Goal: Task Accomplishment & Management: Manage account settings

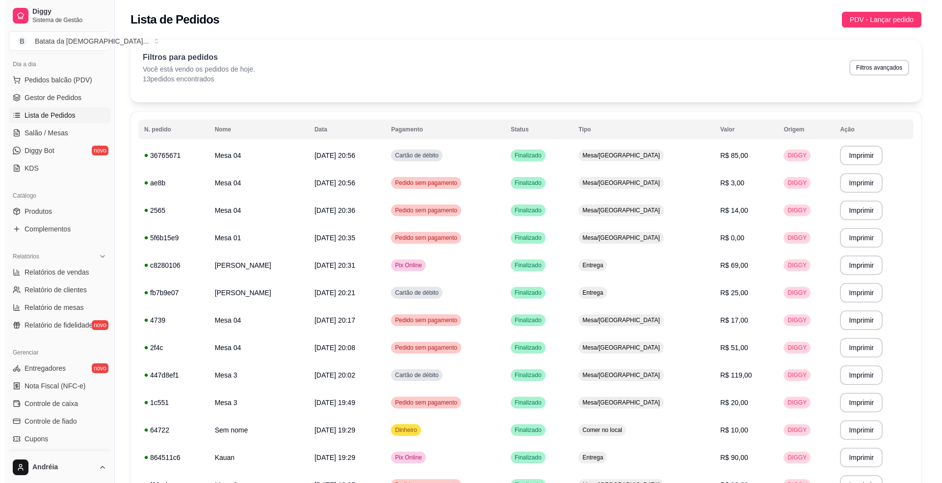
scroll to position [26, 0]
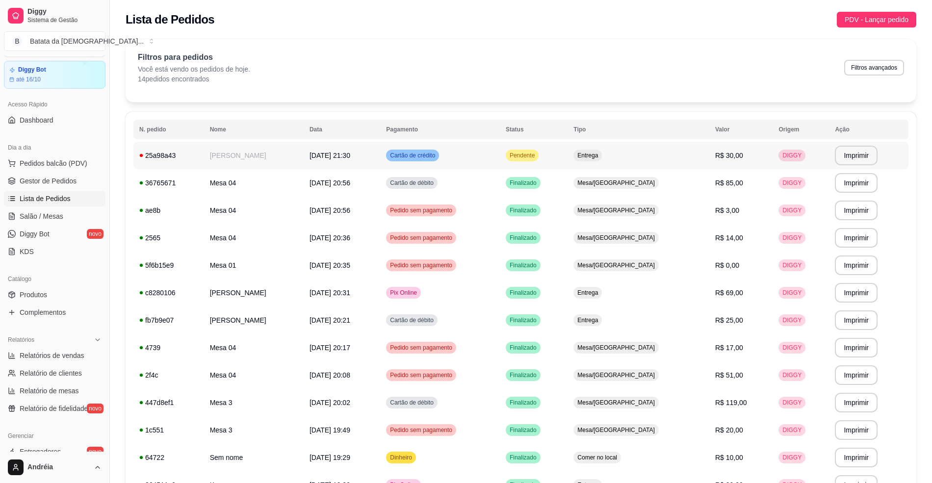
click at [350, 152] on span "[DATE] 21:30" at bounding box center [330, 156] width 41 height 8
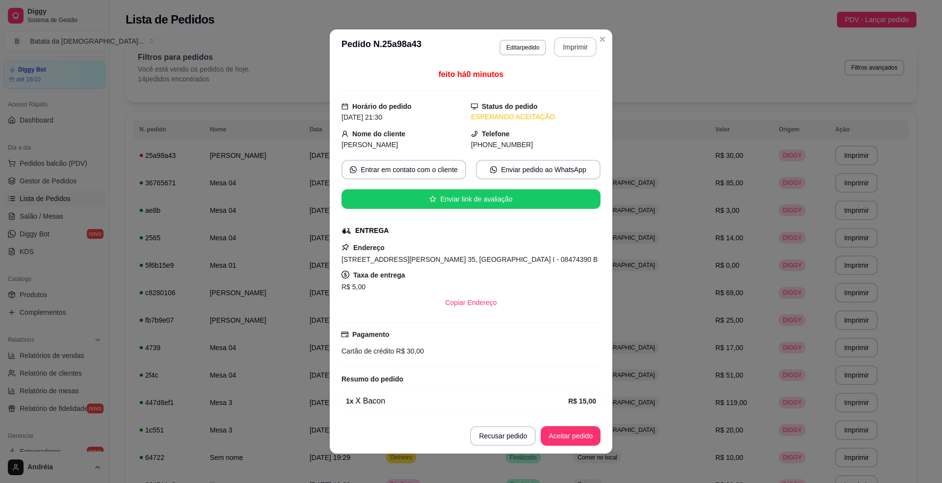
click at [578, 53] on button "Imprimir" at bounding box center [575, 47] width 43 height 20
click at [568, 429] on button "Aceitar pedido" at bounding box center [571, 436] width 60 height 20
click at [568, 431] on button "Mover para preparo" at bounding box center [562, 436] width 74 height 19
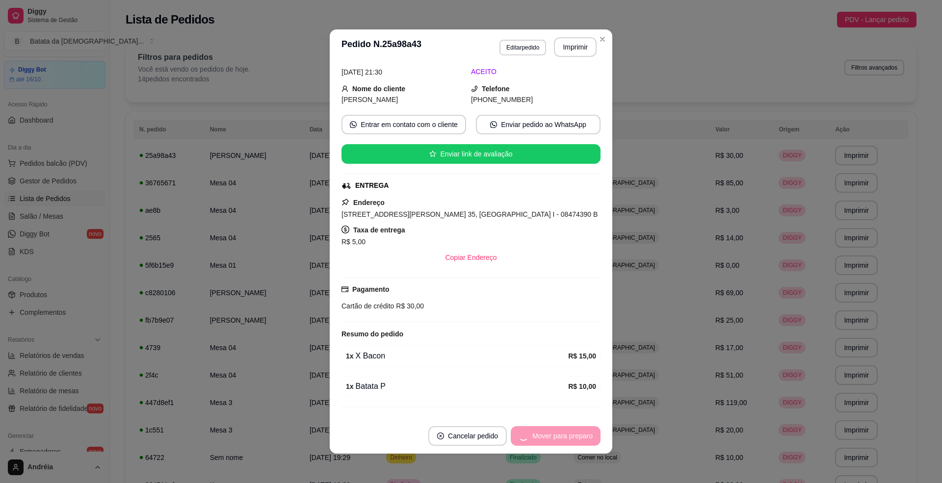
scroll to position [71, 0]
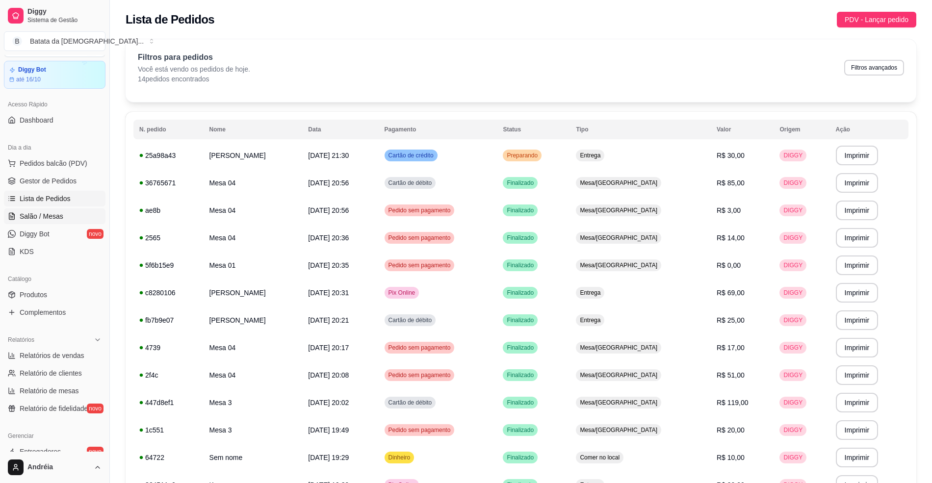
click at [52, 214] on span "Salão / Mesas" at bounding box center [42, 216] width 44 height 10
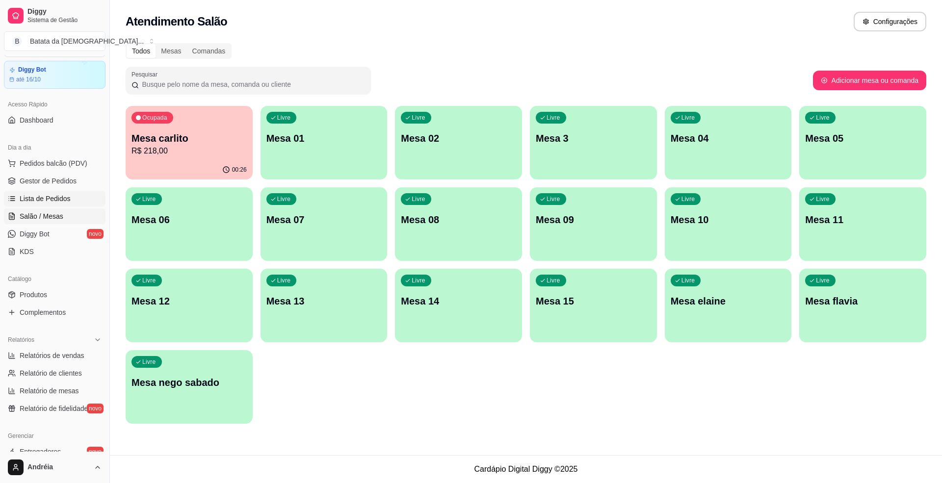
click at [52, 203] on span "Lista de Pedidos" at bounding box center [45, 199] width 51 height 10
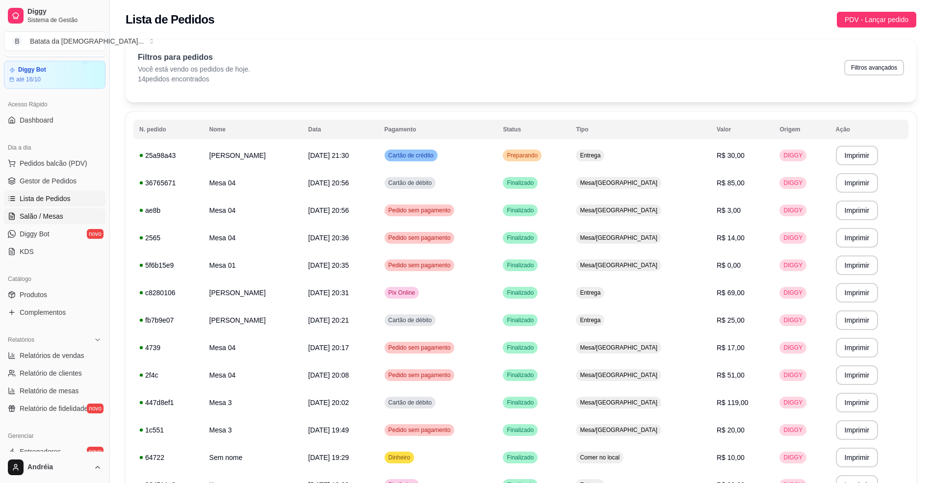
click at [65, 214] on link "Salão / Mesas" at bounding box center [55, 216] width 102 height 16
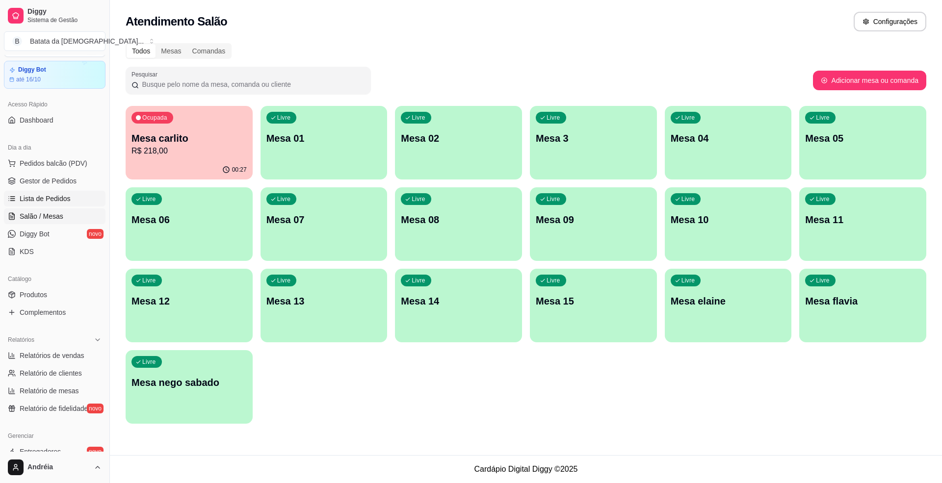
click at [68, 195] on span "Lista de Pedidos" at bounding box center [45, 199] width 51 height 10
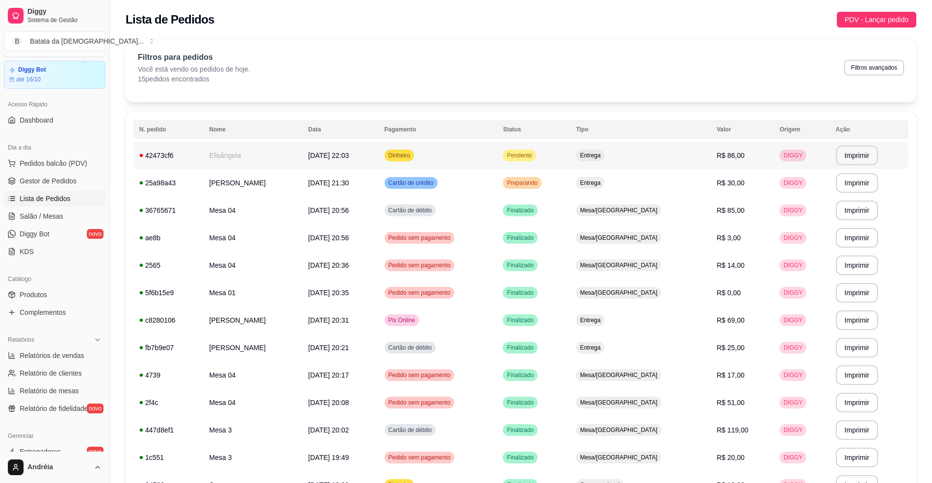
click at [534, 154] on span "Pendente" at bounding box center [519, 156] width 29 height 8
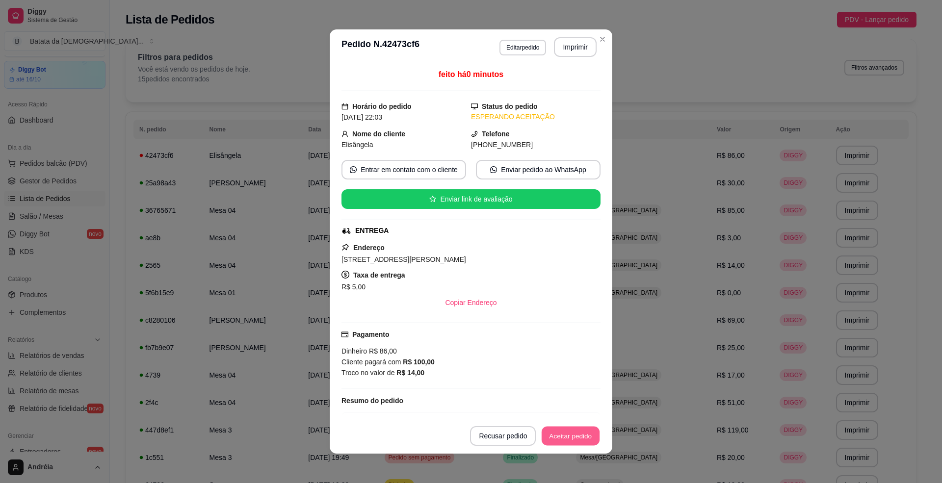
click at [574, 437] on button "Aceitar pedido" at bounding box center [571, 436] width 58 height 19
click at [574, 437] on button "Mover para preparo" at bounding box center [562, 436] width 76 height 20
click at [569, 46] on button "Imprimir" at bounding box center [575, 47] width 41 height 19
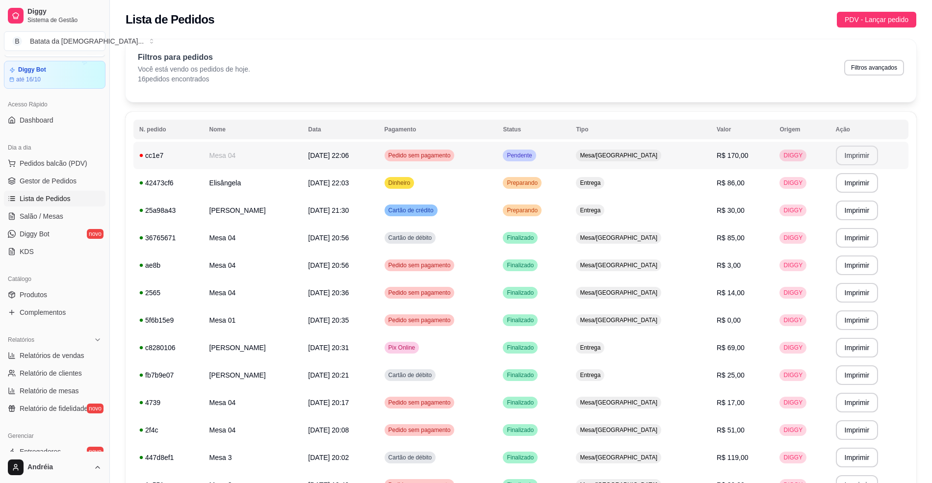
click at [840, 149] on button "Imprimir" at bounding box center [857, 156] width 43 height 20
click at [464, 170] on td "Dinheiro" at bounding box center [438, 182] width 119 height 27
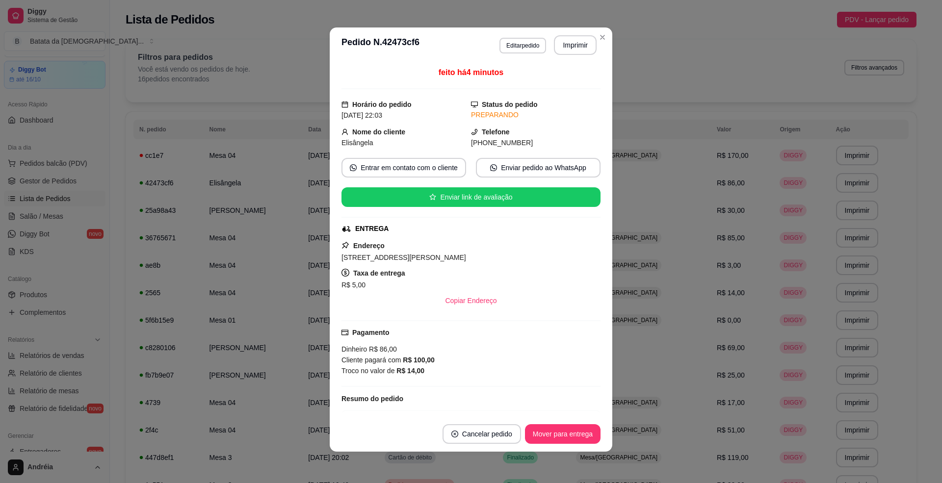
drag, startPoint x: 511, startPoint y: 138, endPoint x: 524, endPoint y: 138, distance: 13.7
click at [518, 138] on div "[PHONE_NUMBER]" at bounding box center [535, 142] width 129 height 11
drag, startPoint x: 524, startPoint y: 138, endPoint x: 510, endPoint y: 138, distance: 14.2
click at [510, 138] on div "[PHONE_NUMBER]" at bounding box center [535, 142] width 129 height 11
click at [481, 147] on span "[PHONE_NUMBER]" at bounding box center [502, 143] width 62 height 8
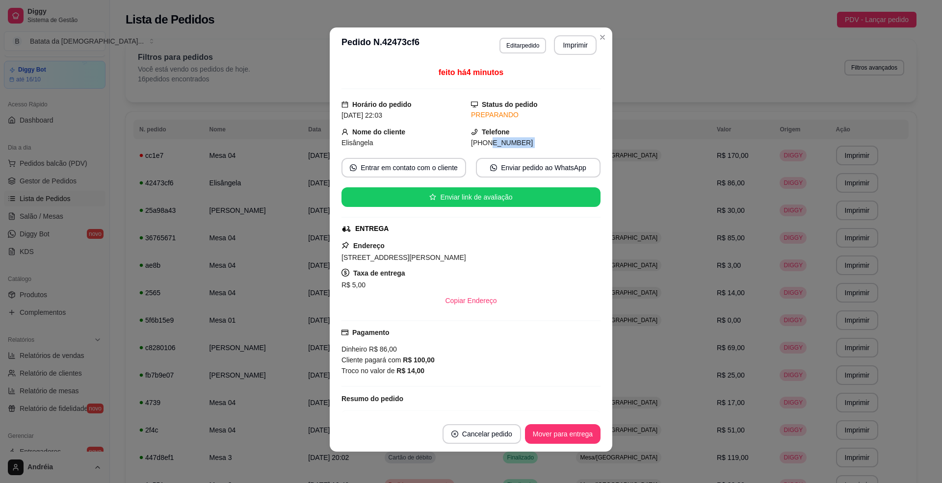
drag, startPoint x: 475, startPoint y: 146, endPoint x: 512, endPoint y: 150, distance: 37.5
click at [512, 150] on div "feito há 4 minutos Horário do pedido [DATE] 22:03 Status do pedido PREPARANDO N…" at bounding box center [470, 240] width 259 height 346
copy div "[PHONE_NUMBER] Entrar em contato com o cliente Enviar pedido ao WhatsApp Enviar…"
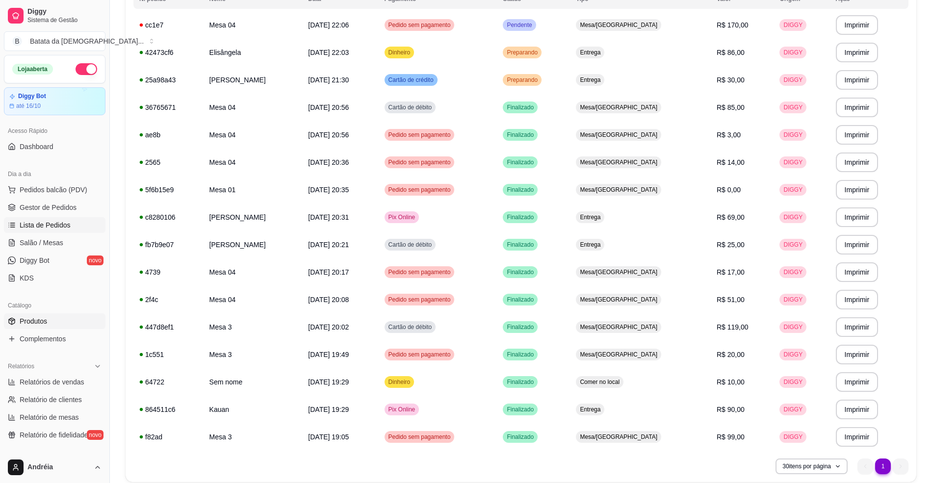
click at [73, 318] on link "Produtos" at bounding box center [55, 321] width 102 height 16
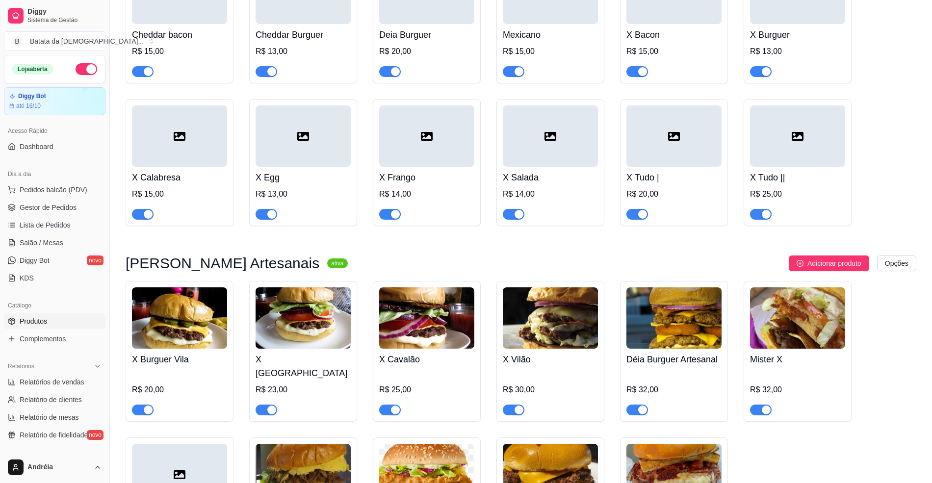
scroll to position [327, 0]
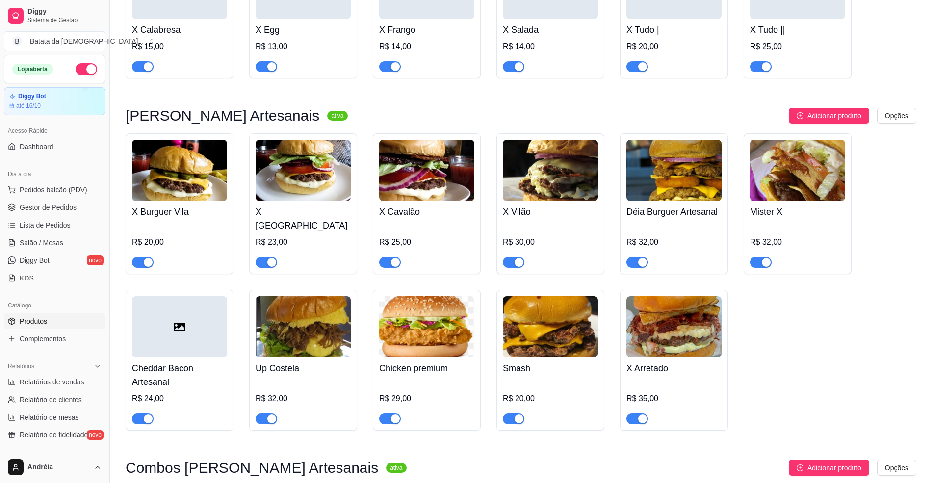
click at [635, 257] on span "button" at bounding box center [637, 262] width 22 height 11
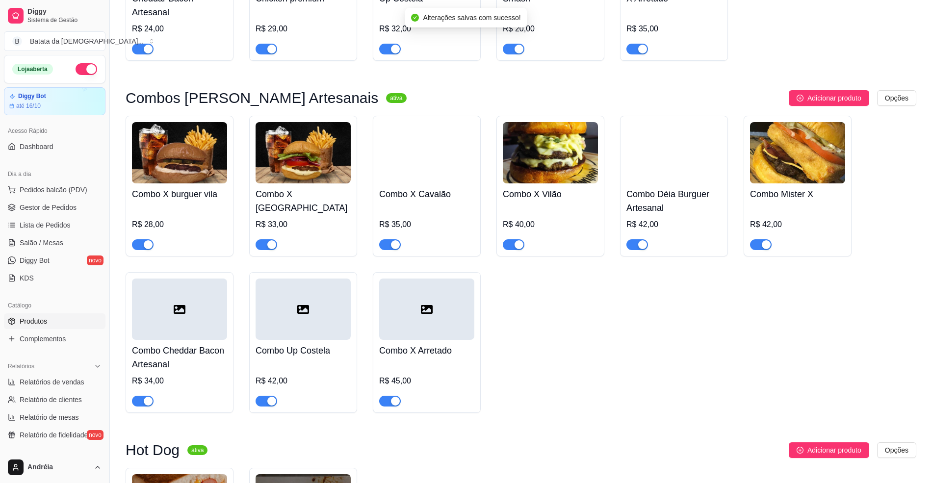
scroll to position [719, 0]
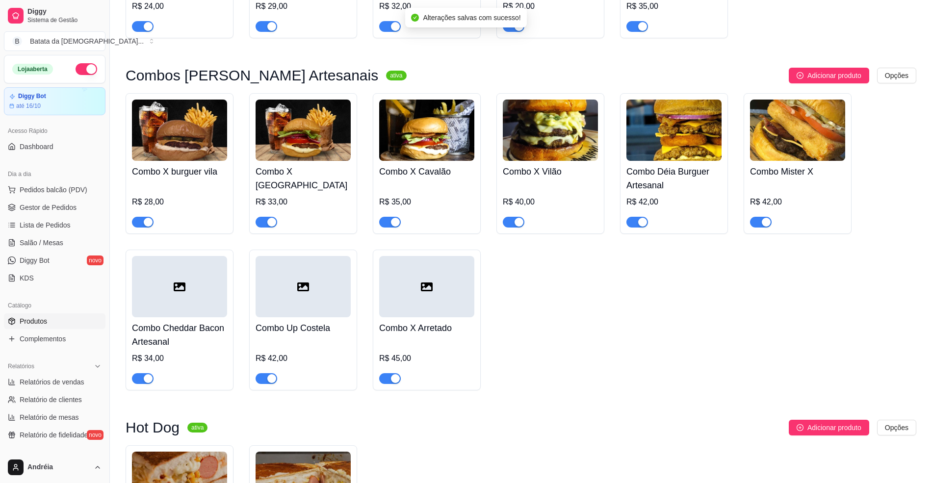
click at [632, 217] on span "button" at bounding box center [637, 222] width 22 height 11
click at [768, 218] on div "button" at bounding box center [766, 222] width 9 height 9
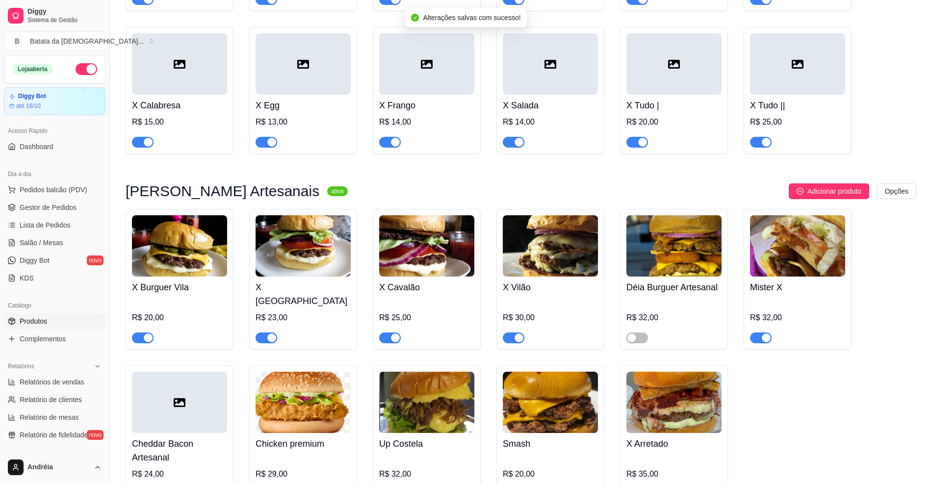
scroll to position [327, 0]
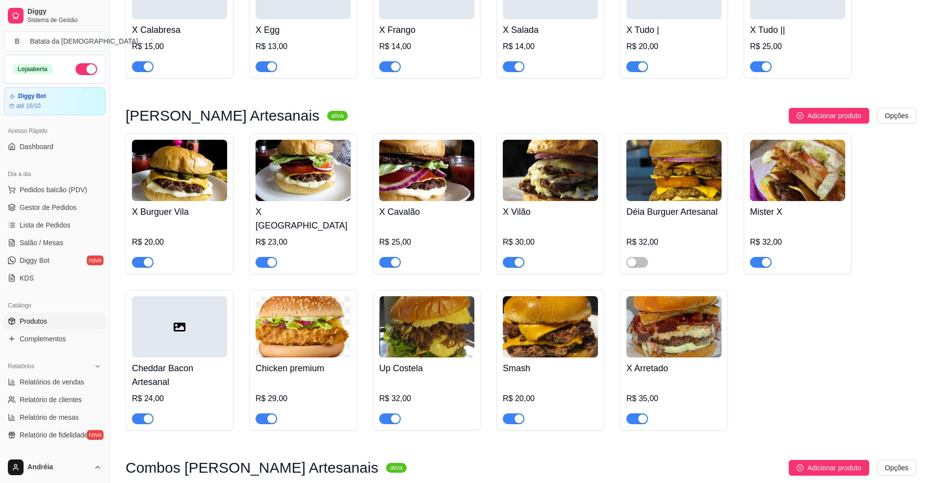
click at [754, 256] on div at bounding box center [761, 262] width 22 height 12
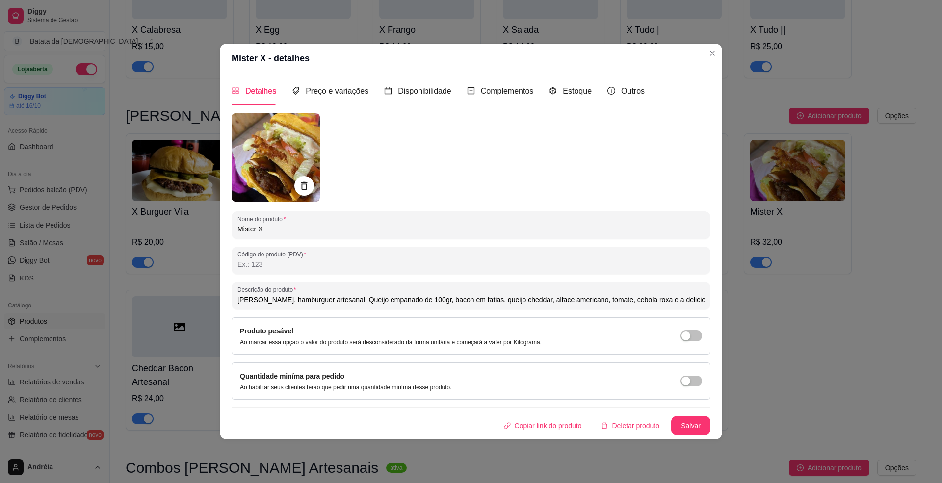
click at [719, 46] on div "Mister X - detalhes Detalhes Preço e variações Disponibilidade Complementos Est…" at bounding box center [471, 241] width 942 height 483
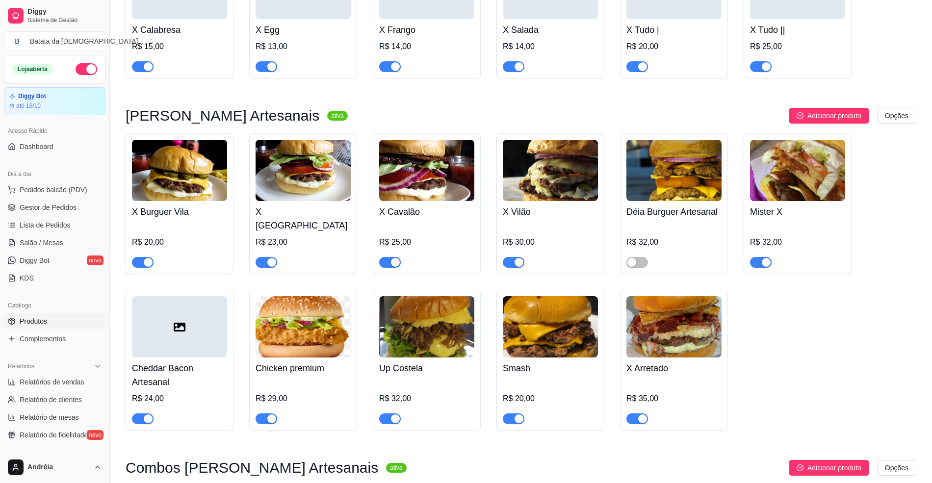
click at [768, 258] on div "button" at bounding box center [766, 262] width 9 height 9
click at [756, 67] on span "button" at bounding box center [761, 66] width 22 height 11
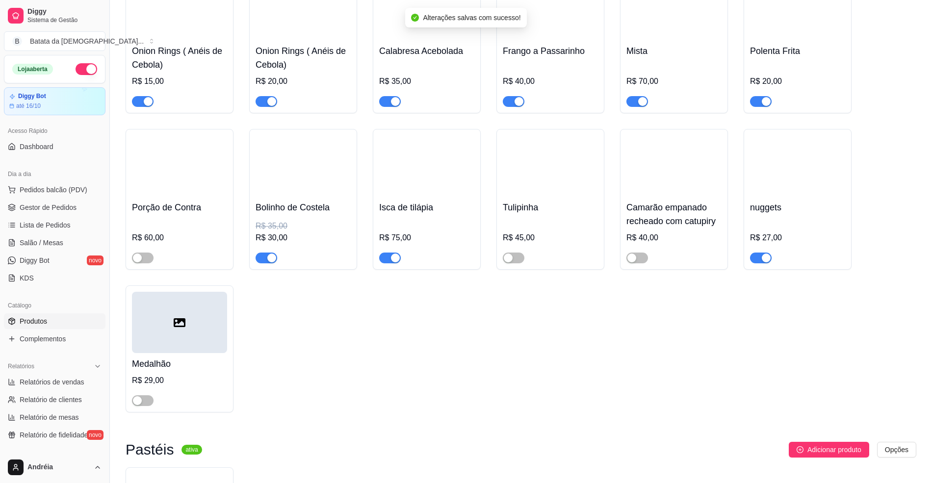
scroll to position [1504, 0]
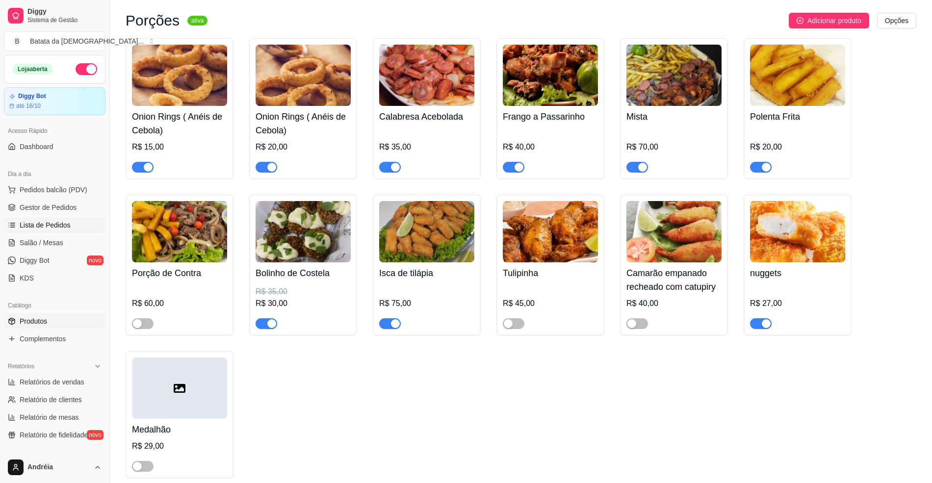
click at [44, 222] on span "Lista de Pedidos" at bounding box center [45, 225] width 51 height 10
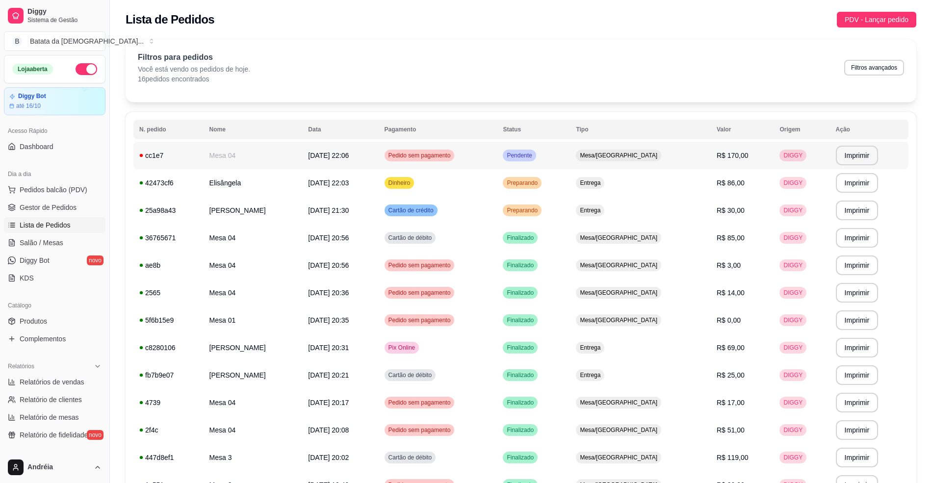
click at [638, 143] on td "Mesa/[GEOGRAPHIC_DATA]" at bounding box center [640, 155] width 141 height 27
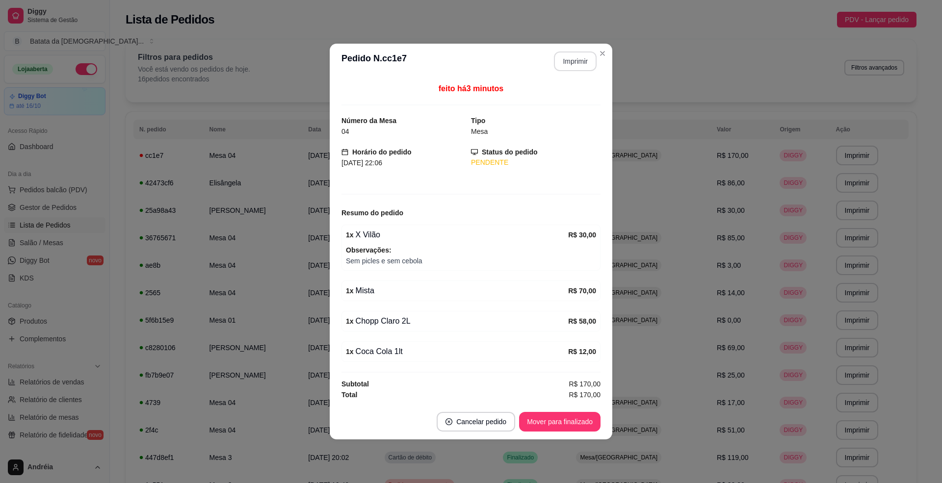
click at [574, 61] on button "Imprimir" at bounding box center [575, 62] width 43 height 20
click at [559, 426] on button "Mover para finalizado" at bounding box center [559, 422] width 79 height 19
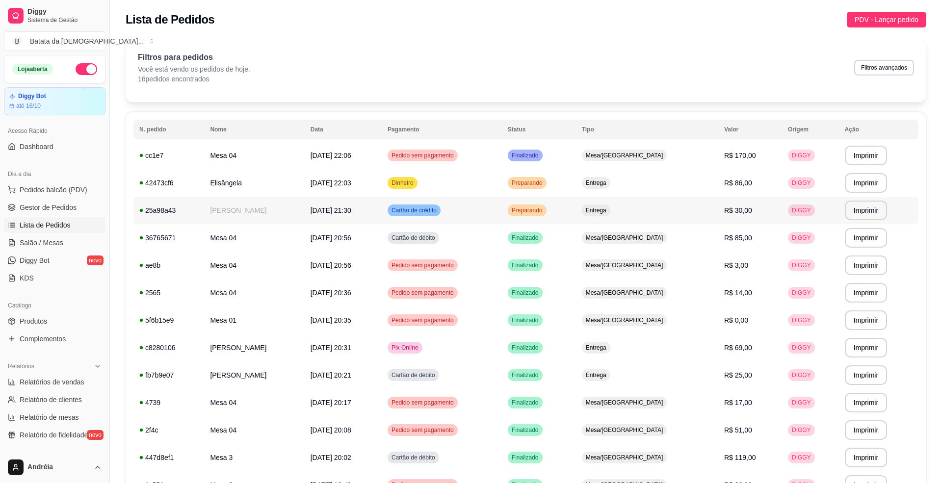
click at [610, 216] on div "Entrega" at bounding box center [596, 211] width 28 height 12
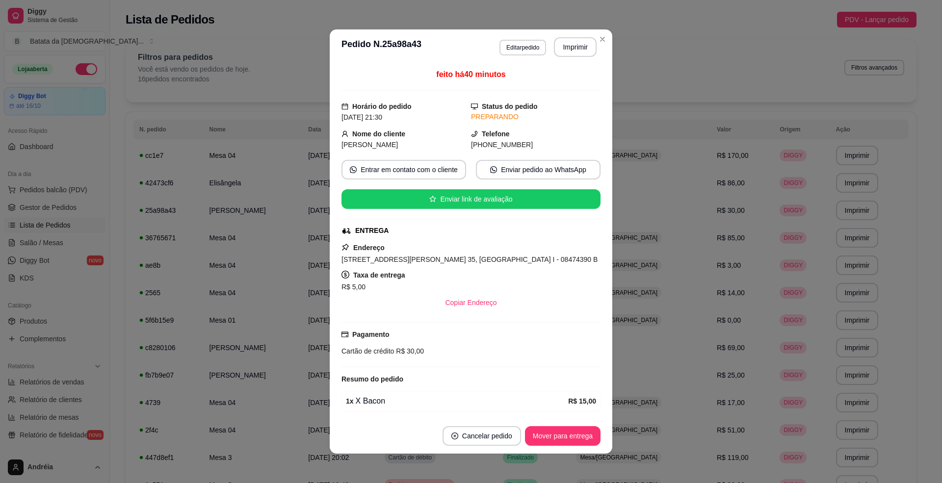
click at [579, 449] on footer "Cancelar pedido Mover para entrega" at bounding box center [471, 435] width 283 height 35
click at [573, 428] on button "Mover para entrega" at bounding box center [563, 436] width 76 height 20
click at [569, 440] on button "Mover para finalizado" at bounding box center [559, 436] width 79 height 19
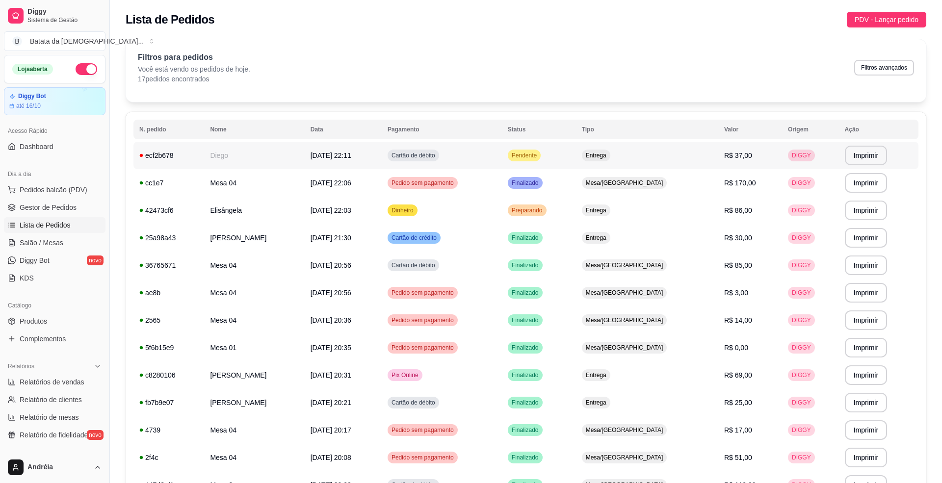
click at [562, 150] on td "Pendente" at bounding box center [539, 155] width 74 height 27
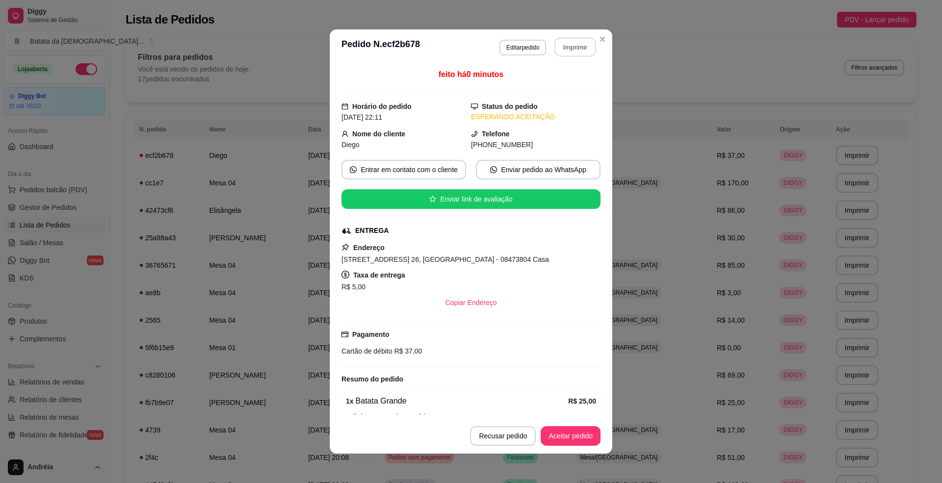
click at [571, 48] on button "Imprimir" at bounding box center [575, 47] width 41 height 19
click at [562, 444] on button "Aceitar pedido" at bounding box center [571, 436] width 58 height 19
click at [575, 442] on button "Mover para preparo" at bounding box center [562, 436] width 74 height 19
click at [605, 42] on header "**********" at bounding box center [471, 46] width 283 height 35
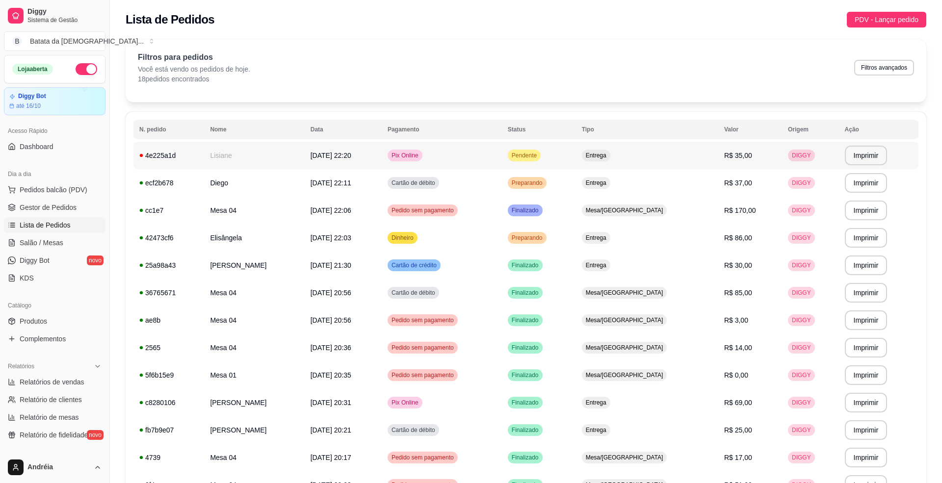
click at [539, 159] on span "Pendente" at bounding box center [524, 156] width 29 height 8
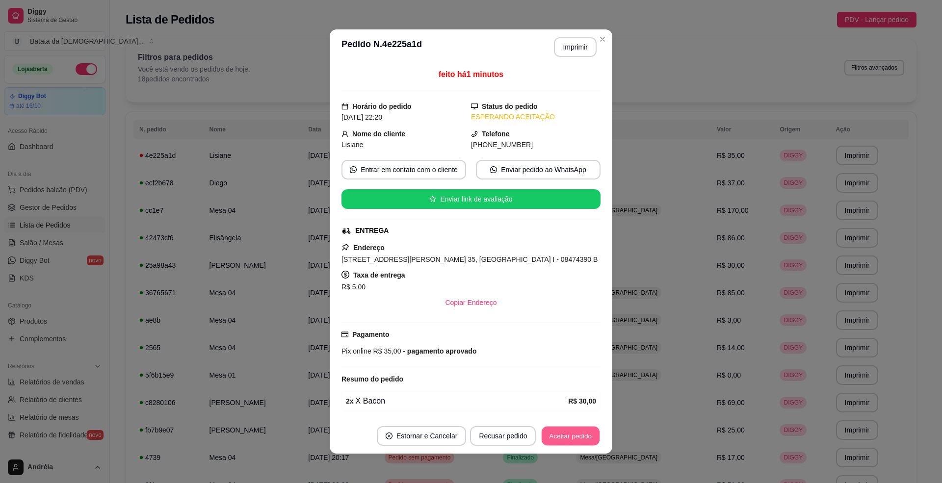
click at [553, 435] on button "Aceitar pedido" at bounding box center [571, 436] width 58 height 19
click at [534, 439] on button "Mover para preparo" at bounding box center [562, 436] width 76 height 20
click at [562, 46] on button "Imprimir" at bounding box center [575, 47] width 41 height 19
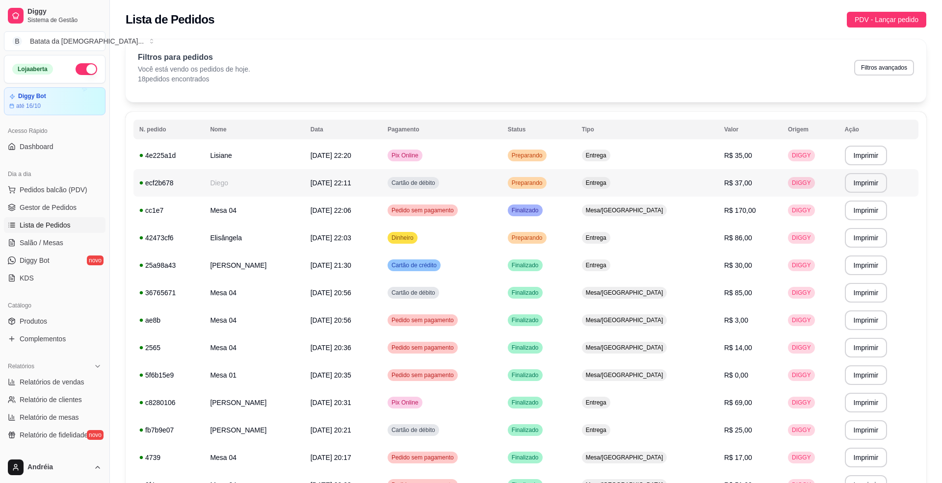
click at [544, 183] on span "Preparando" at bounding box center [527, 183] width 35 height 8
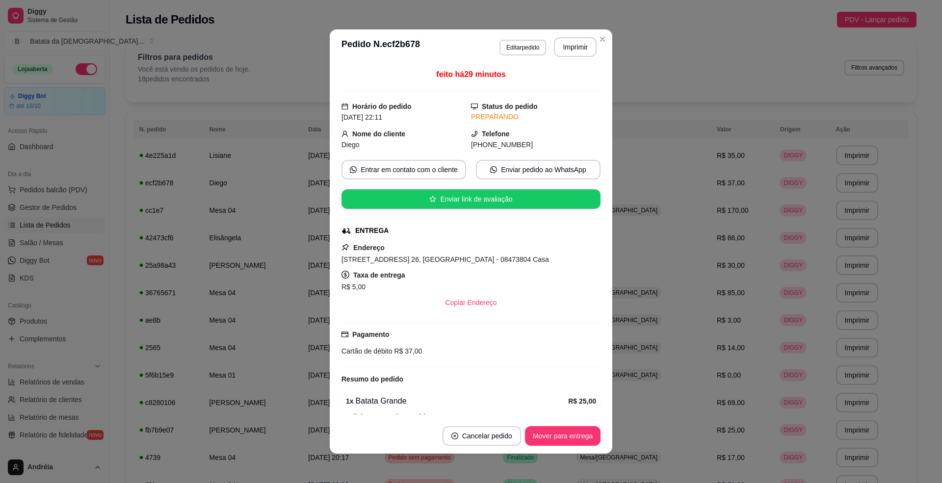
click at [538, 449] on footer "Cancelar pedido Mover para entrega" at bounding box center [471, 435] width 283 height 35
click at [541, 435] on button "Mover para entrega" at bounding box center [563, 436] width 74 height 19
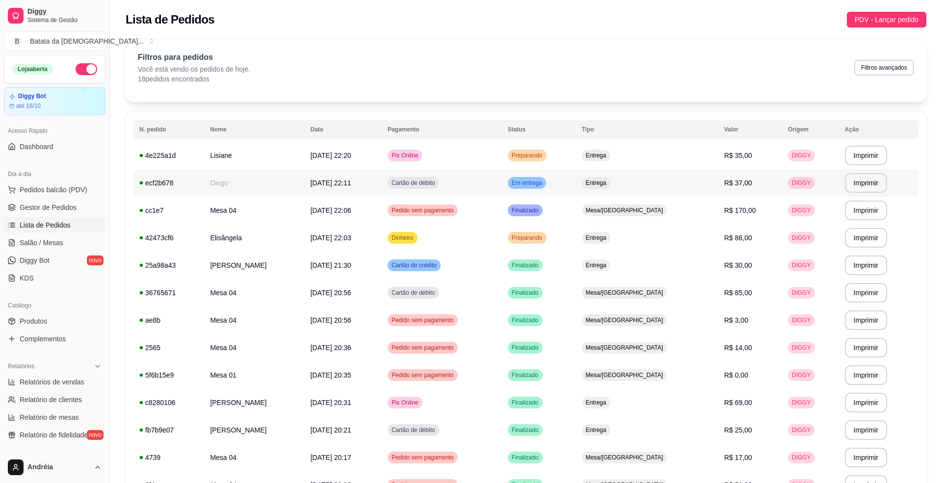
click at [544, 183] on span "Em entrega" at bounding box center [527, 183] width 34 height 8
click at [544, 234] on span "Preparando" at bounding box center [527, 238] width 35 height 8
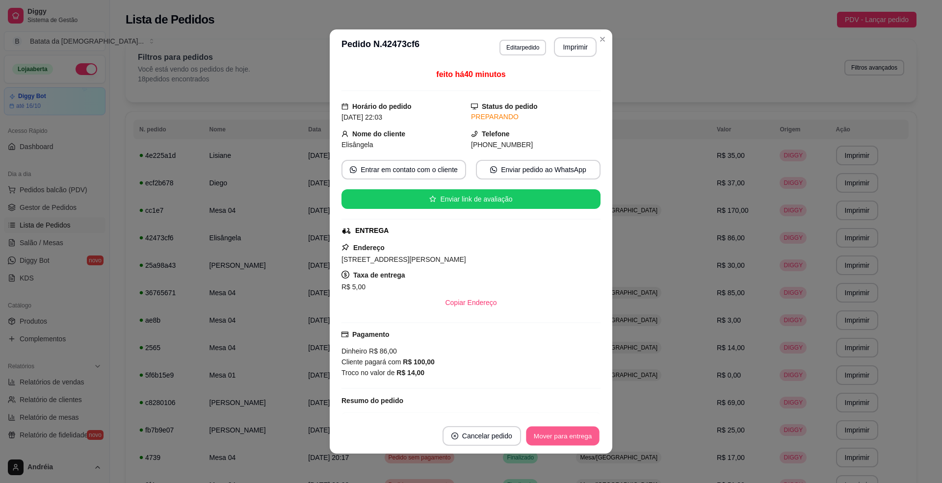
click at [558, 438] on button "Mover para entrega" at bounding box center [563, 436] width 74 height 19
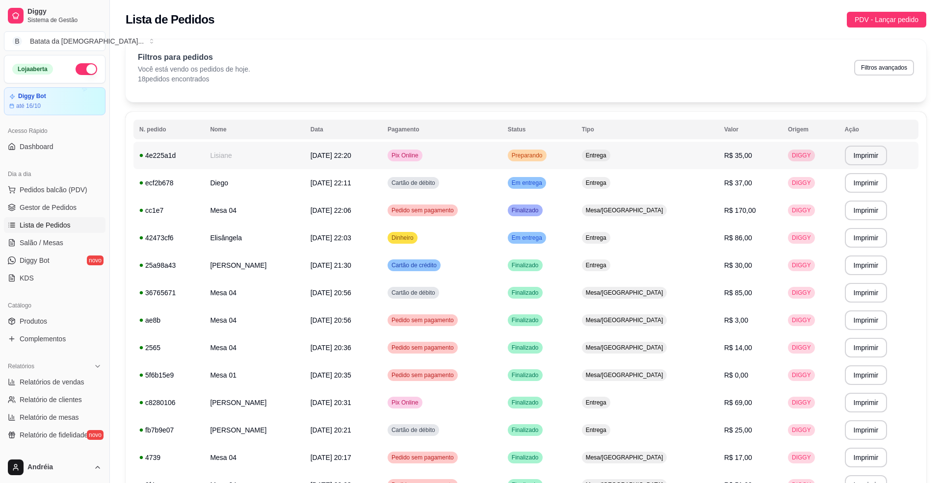
click at [544, 152] on span "Preparando" at bounding box center [527, 156] width 35 height 8
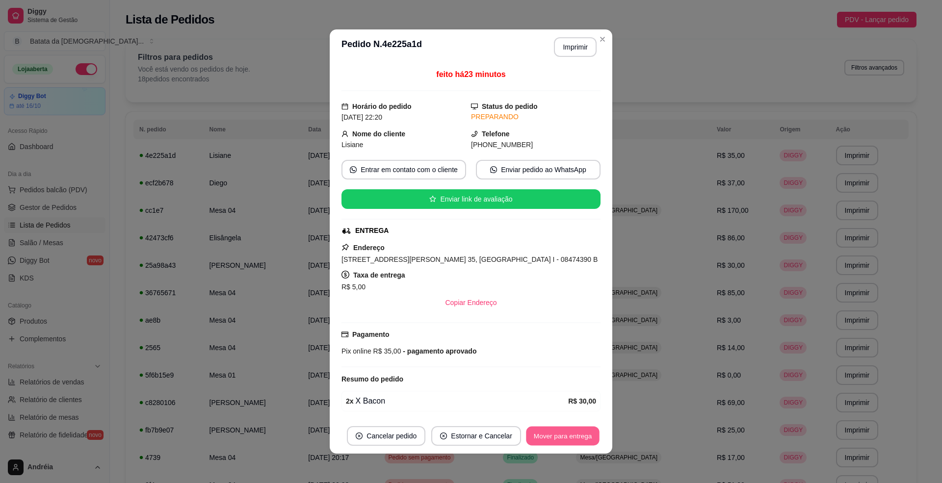
click at [572, 430] on button "Mover para entrega" at bounding box center [563, 436] width 74 height 19
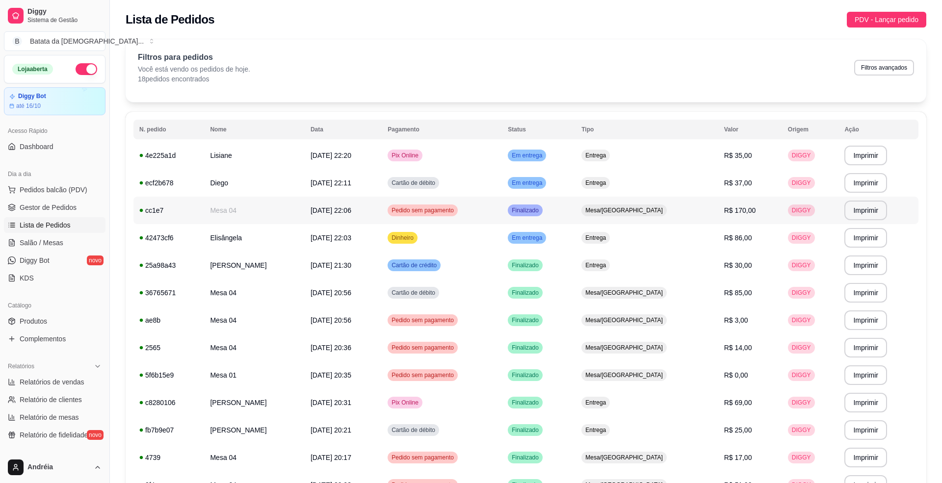
click at [546, 212] on td "Finalizado" at bounding box center [539, 210] width 74 height 27
click at [683, 244] on td "Entrega" at bounding box center [646, 237] width 142 height 27
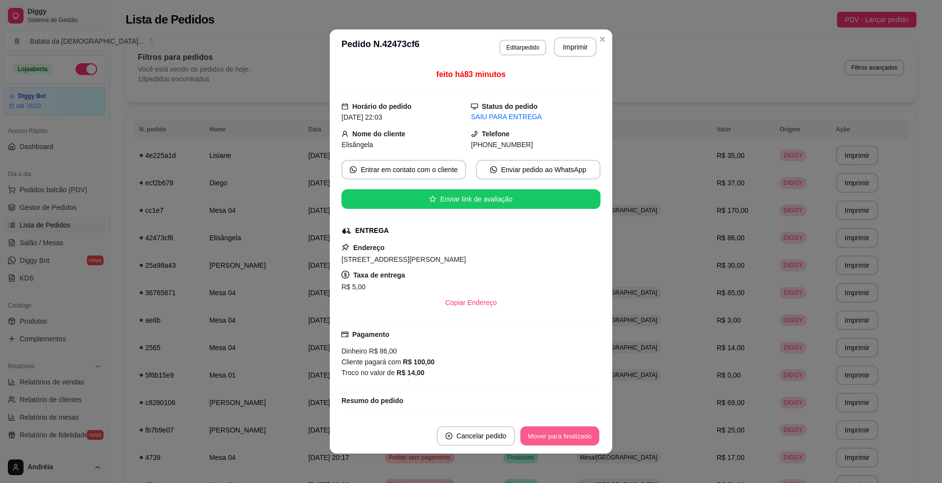
click at [584, 446] on footer "Cancelar pedido Mover para finalizado" at bounding box center [471, 435] width 283 height 35
click at [568, 444] on button "Mover para finalizado" at bounding box center [559, 436] width 79 height 19
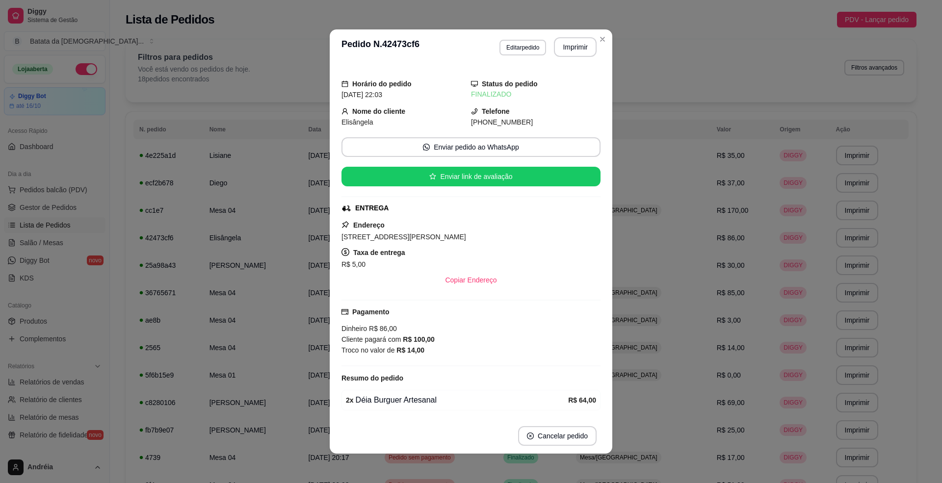
click at [599, 53] on header "**********" at bounding box center [471, 46] width 283 height 35
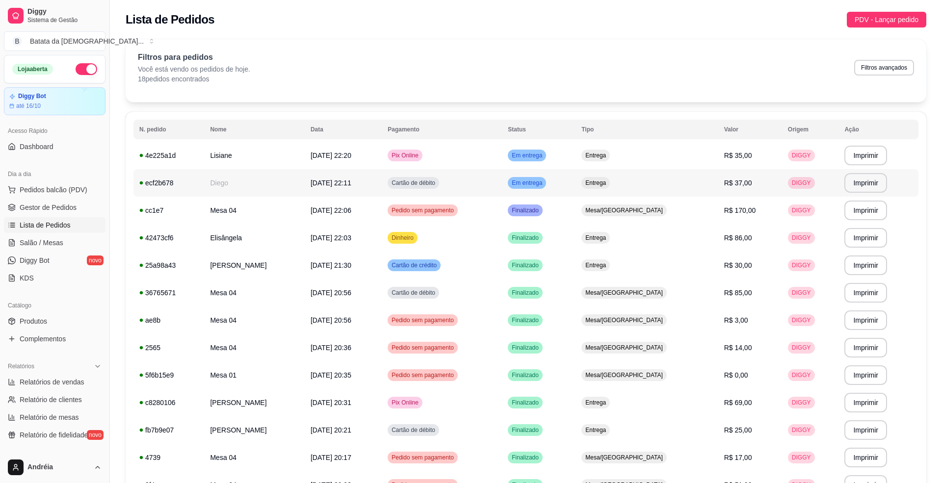
click at [575, 183] on td "Em entrega" at bounding box center [539, 182] width 74 height 27
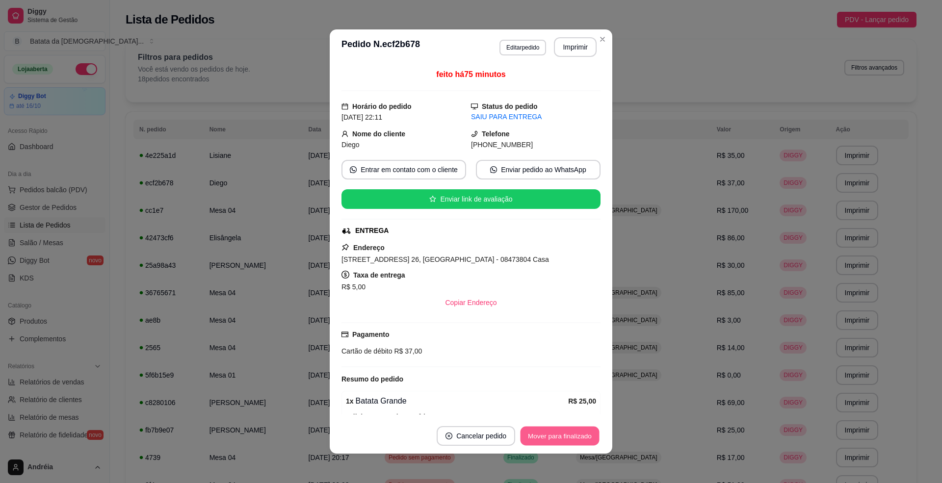
click at [568, 434] on button "Mover para finalizado" at bounding box center [559, 436] width 79 height 19
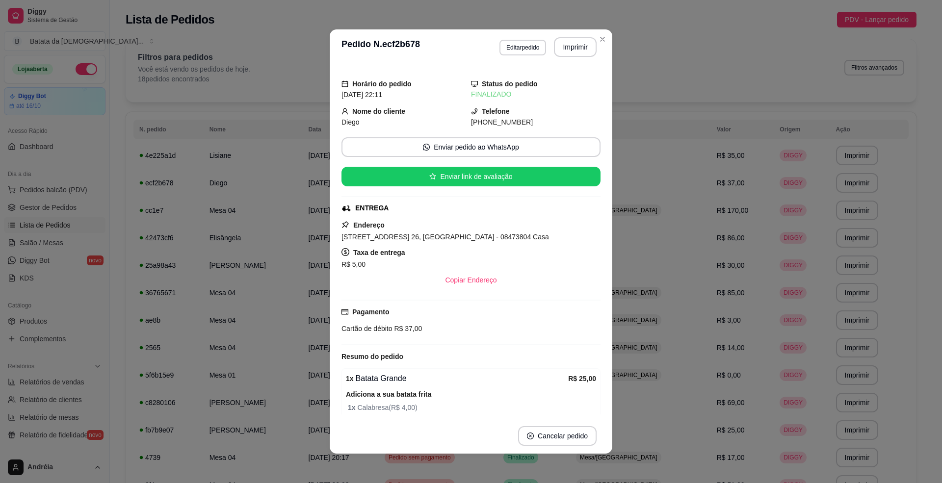
click at [601, 49] on header "**********" at bounding box center [471, 46] width 283 height 35
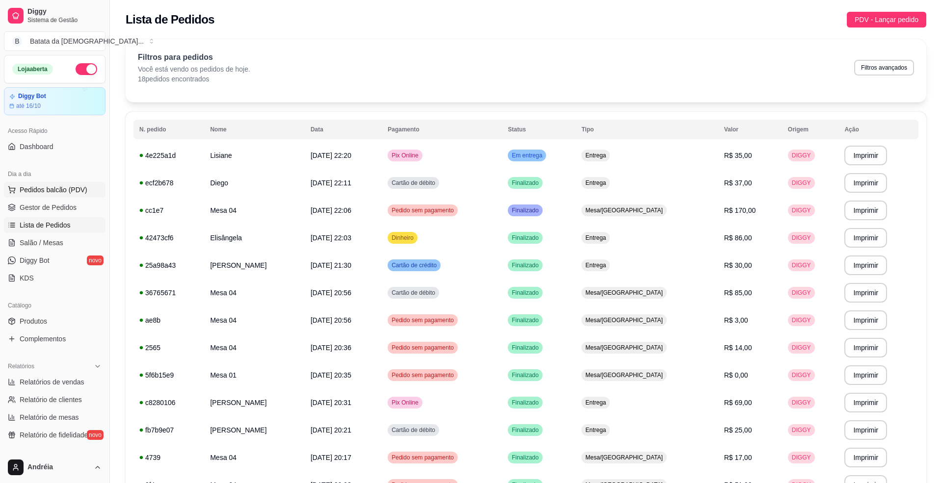
click at [36, 189] on span "Pedidos balcão (PDV)" at bounding box center [54, 190] width 68 height 10
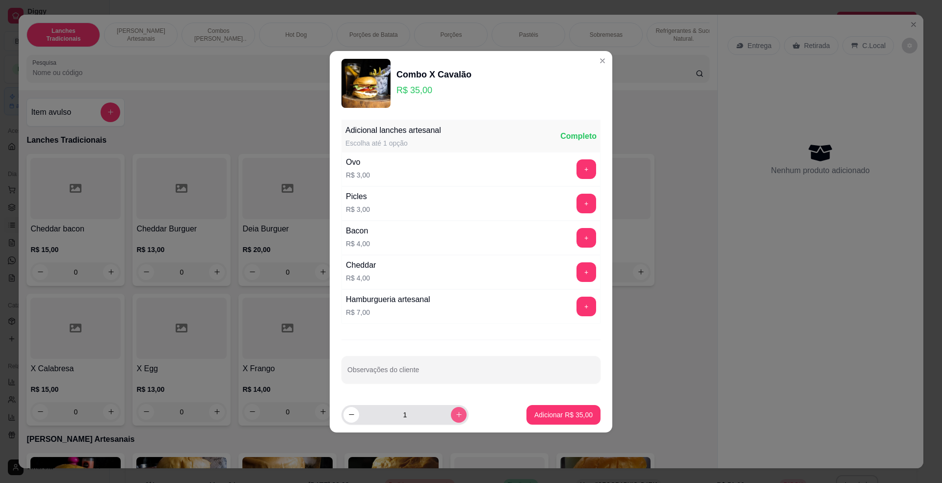
click at [458, 415] on button "increase-product-quantity" at bounding box center [459, 415] width 16 height 16
click at [456, 415] on button "increase-product-quantity" at bounding box center [458, 414] width 15 height 15
type input "4"
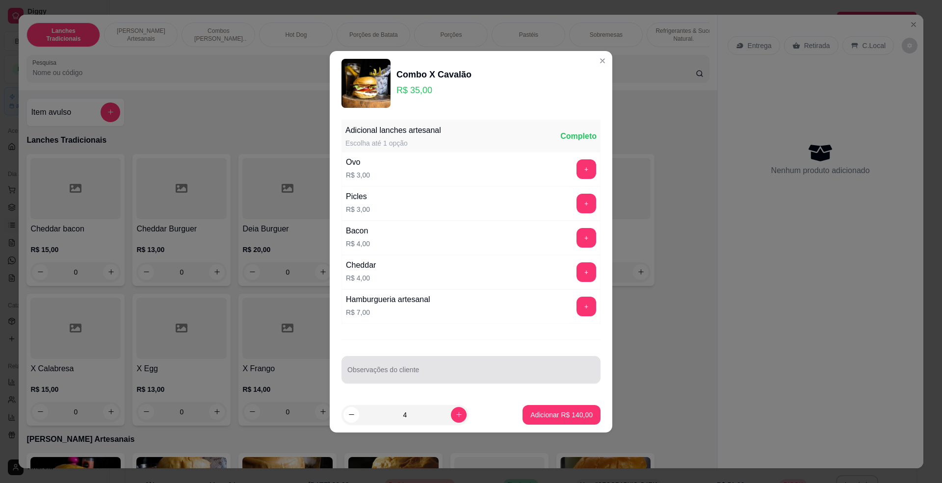
click at [387, 373] on input "Observações do cliente" at bounding box center [470, 374] width 247 height 10
type input "s"
type input "2 sem picles"
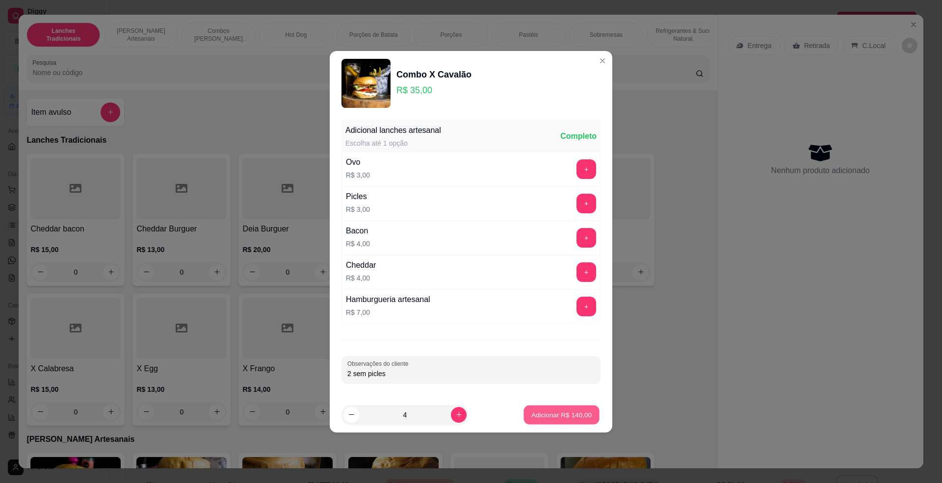
click at [558, 407] on button "Adicionar R$ 140,00" at bounding box center [562, 414] width 76 height 19
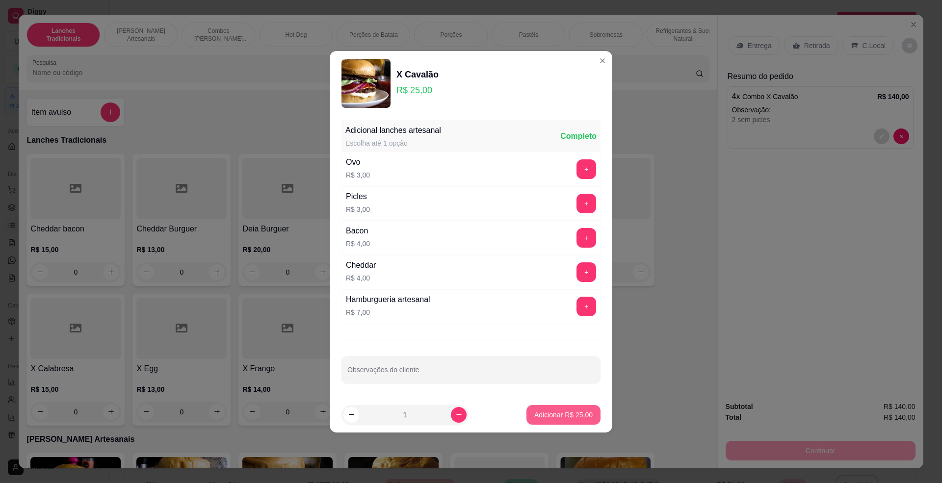
click at [537, 411] on p "Adicionar R$ 25,00" at bounding box center [563, 415] width 58 height 10
type input "1"
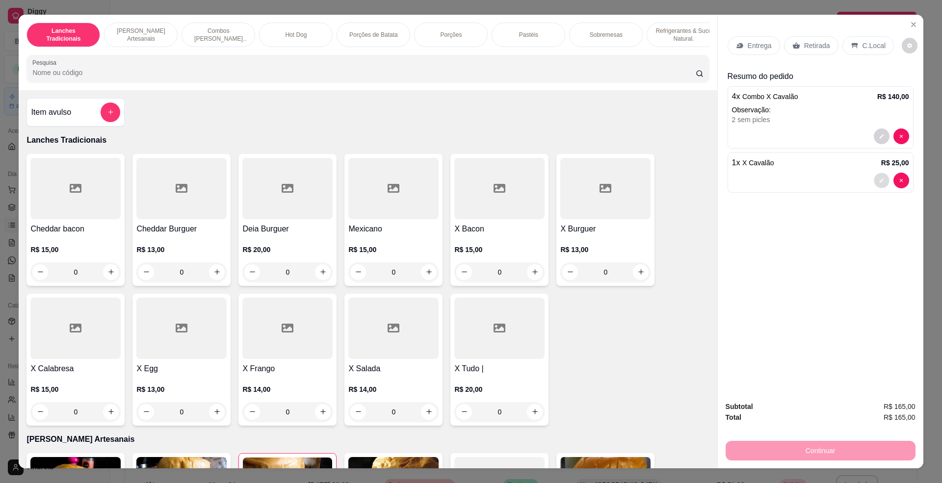
click at [877, 175] on button "decrease-product-quantity" at bounding box center [881, 180] width 15 height 15
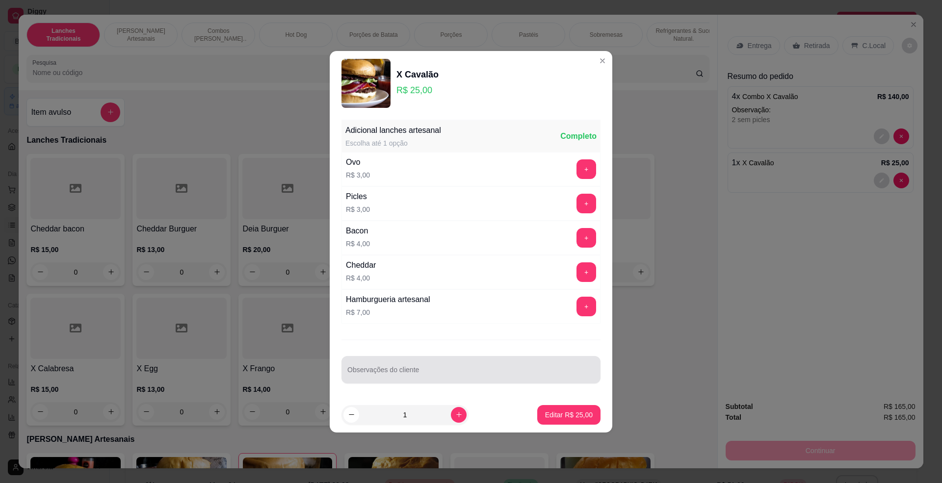
click at [391, 373] on input "Observações do cliente" at bounding box center [470, 374] width 247 height 10
type input "sem salada , sem cebola e sem picles"
click at [566, 407] on button "Editar R$ 25,00" at bounding box center [568, 414] width 61 height 19
type input "0"
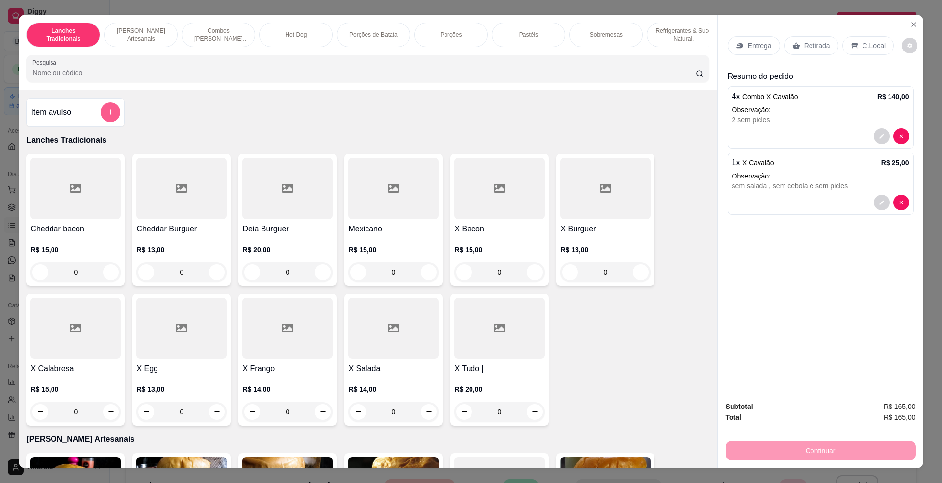
click at [112, 122] on button "add-separate-item" at bounding box center [111, 113] width 20 height 20
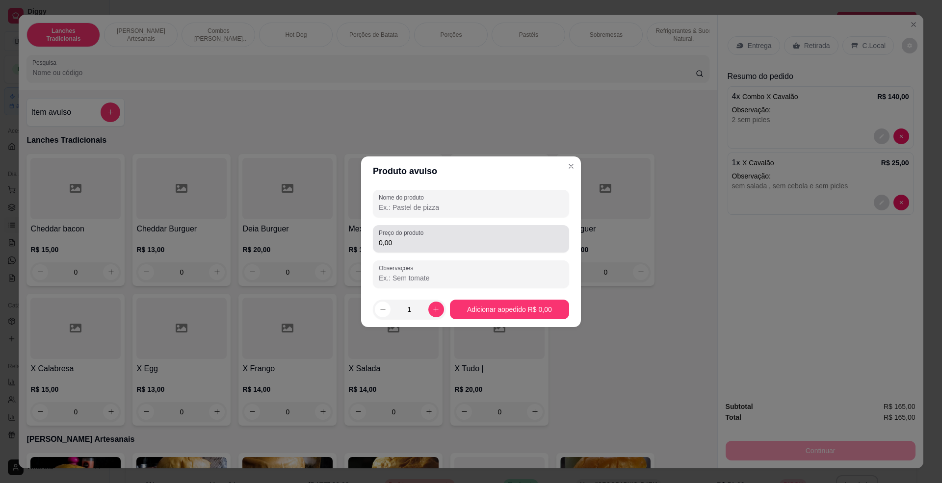
click at [413, 236] on label "Preço do produto" at bounding box center [403, 233] width 48 height 8
click at [413, 238] on input "0,00" at bounding box center [471, 243] width 184 height 10
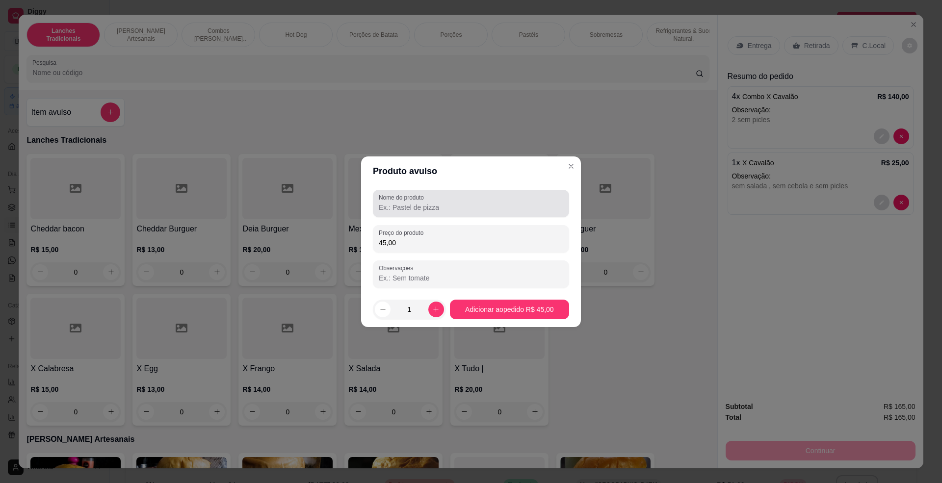
type input "45,00"
click at [379, 197] on label "Nome do produto" at bounding box center [403, 197] width 49 height 8
click at [379, 203] on input "Nome do produto" at bounding box center [471, 208] width 184 height 10
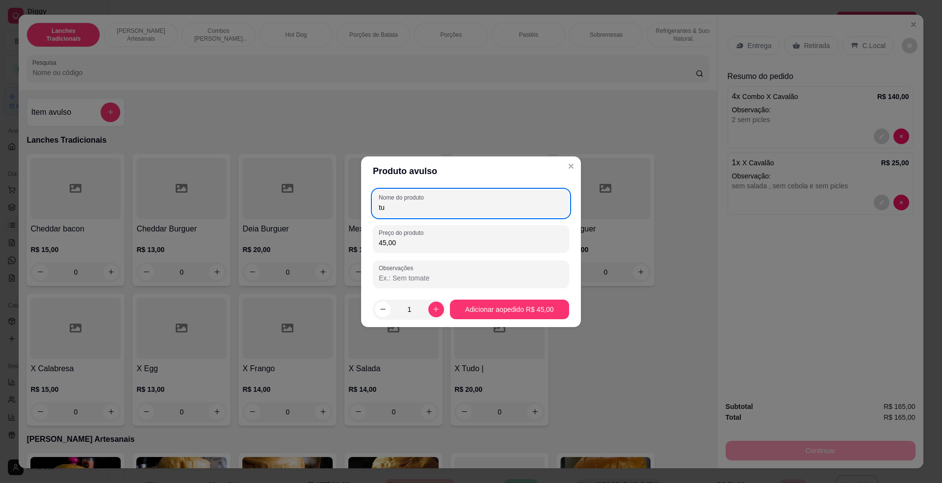
type input "tul"
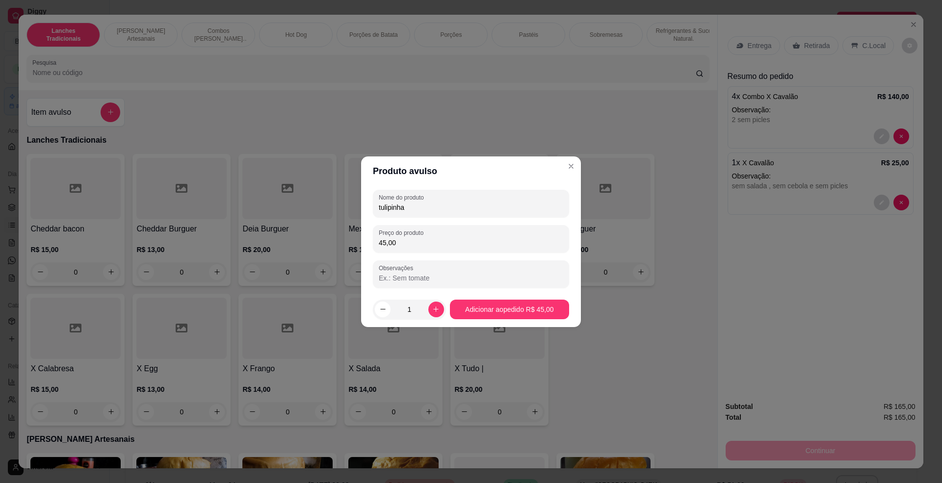
click at [552, 298] on footer "1 Adicionar ao pedido R$ 45,00" at bounding box center [471, 309] width 220 height 35
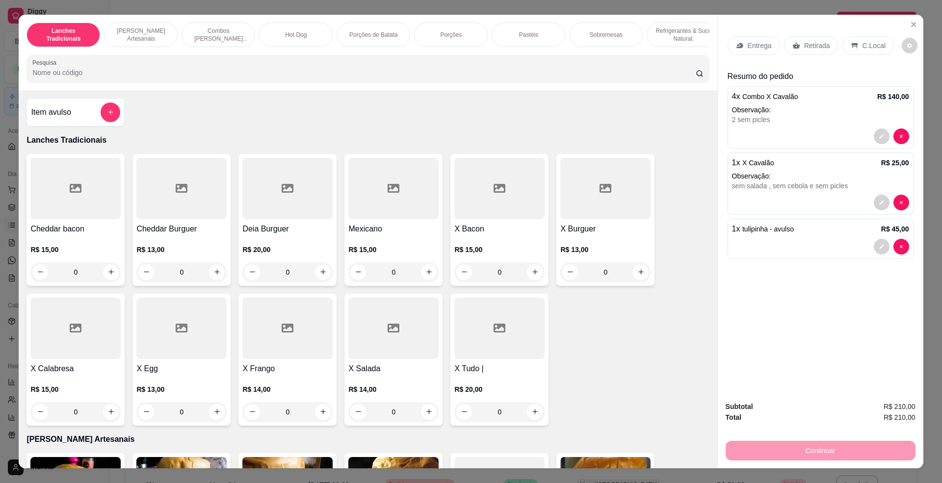
click at [862, 49] on p "C.Local" at bounding box center [873, 46] width 23 height 10
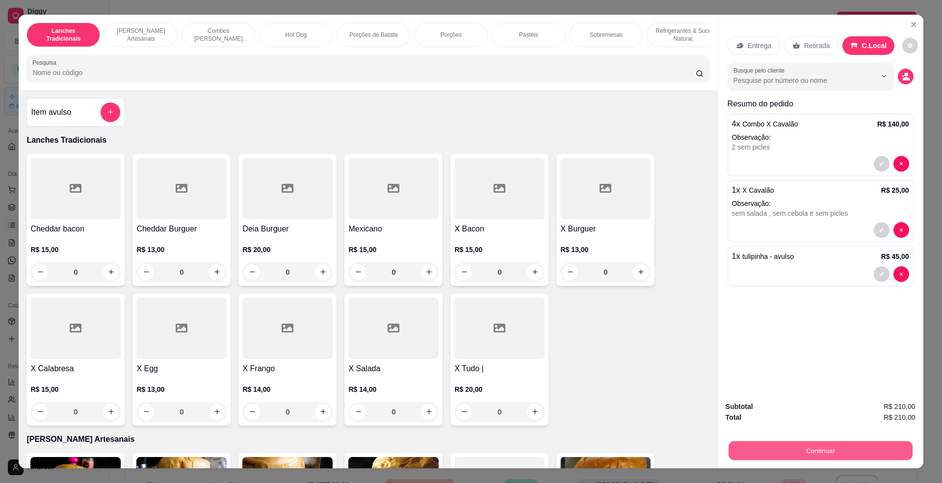
click at [763, 446] on button "Continuar" at bounding box center [820, 450] width 184 height 19
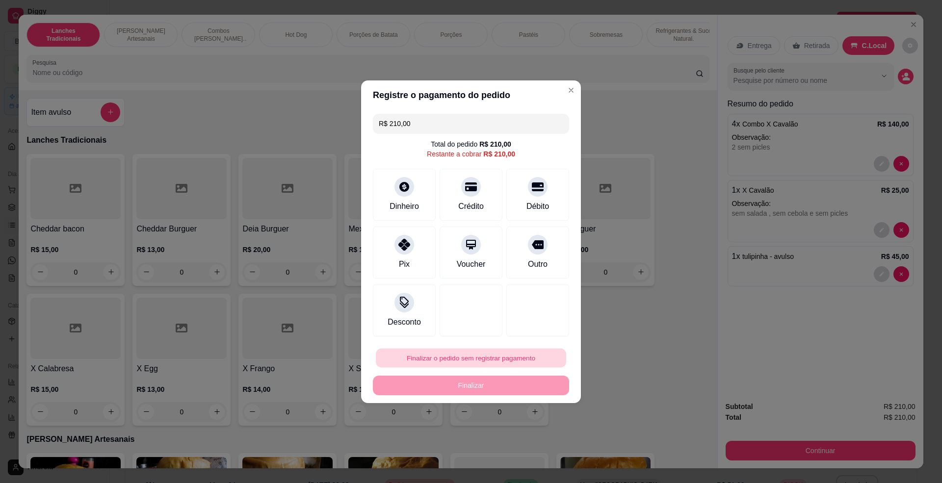
click at [481, 363] on button "Finalizar o pedido sem registrar pagamento" at bounding box center [471, 357] width 190 height 19
click at [525, 443] on button "Confirmar" at bounding box center [531, 439] width 35 height 15
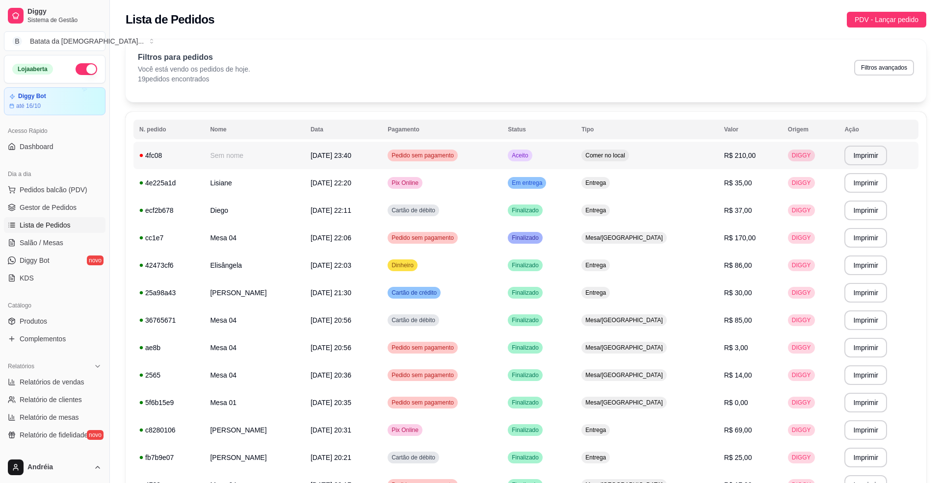
click at [575, 157] on td "Aceito" at bounding box center [539, 155] width 74 height 27
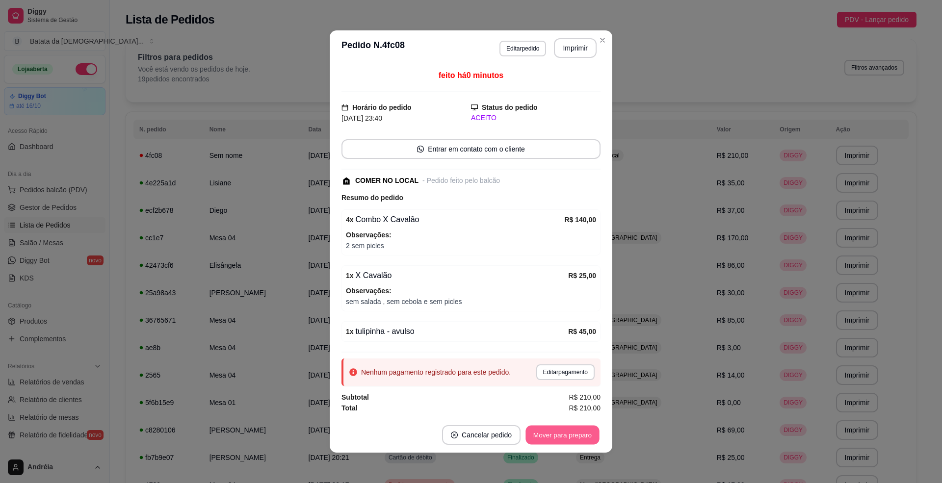
click at [550, 433] on button "Mover para preparo" at bounding box center [562, 435] width 74 height 19
click at [563, 53] on button "Imprimir" at bounding box center [575, 48] width 41 height 19
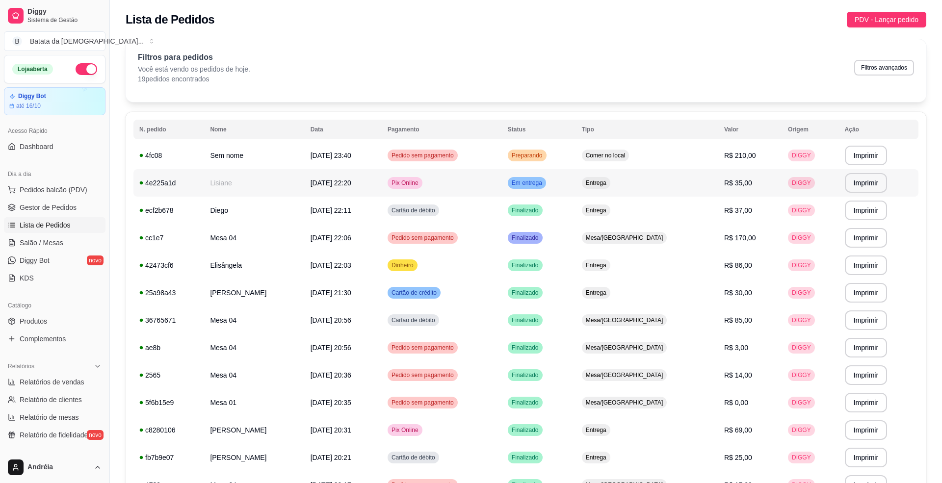
click at [559, 189] on td "Em entrega" at bounding box center [539, 182] width 74 height 27
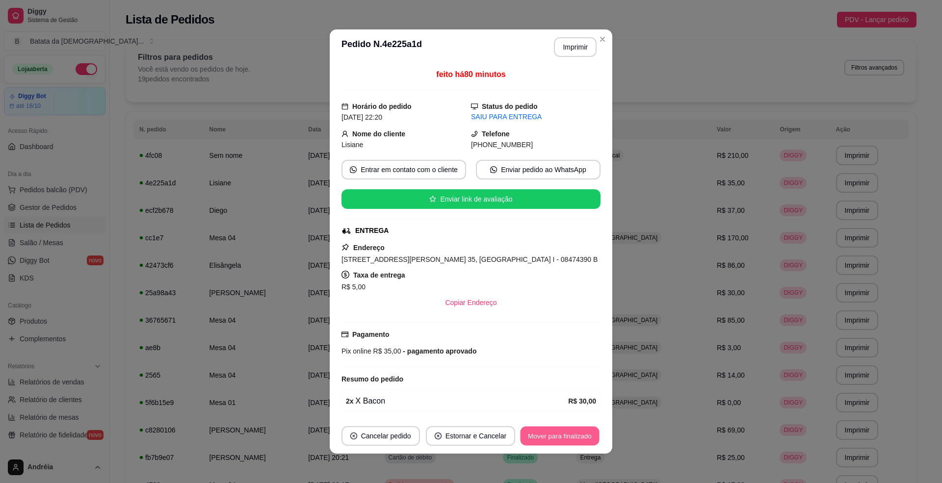
click at [550, 436] on button "Mover para finalizado" at bounding box center [559, 436] width 79 height 19
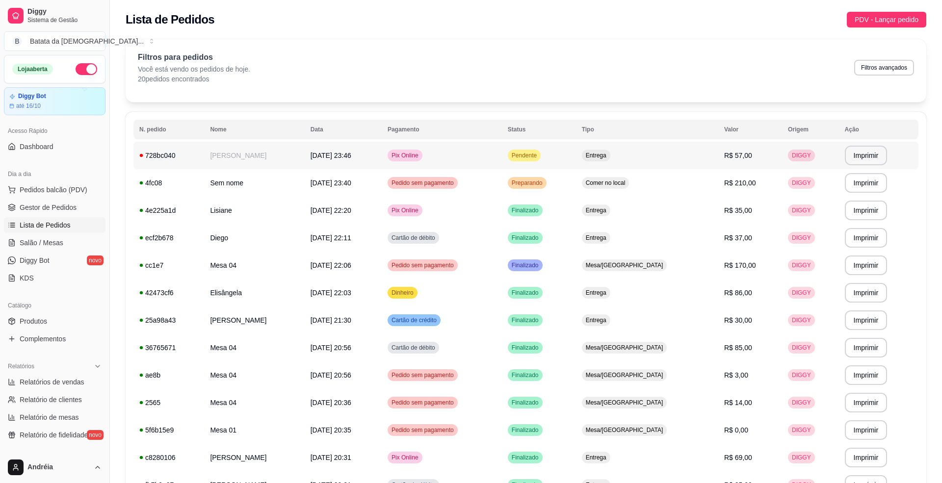
click at [301, 145] on td "[PERSON_NAME]" at bounding box center [254, 155] width 100 height 27
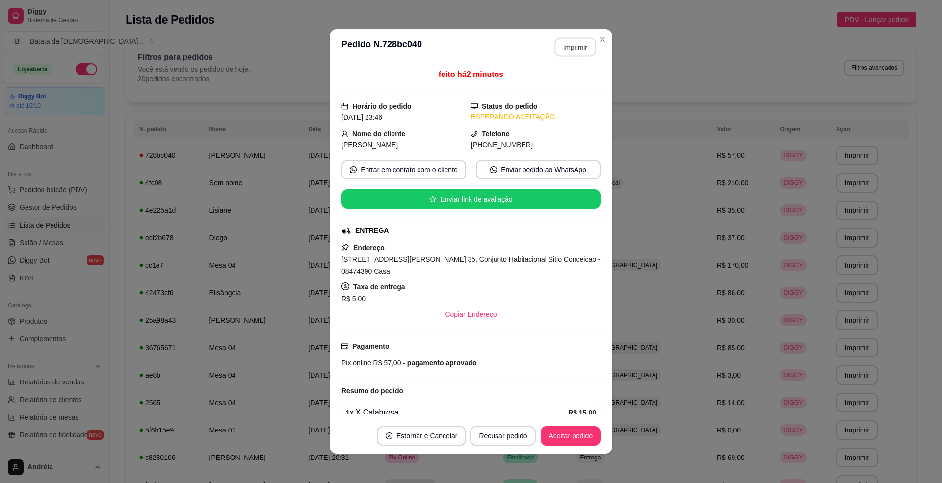
click at [558, 41] on button "Imprimir" at bounding box center [575, 47] width 41 height 19
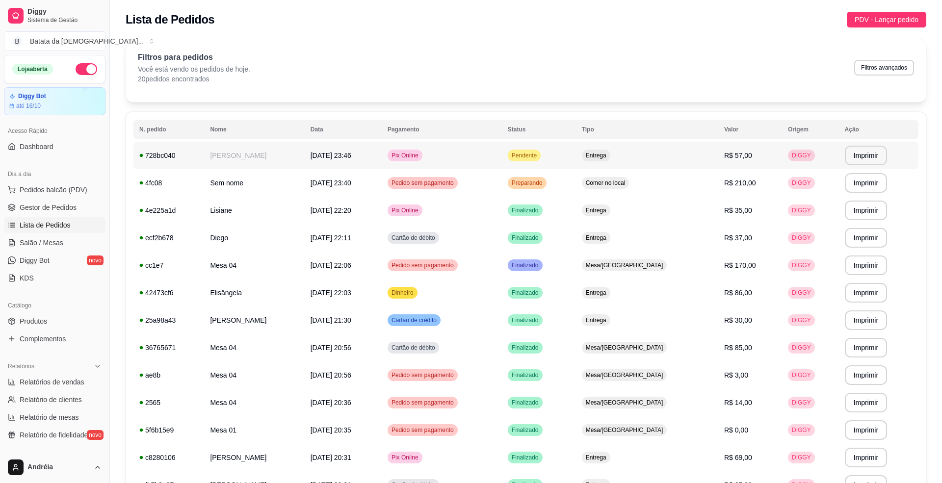
click at [382, 165] on td "[DATE] 23:46" at bounding box center [343, 155] width 77 height 27
click at [8, 245] on icon at bounding box center [12, 243] width 8 height 8
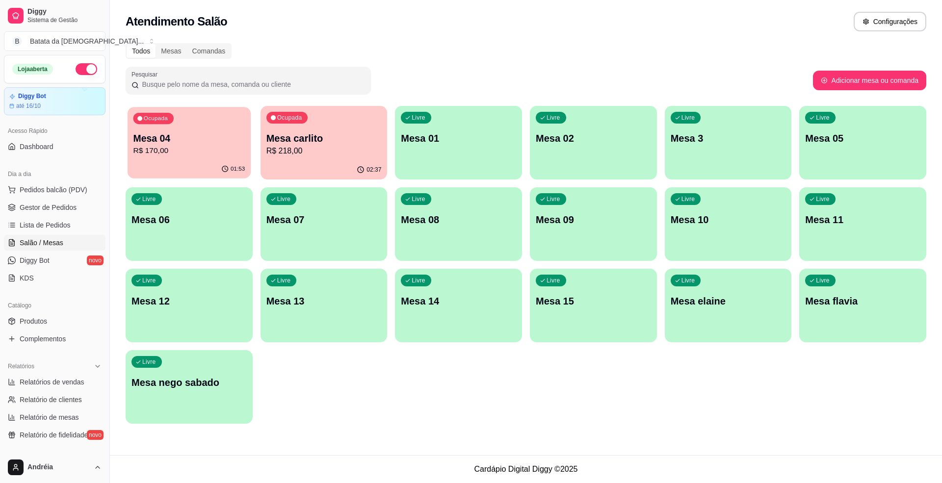
click at [216, 150] on p "R$ 170,00" at bounding box center [189, 150] width 112 height 11
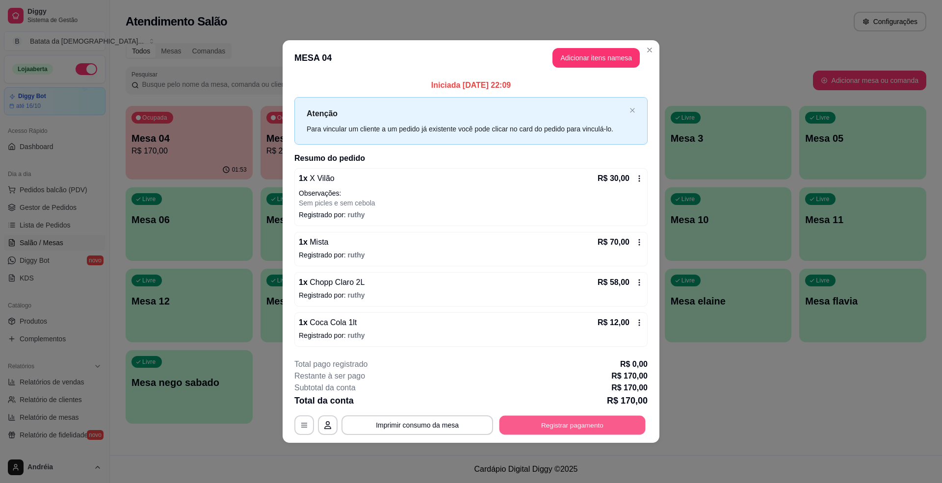
click at [541, 435] on button "Registrar pagamento" at bounding box center [572, 425] width 146 height 19
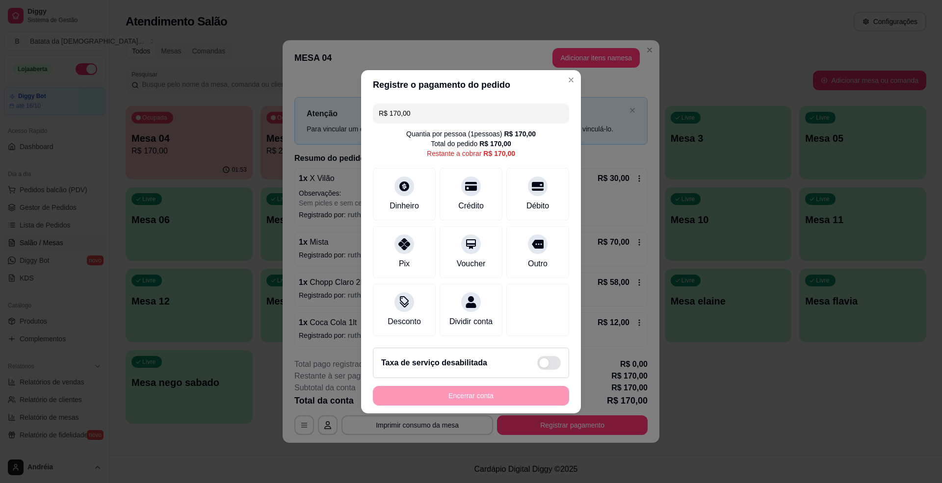
click at [565, 228] on div "R$ 170,00 Quantia por pessoa ( 1 pessoas) R$ 170,00 Total do pedido R$ 170,00 R…" at bounding box center [471, 220] width 220 height 240
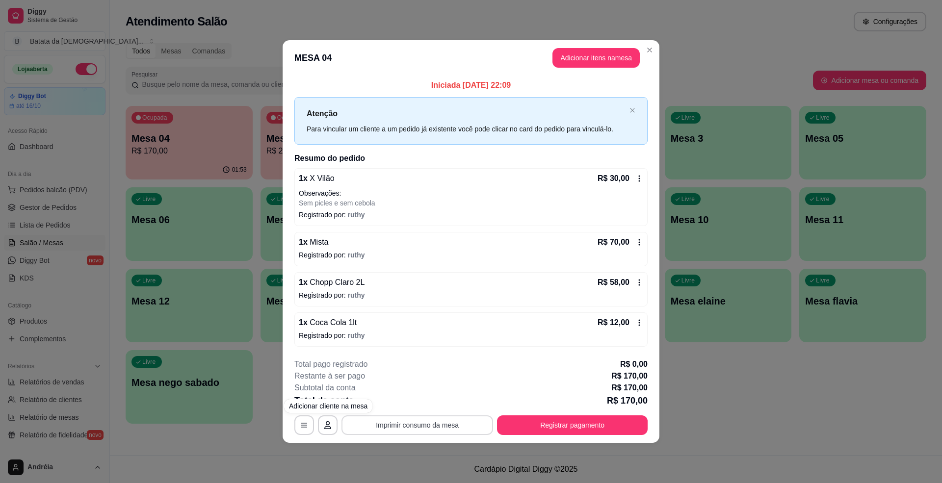
click at [398, 430] on button "Imprimir consumo da mesa" at bounding box center [417, 425] width 152 height 20
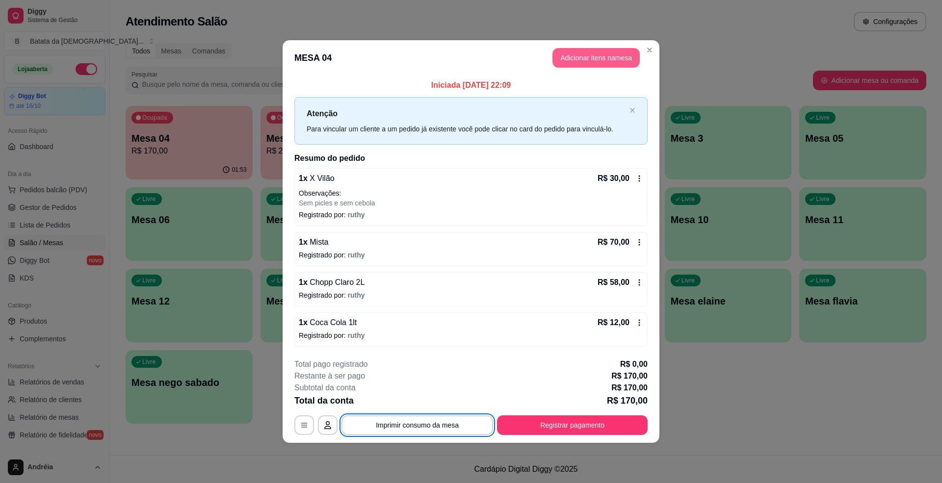
click at [606, 59] on button "Adicionar itens na mesa" at bounding box center [595, 58] width 87 height 20
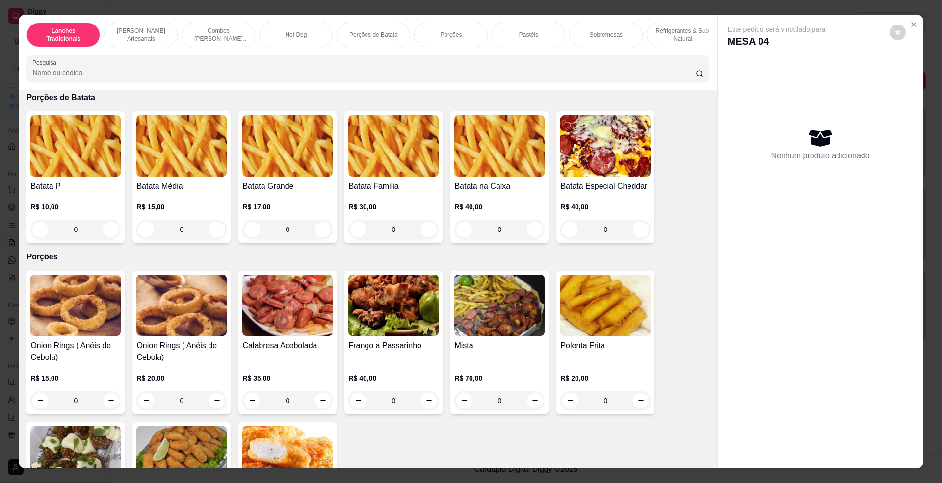
scroll to position [1308, 0]
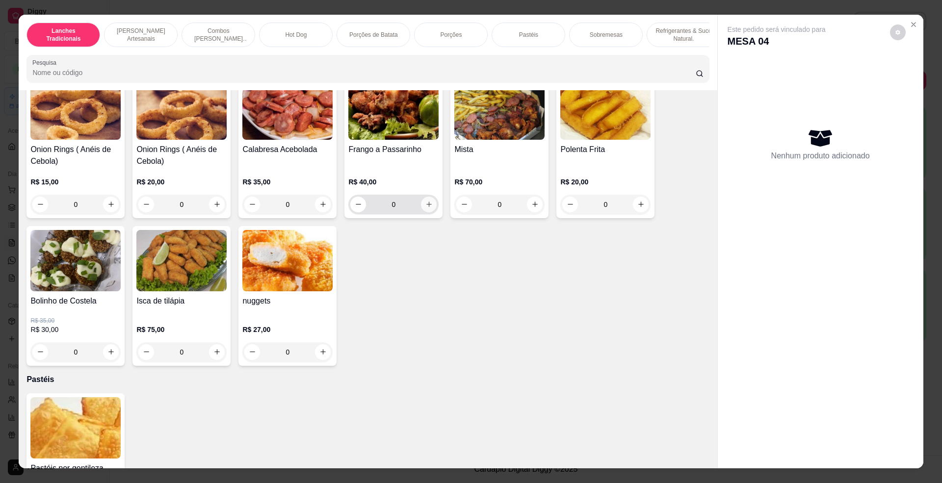
click at [423, 212] on button "increase-product-quantity" at bounding box center [429, 205] width 16 height 16
type input "1"
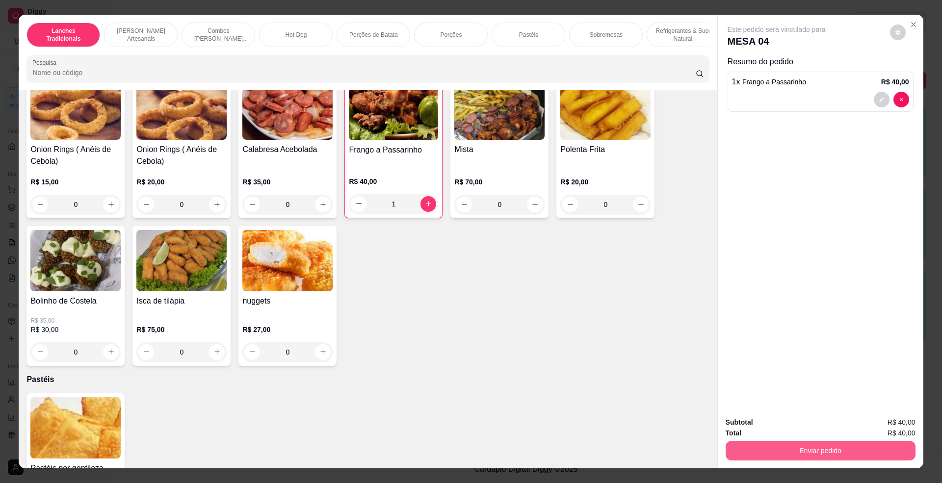
click at [807, 450] on button "Enviar pedido" at bounding box center [820, 451] width 190 height 20
click at [812, 425] on button "Registrar cliente" at bounding box center [823, 427] width 63 height 18
click at [842, 452] on button "Enviar pedido" at bounding box center [820, 450] width 184 height 19
click at [905, 430] on button "Enviar pedido" at bounding box center [888, 427] width 54 height 18
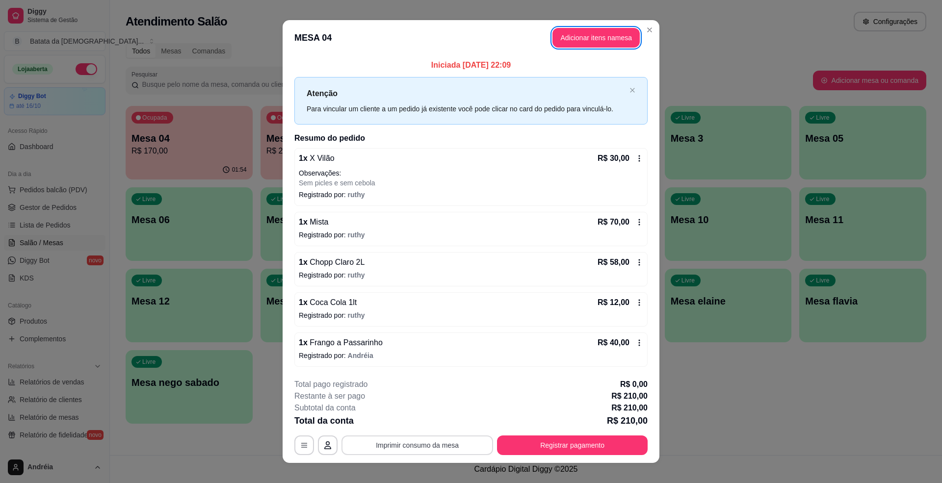
click at [398, 450] on button "Imprimir consumo da mesa" at bounding box center [417, 446] width 152 height 20
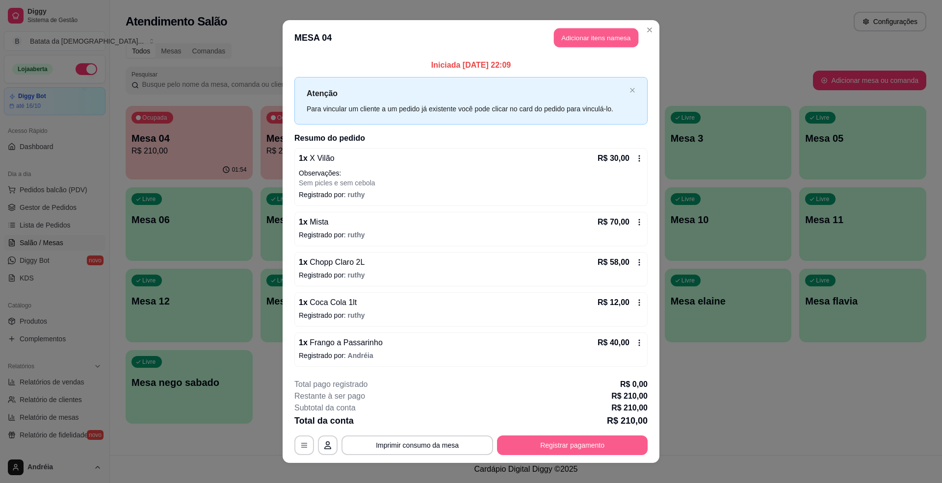
click at [593, 37] on button "Adicionar itens na mesa" at bounding box center [596, 37] width 84 height 19
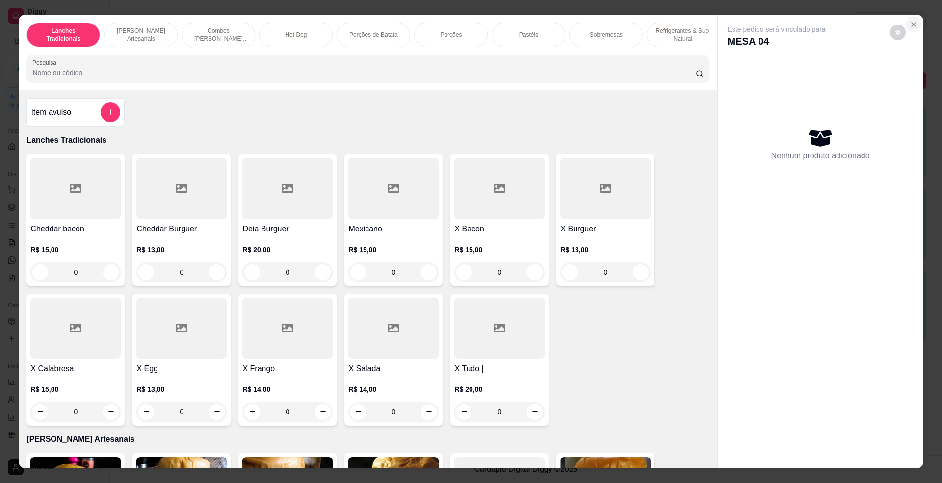
click at [909, 24] on icon "Close" at bounding box center [913, 25] width 8 height 8
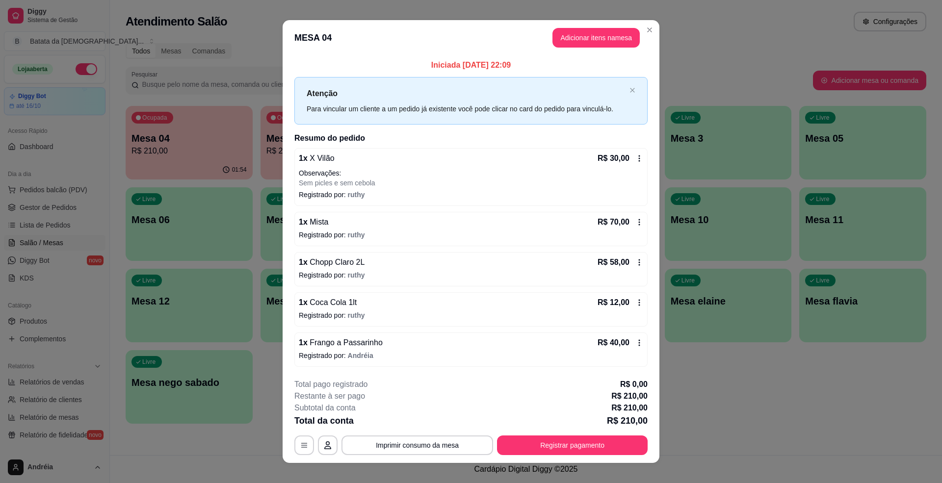
click at [597, 434] on div "**********" at bounding box center [470, 417] width 353 height 77
click at [594, 450] on button "Registrar pagamento" at bounding box center [572, 446] width 151 height 20
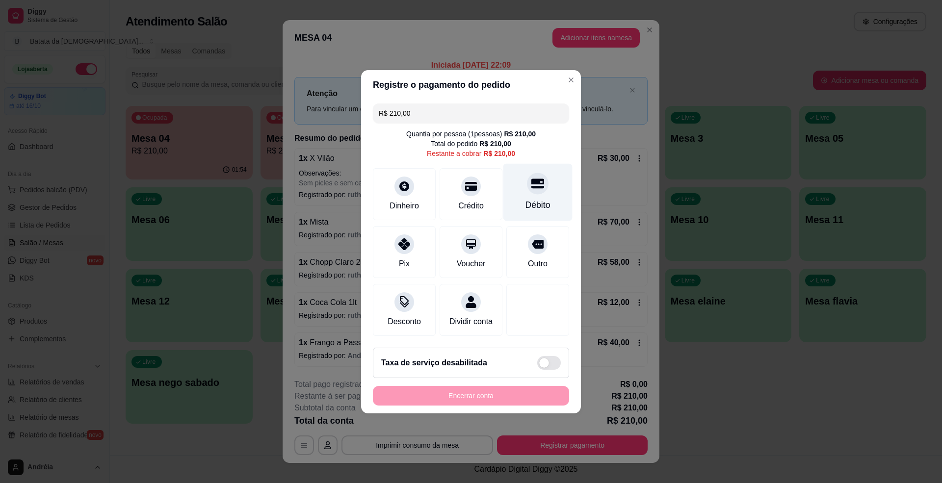
click at [528, 199] on div "Débito" at bounding box center [537, 205] width 25 height 13
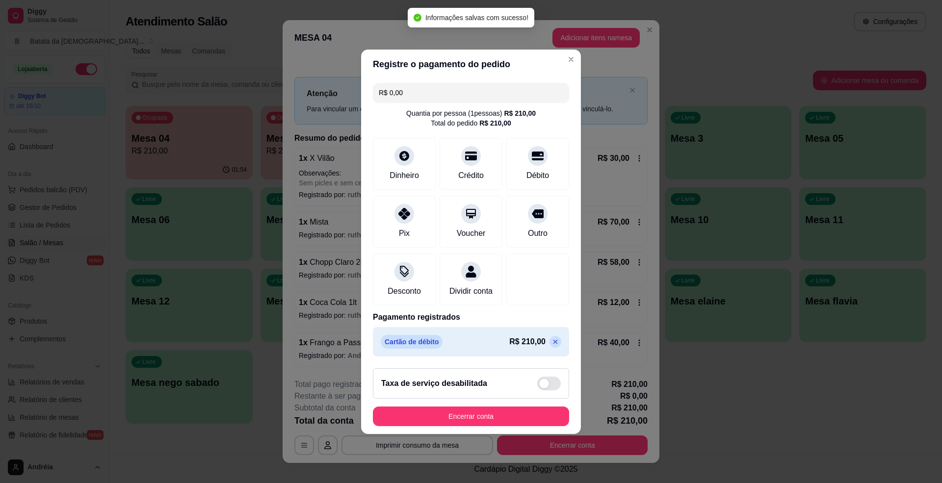
type input "R$ 0,00"
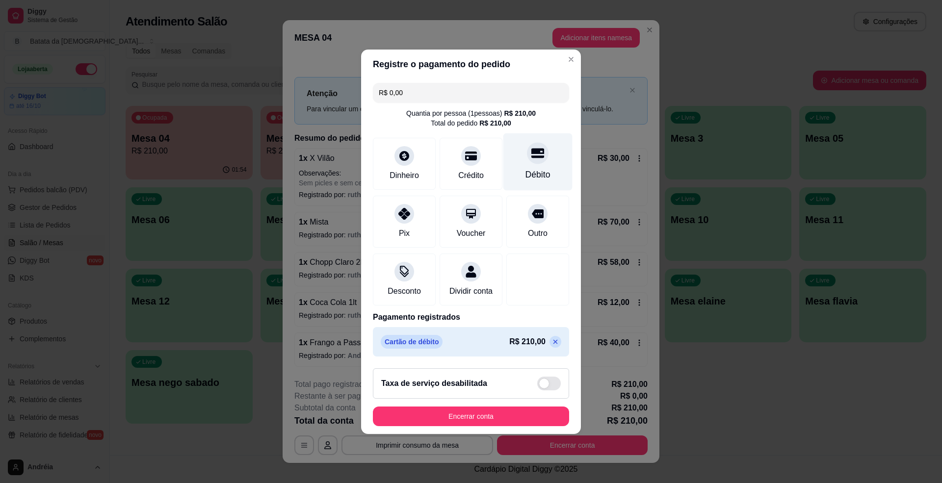
click at [534, 150] on icon at bounding box center [537, 153] width 13 height 10
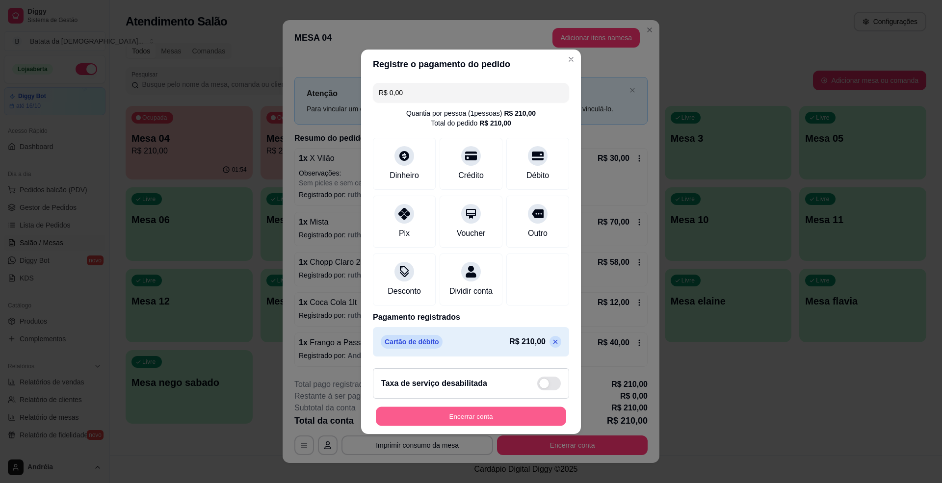
click at [452, 420] on button "Encerrar conta" at bounding box center [471, 416] width 190 height 19
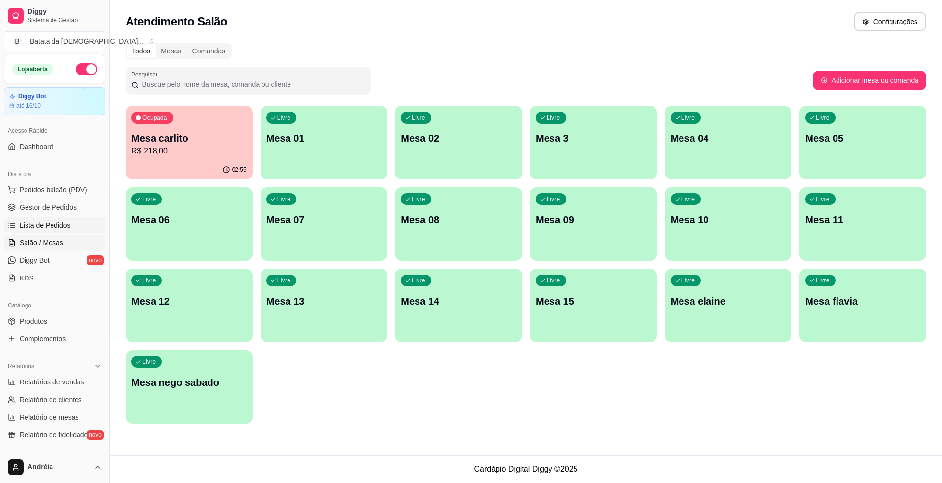
click at [69, 220] on link "Lista de Pedidos" at bounding box center [55, 225] width 102 height 16
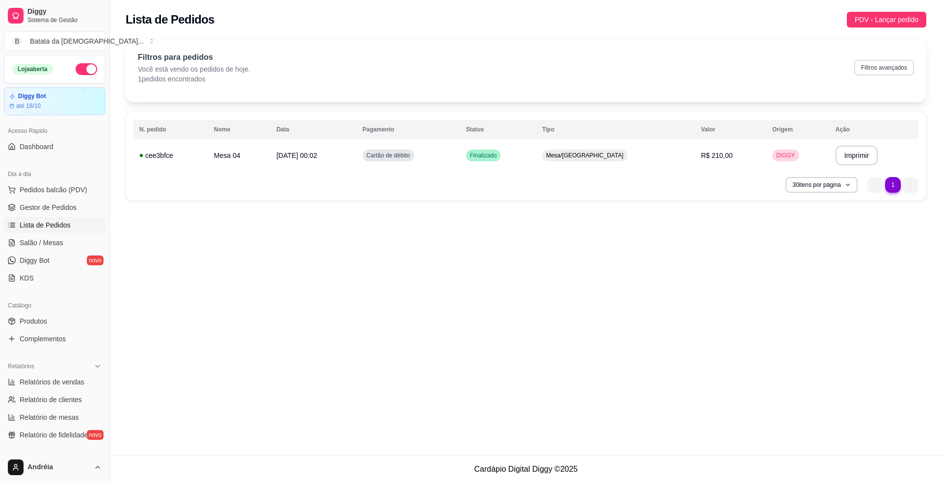
click at [891, 74] on button "Filtros avançados" at bounding box center [884, 68] width 60 height 16
select select "0"
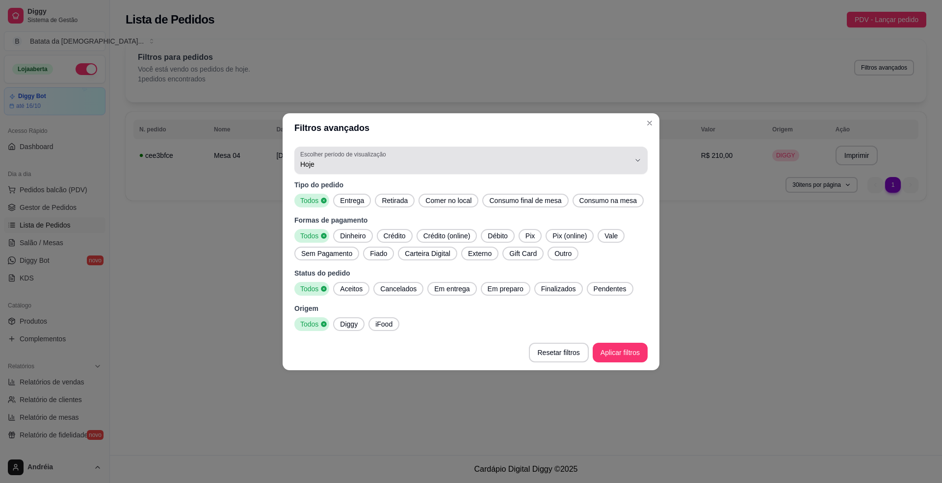
click at [448, 167] on span "Hoje" at bounding box center [465, 164] width 330 height 10
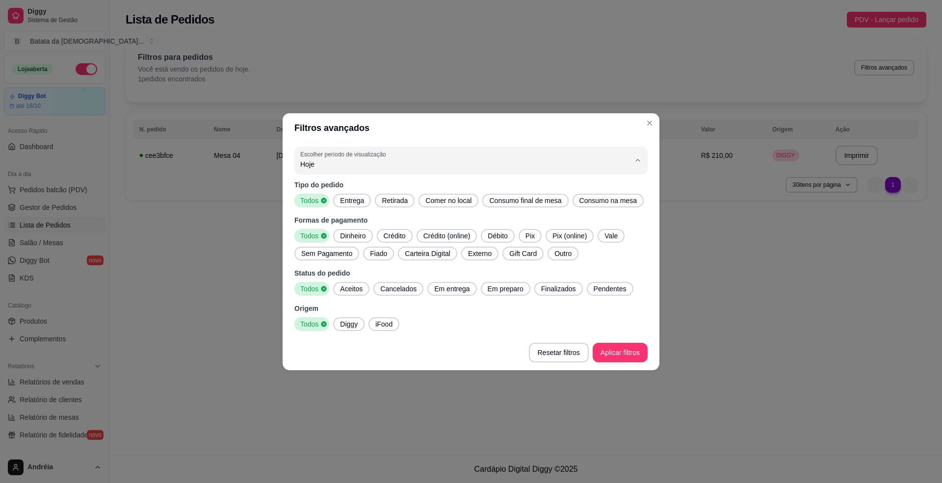
click at [428, 207] on span "Ontem" at bounding box center [466, 203] width 314 height 9
type input "1"
select select "1"
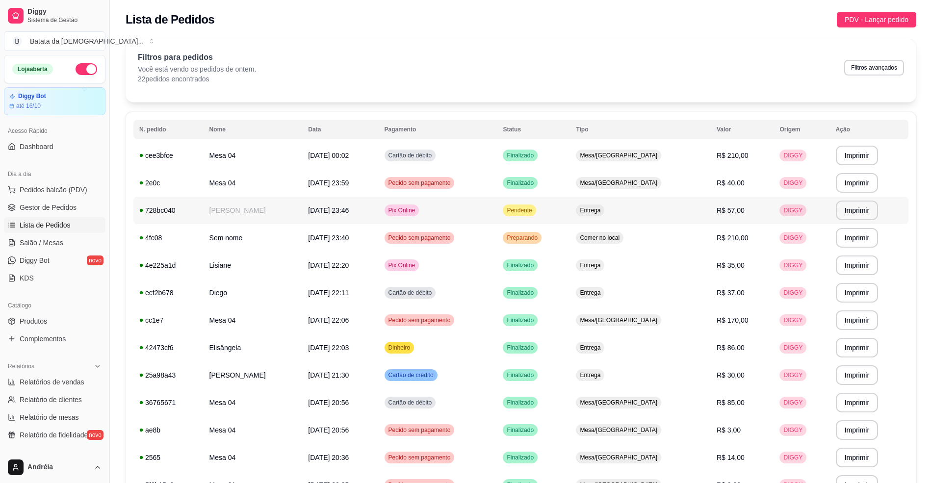
click at [570, 212] on td "Pendente" at bounding box center [533, 210] width 73 height 27
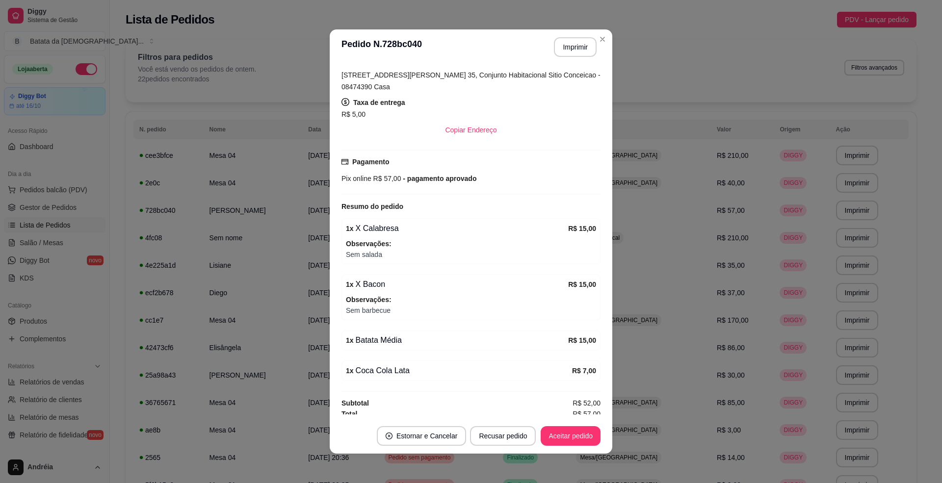
scroll to position [2, 0]
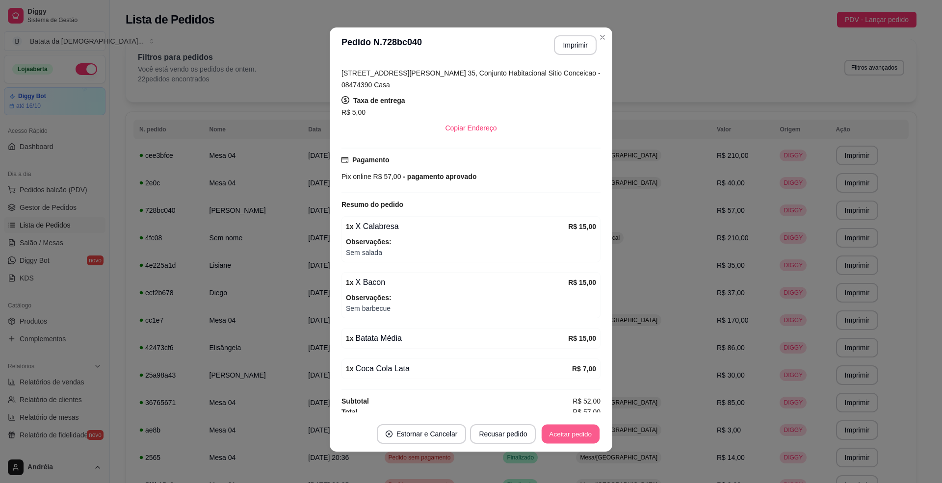
click at [573, 431] on button "Aceitar pedido" at bounding box center [571, 434] width 58 height 19
click at [590, 42] on button "Imprimir" at bounding box center [575, 45] width 41 height 19
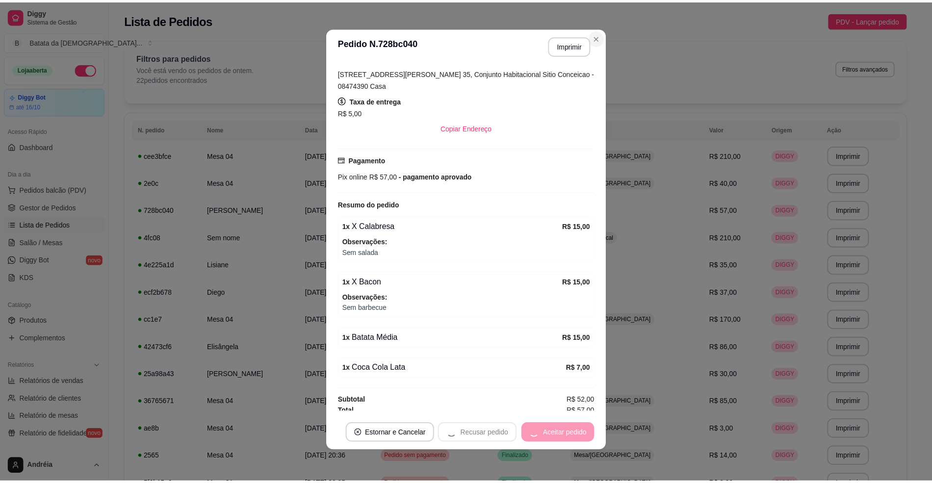
scroll to position [0, 0]
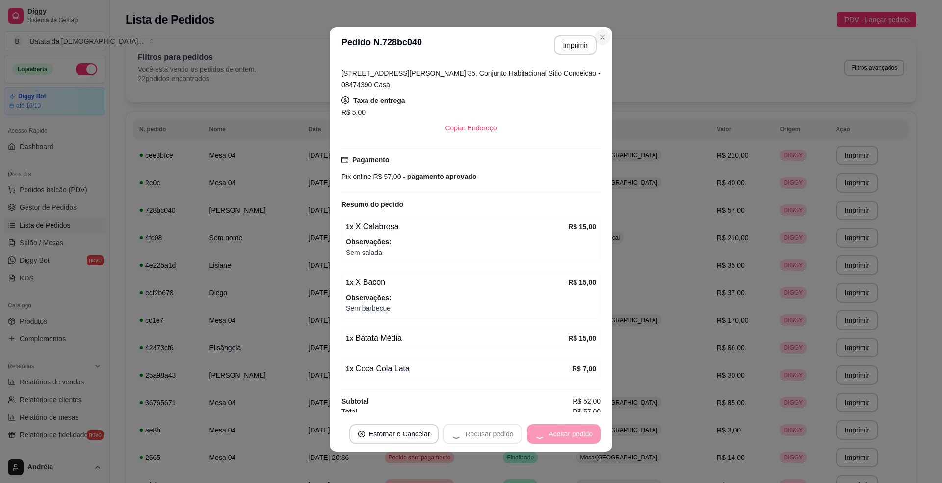
click at [597, 44] on section "**********" at bounding box center [471, 239] width 283 height 424
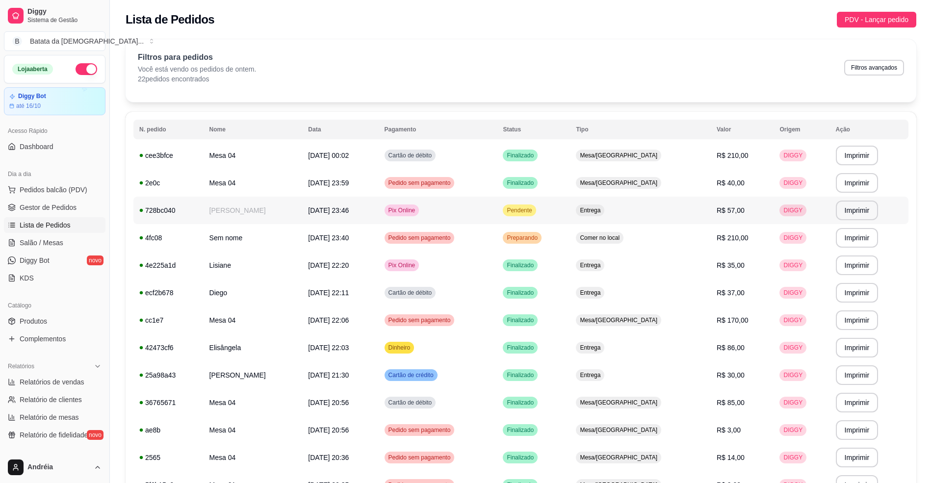
click at [567, 220] on td "Pendente" at bounding box center [533, 210] width 73 height 27
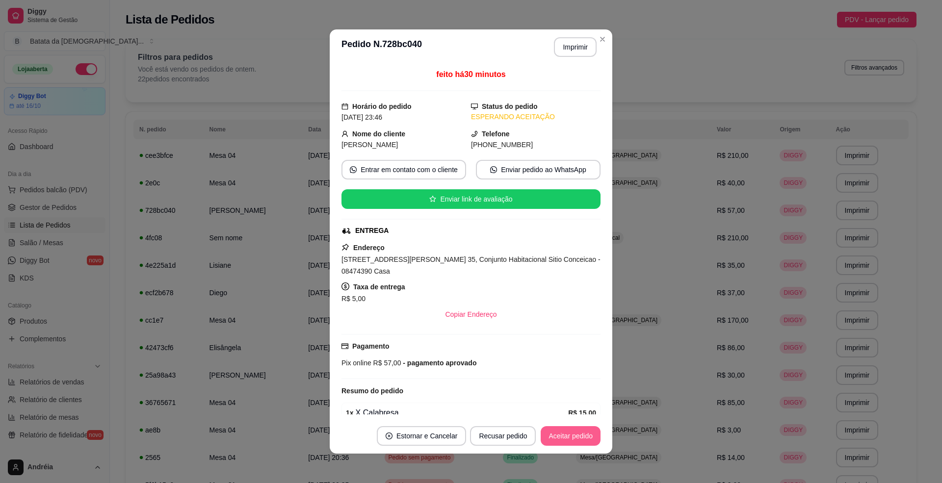
click at [573, 432] on button "Aceitar pedido" at bounding box center [571, 436] width 60 height 20
click at [572, 434] on button "Mover para preparo" at bounding box center [562, 436] width 74 height 19
click at [576, 438] on button "Mover para entrega" at bounding box center [563, 436] width 76 height 20
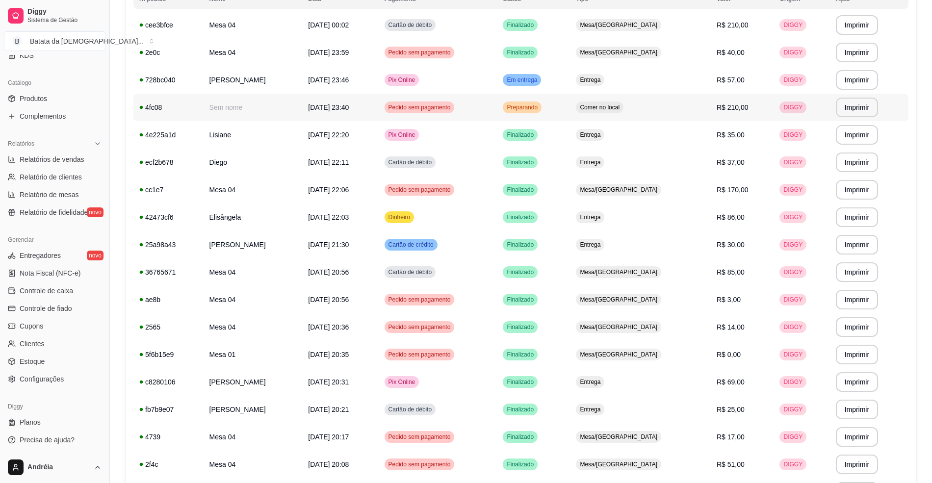
scroll to position [65, 0]
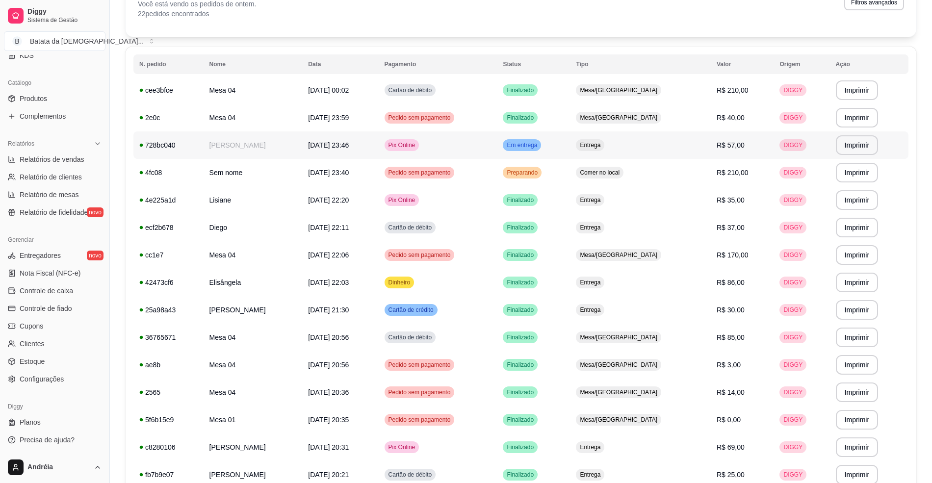
click at [604, 140] on div "Entrega" at bounding box center [590, 145] width 28 height 12
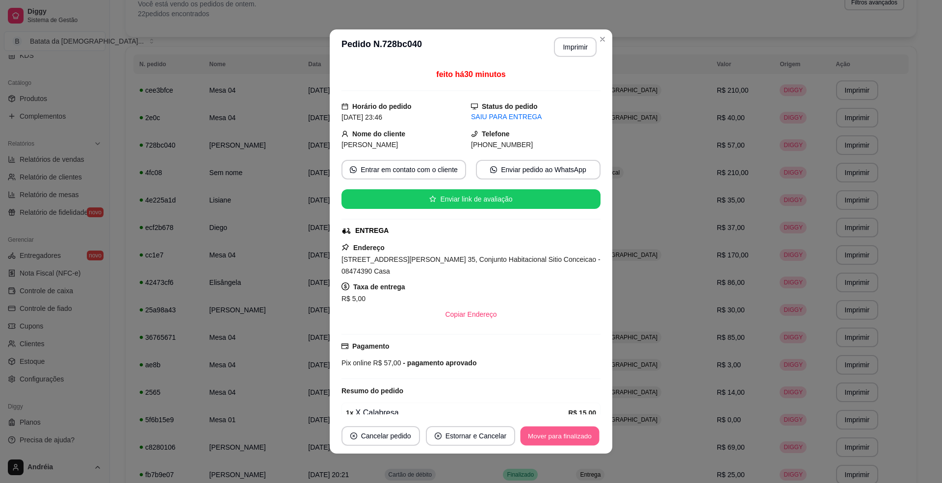
click at [560, 430] on button "Mover para finalizado" at bounding box center [559, 436] width 79 height 19
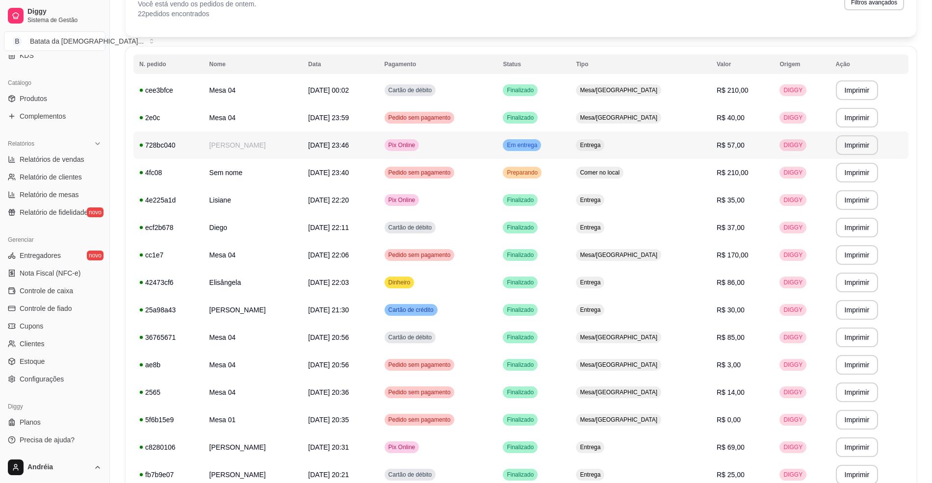
click at [570, 154] on td "Em entrega" at bounding box center [533, 144] width 73 height 27
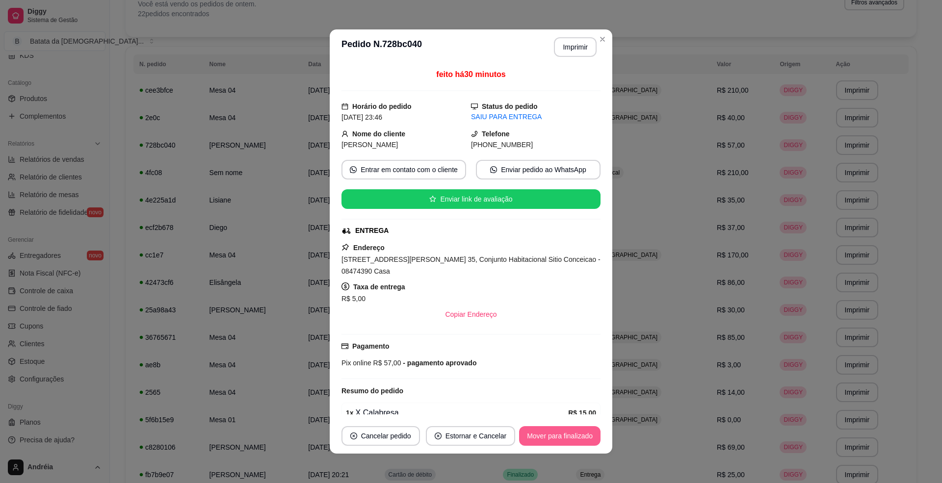
click at [562, 427] on button "Mover para finalizado" at bounding box center [559, 436] width 81 height 20
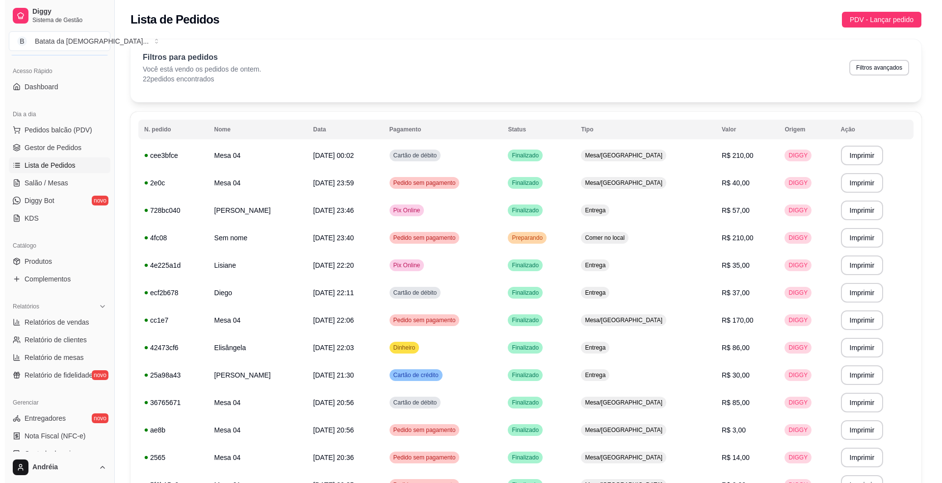
scroll to position [0, 0]
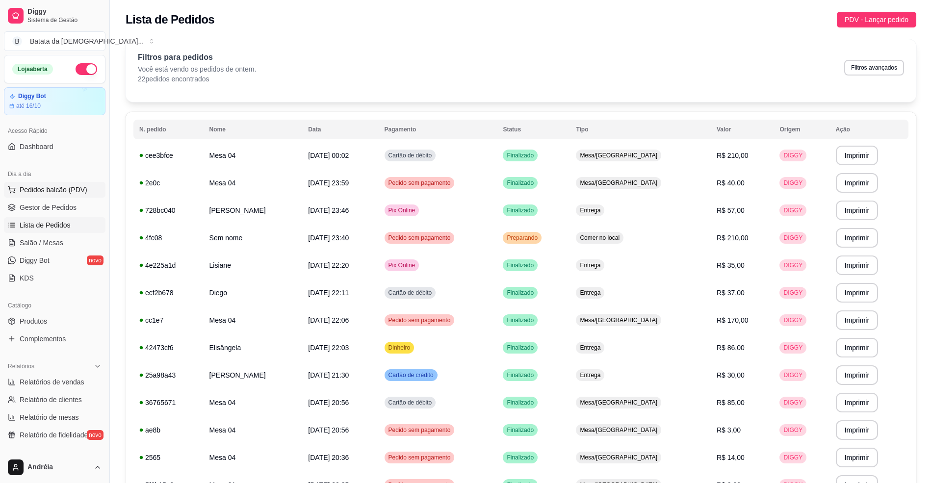
click at [68, 191] on span "Pedidos balcão (PDV)" at bounding box center [54, 190] width 68 height 10
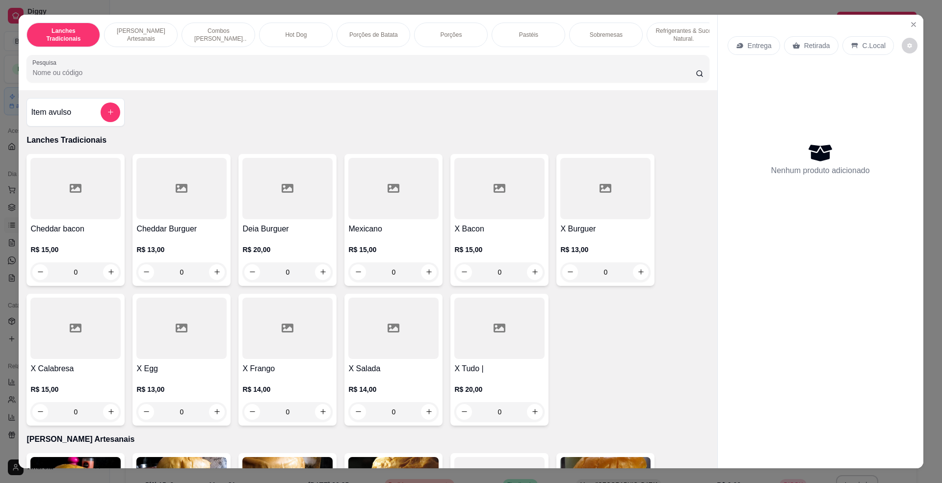
scroll to position [65, 0]
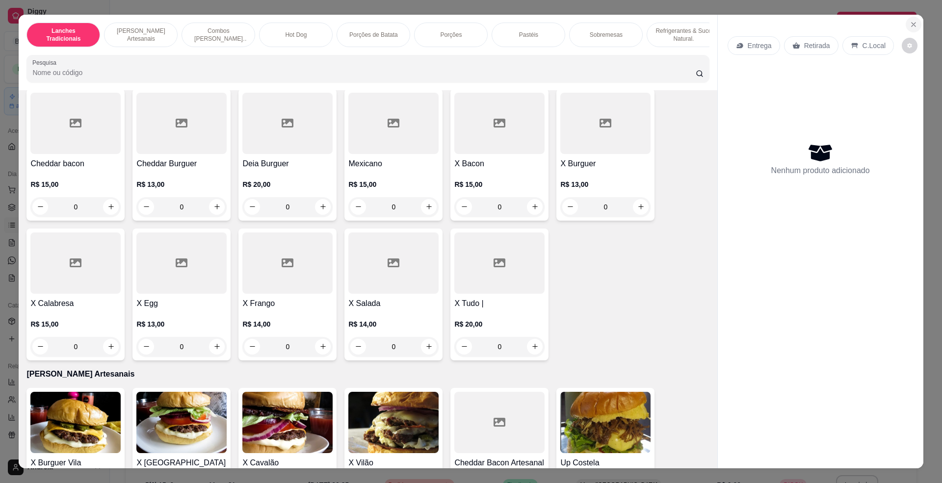
click at [911, 25] on icon "Close" at bounding box center [913, 25] width 8 height 8
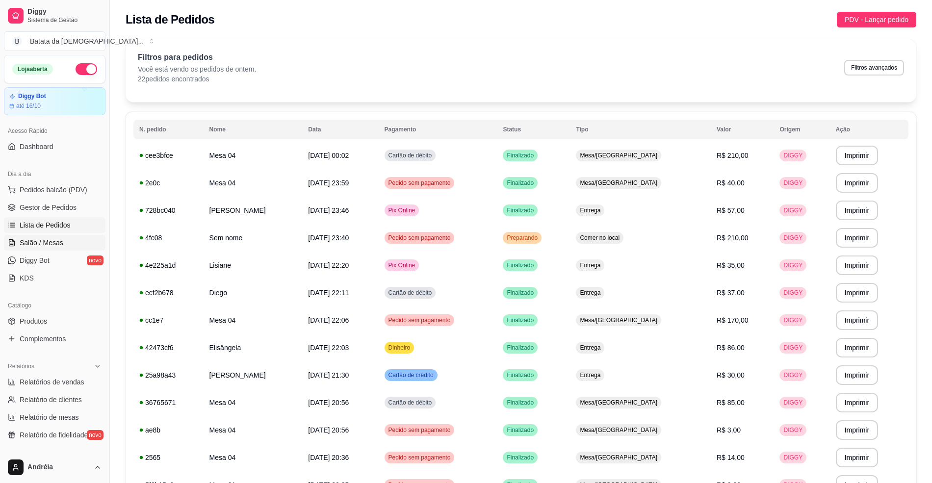
click at [39, 242] on span "Salão / Mesas" at bounding box center [42, 243] width 44 height 10
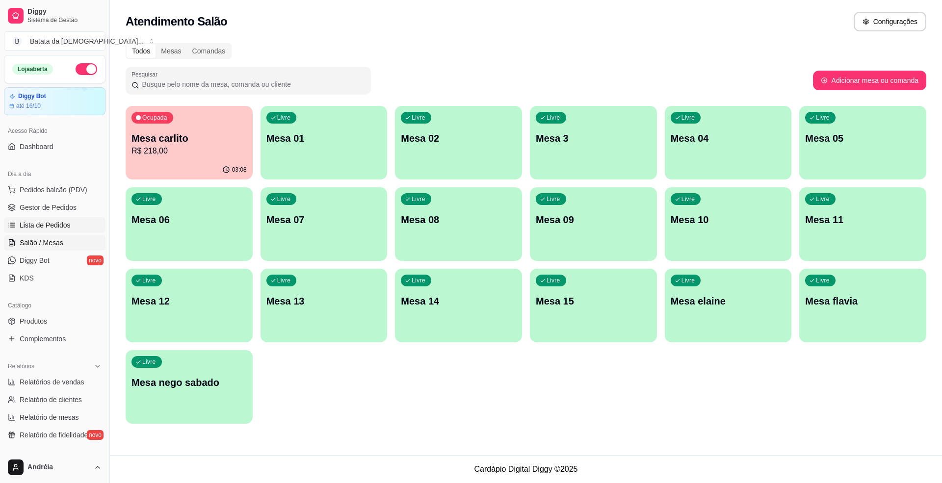
click at [50, 222] on span "Lista de Pedidos" at bounding box center [45, 225] width 51 height 10
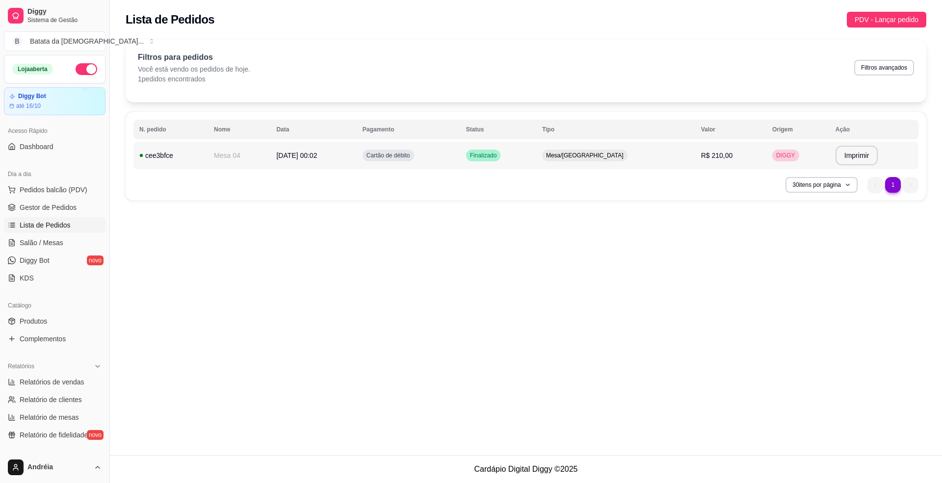
click at [391, 148] on td "Cartão de débito" at bounding box center [408, 155] width 103 height 27
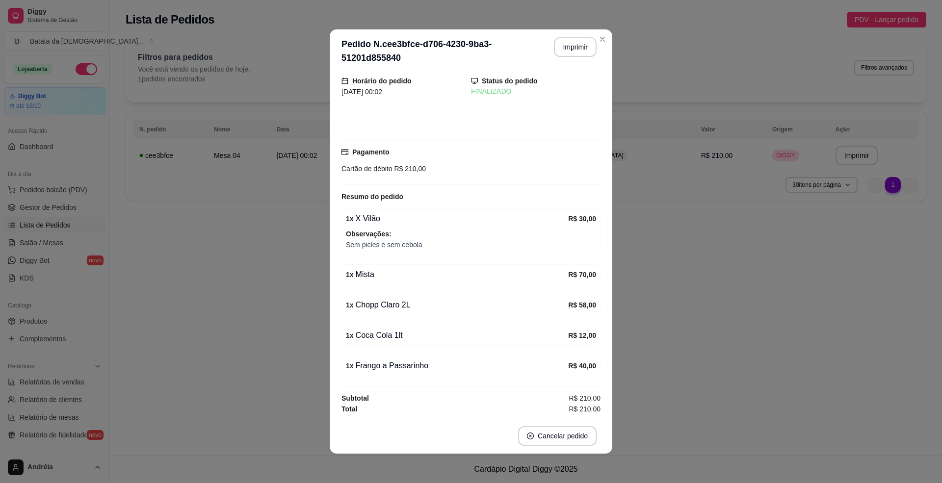
scroll to position [2, 0]
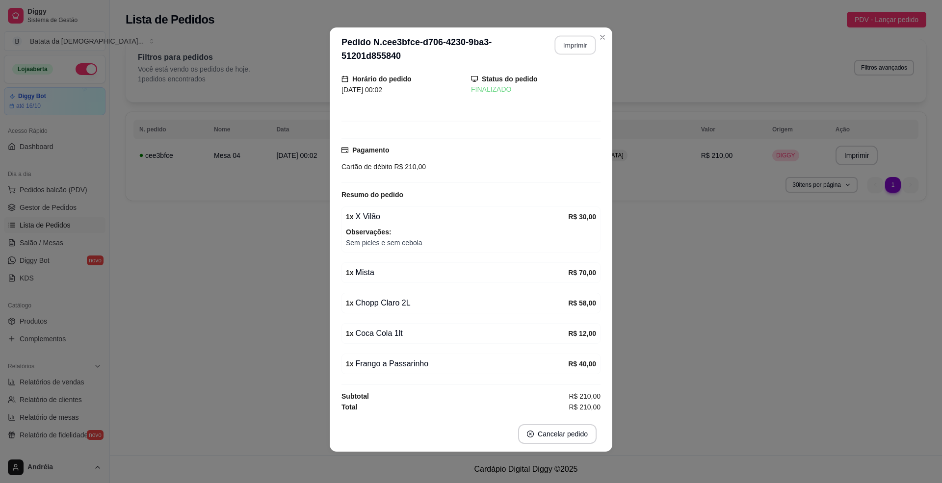
click at [564, 42] on button "Imprimir" at bounding box center [575, 45] width 41 height 19
click at [710, 213] on div "**********" at bounding box center [471, 241] width 942 height 483
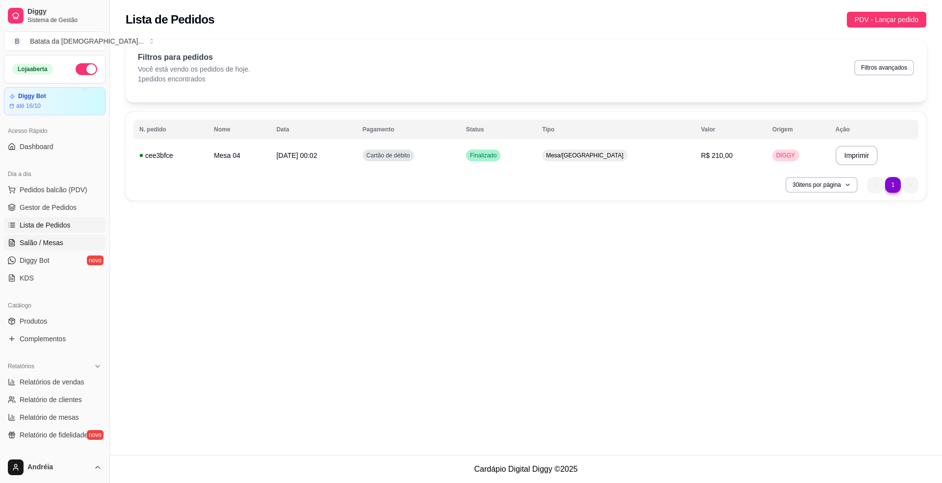
click at [32, 249] on link "Salão / Mesas" at bounding box center [55, 243] width 102 height 16
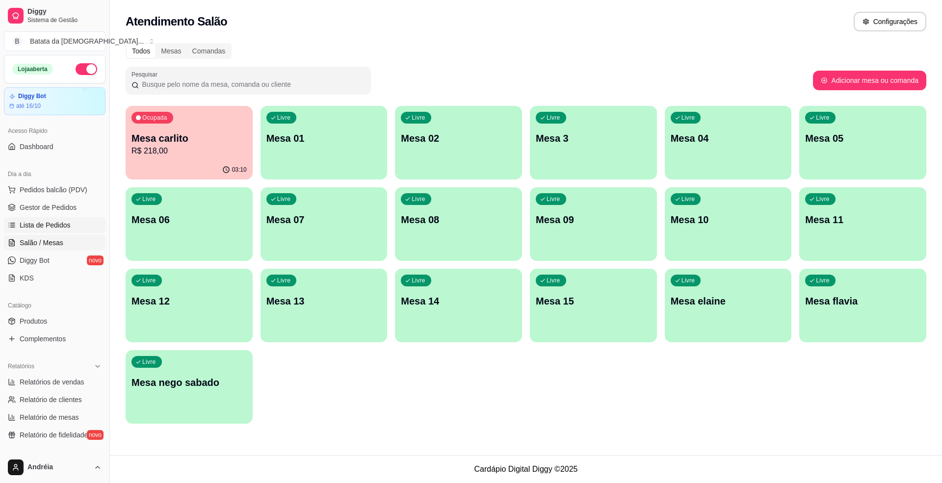
click at [64, 220] on span "Lista de Pedidos" at bounding box center [45, 225] width 51 height 10
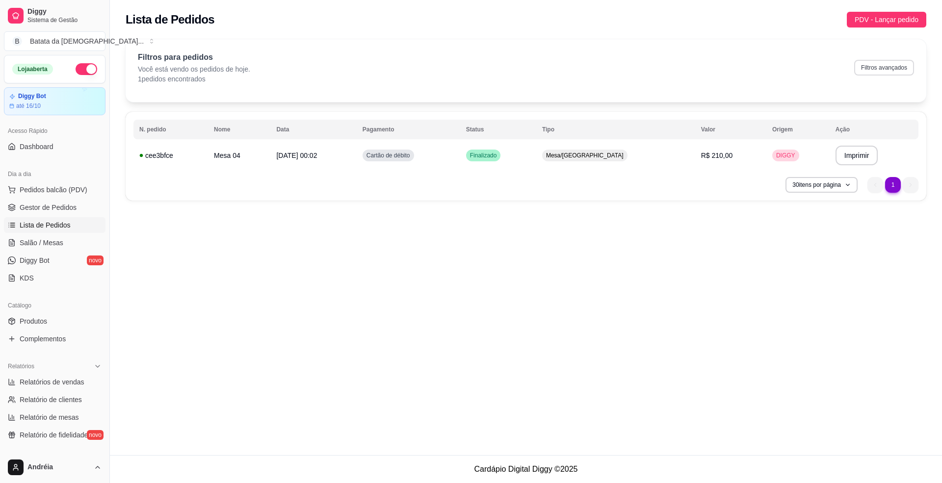
click at [875, 69] on button "Filtros avançados" at bounding box center [884, 68] width 60 height 16
select select "0"
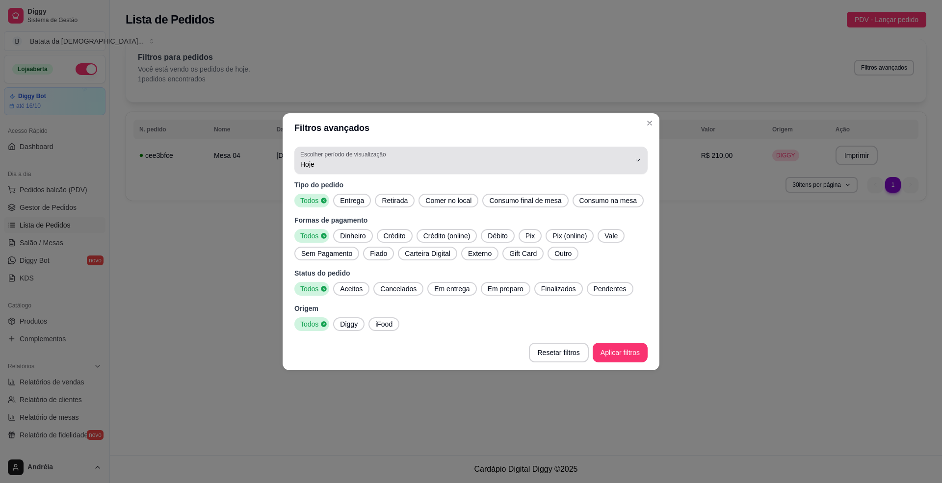
click at [524, 167] on span "Hoje" at bounding box center [465, 164] width 330 height 10
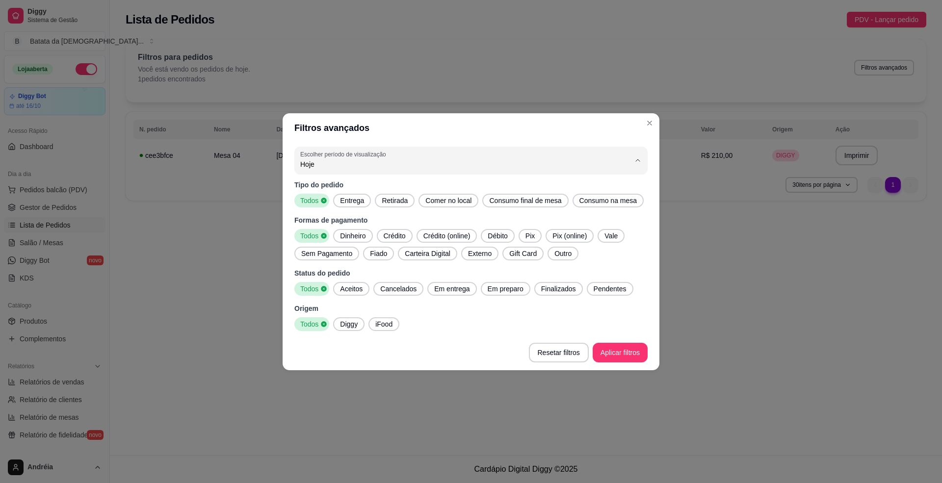
click at [533, 208] on span "Ontem" at bounding box center [466, 203] width 314 height 9
type input "1"
select select "1"
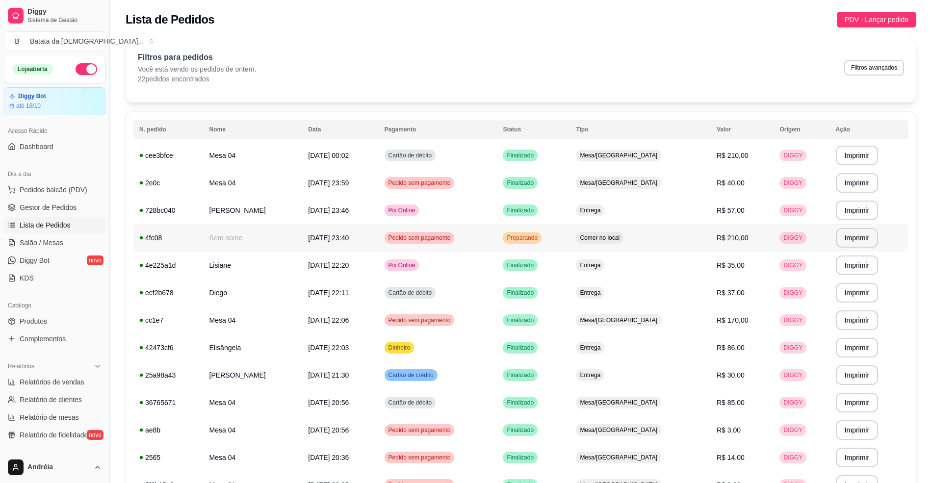
click at [497, 238] on td "Pedido sem pagamento" at bounding box center [438, 237] width 119 height 27
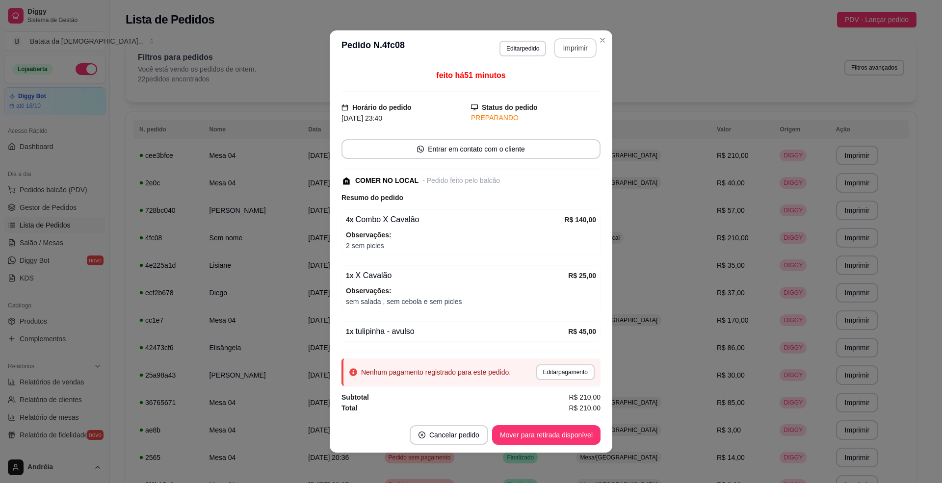
click at [576, 50] on button "Imprimir" at bounding box center [575, 48] width 43 height 20
click at [511, 44] on button "Editar pedido" at bounding box center [522, 49] width 47 height 16
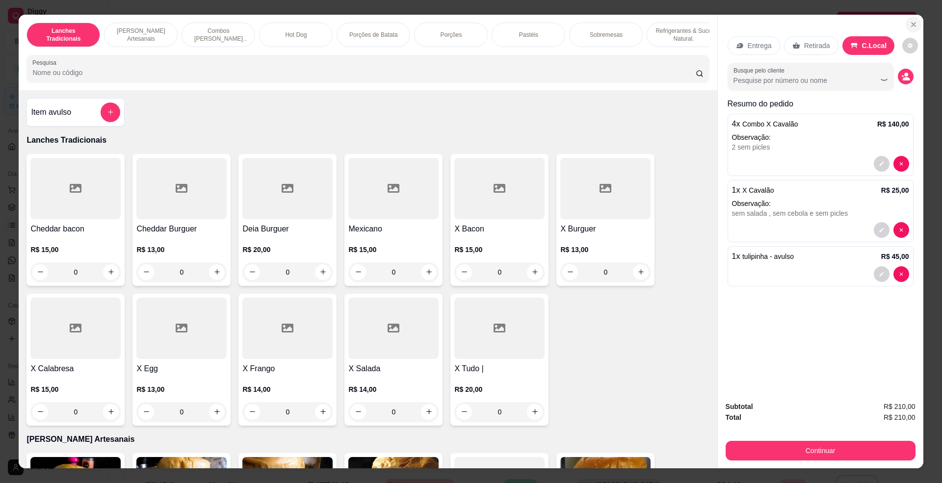
click at [909, 28] on icon "Close" at bounding box center [913, 25] width 8 height 8
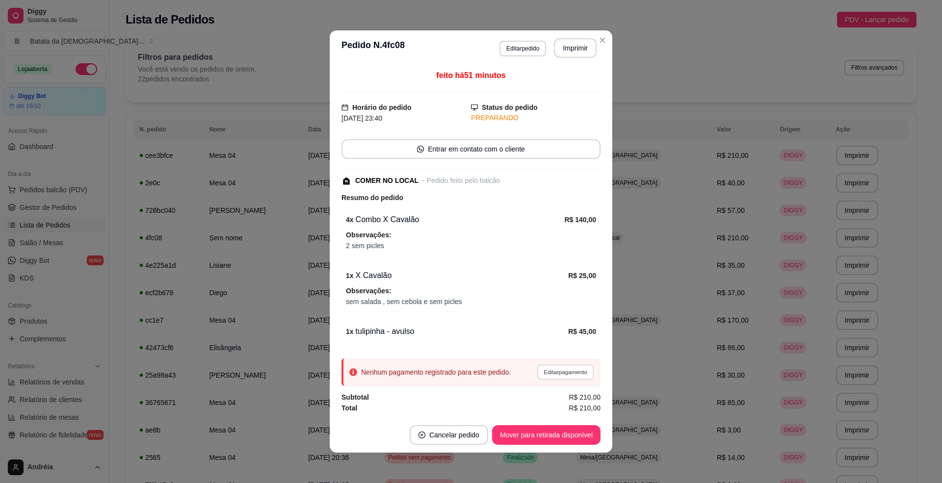
click at [554, 372] on button "Editar pagamento" at bounding box center [565, 371] width 57 height 15
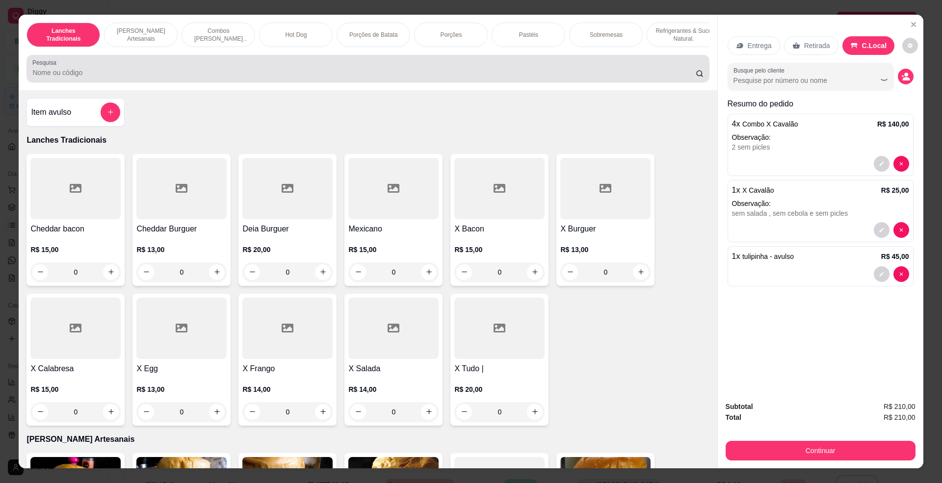
click at [95, 78] on input "Pesquisa" at bounding box center [363, 73] width 663 height 10
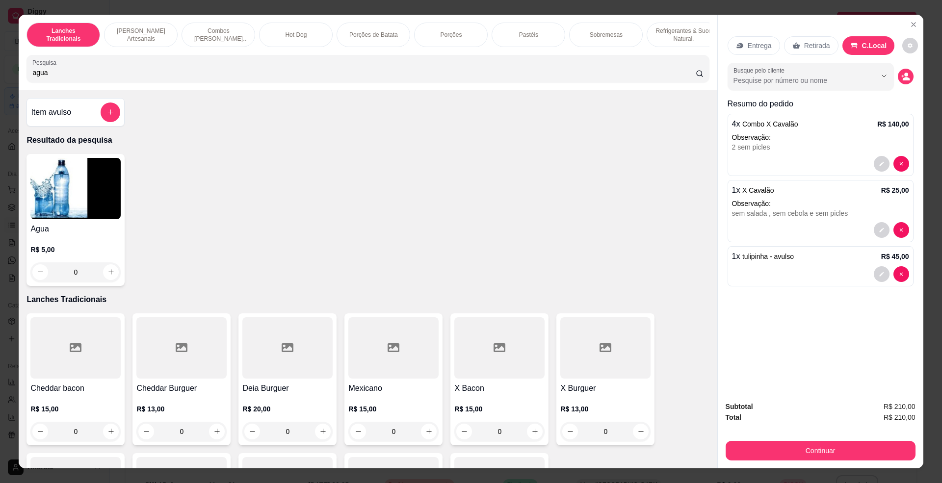
type input "agua"
click at [44, 255] on p "R$ 5,00" at bounding box center [75, 250] width 90 height 10
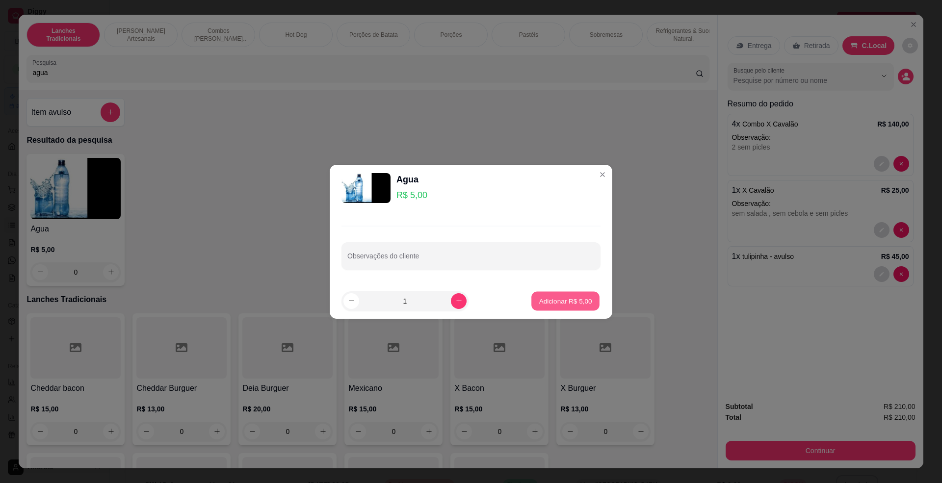
click at [573, 309] on button "Adicionar R$ 5,00" at bounding box center [565, 300] width 68 height 19
type input "1"
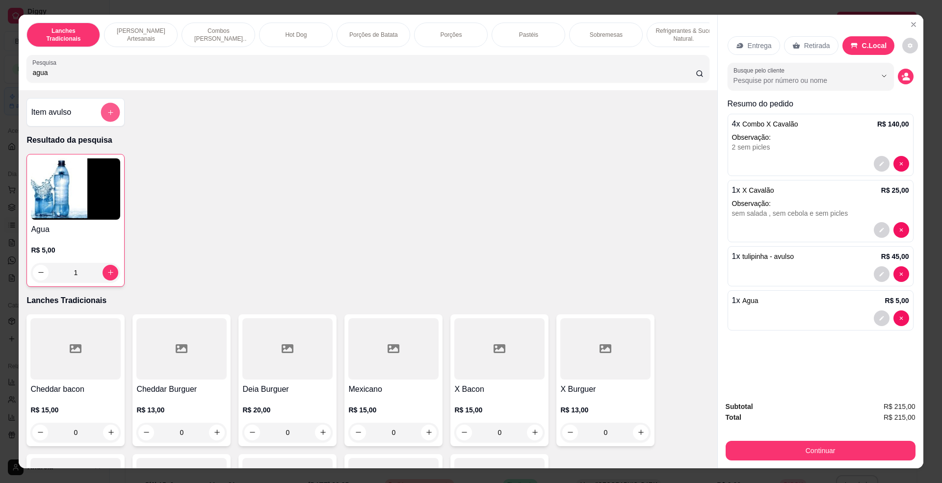
click at [107, 116] on icon "add-separate-item" at bounding box center [110, 111] width 7 height 7
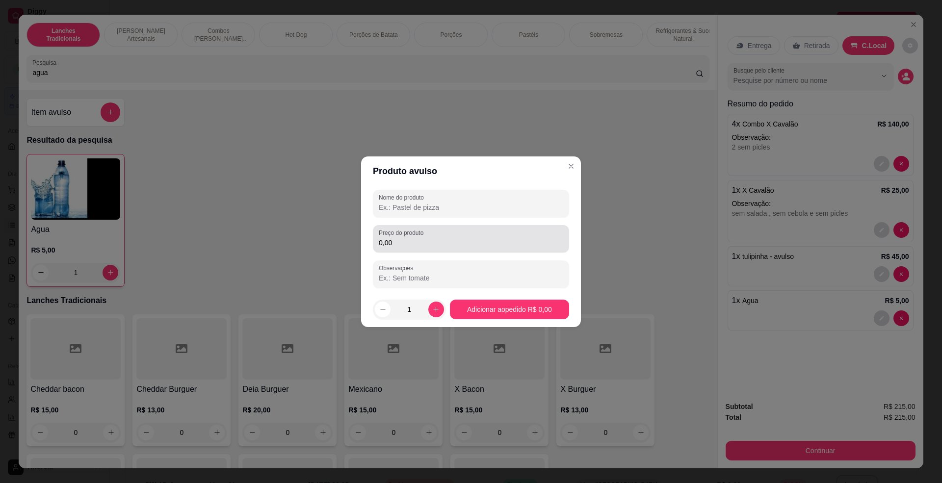
click at [439, 250] on div "Preço do produto 0,00" at bounding box center [471, 238] width 196 height 27
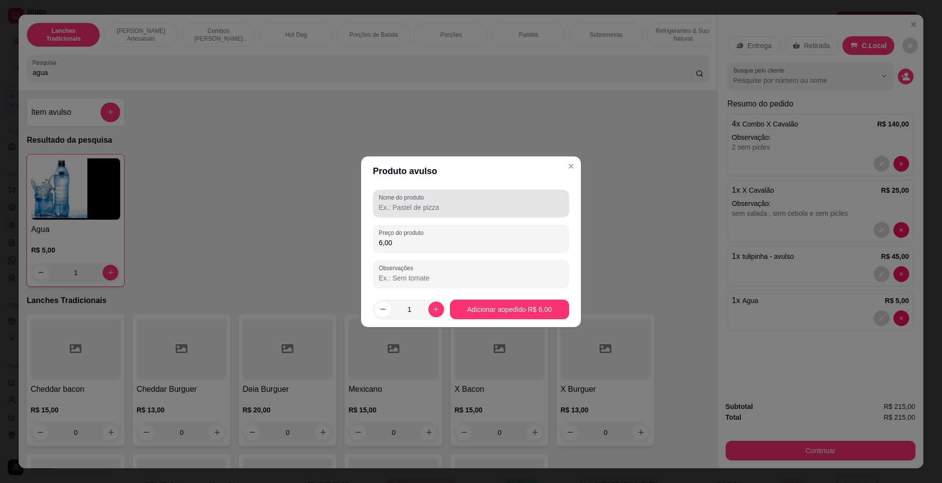
type input "6,00"
click at [453, 194] on div at bounding box center [471, 204] width 184 height 20
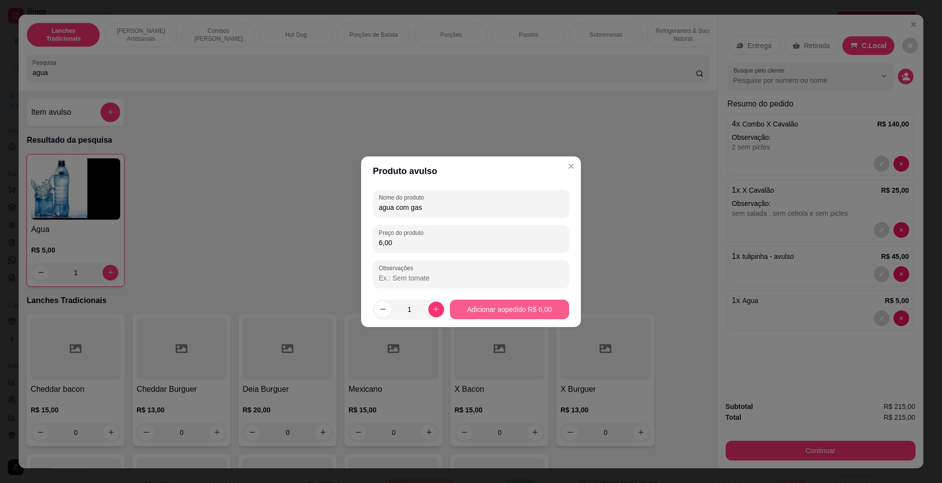
type input "agua com gas"
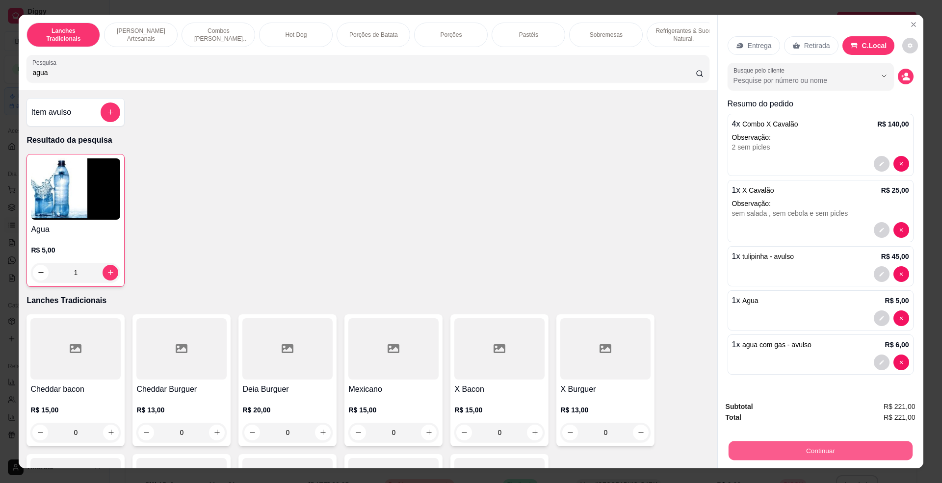
click at [818, 448] on button "Continuar" at bounding box center [820, 450] width 184 height 19
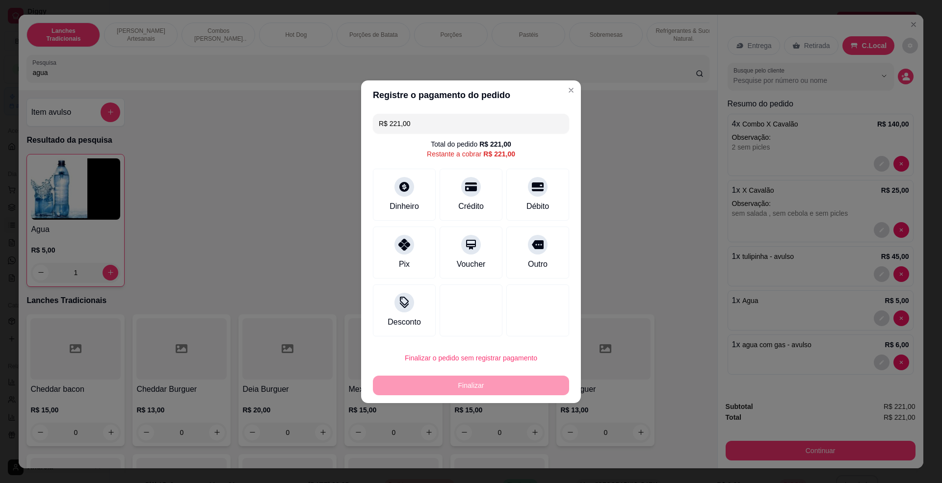
drag, startPoint x: 414, startPoint y: 121, endPoint x: 359, endPoint y: 122, distance: 55.4
click at [359, 122] on div "Registre o pagamento do pedido R$ 221,00 Total do pedido R$ 221,00 Restante a c…" at bounding box center [471, 241] width 942 height 483
click at [411, 120] on input "R$ 0,00" at bounding box center [471, 124] width 184 height 20
click at [388, 201] on div "Dinheiro" at bounding box center [404, 205] width 32 height 13
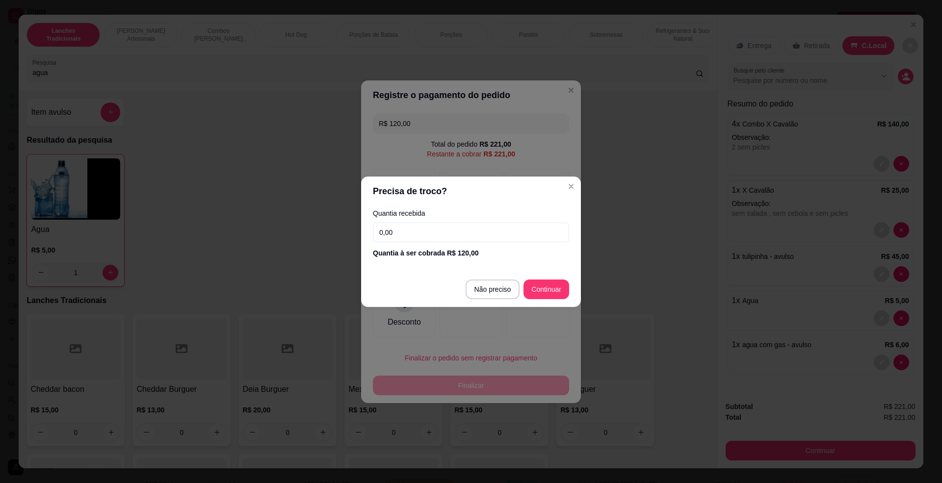
click at [446, 238] on input "0,00" at bounding box center [471, 233] width 196 height 20
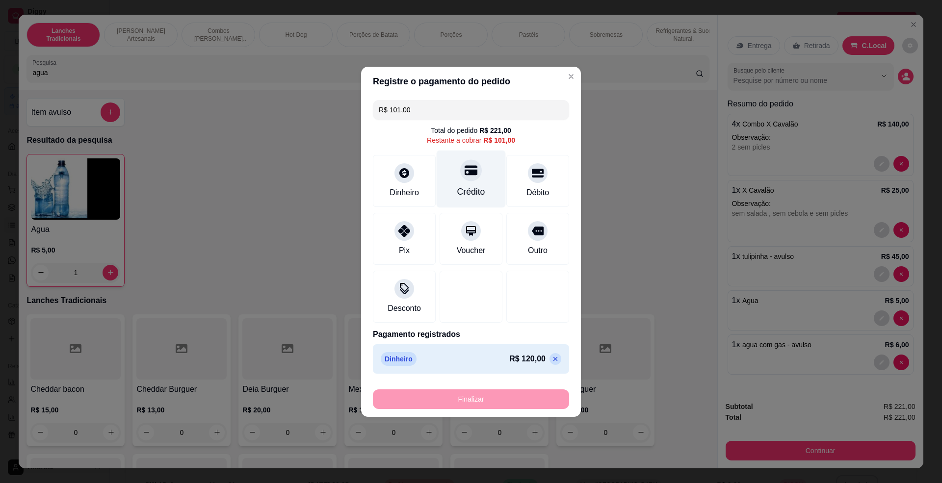
click at [464, 187] on div "Crédito" at bounding box center [471, 191] width 28 height 13
type input "R$ 0,00"
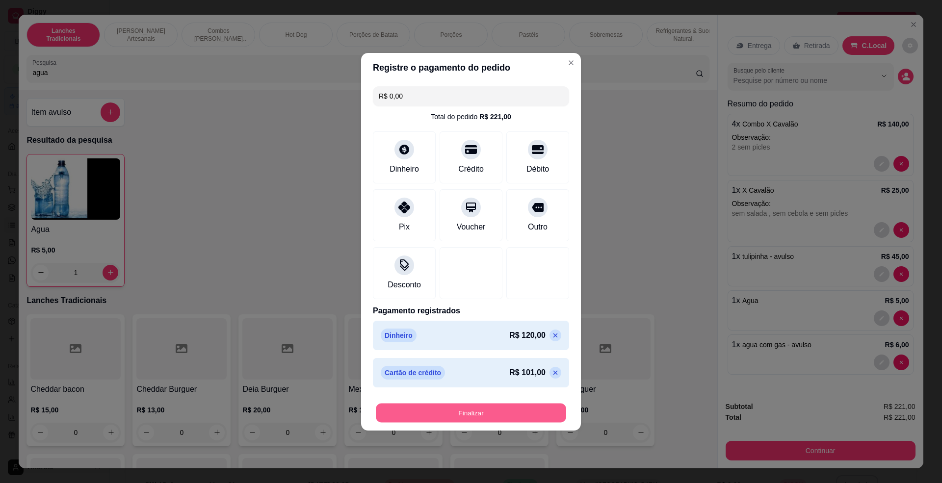
click at [482, 409] on button "Finalizar" at bounding box center [471, 412] width 190 height 19
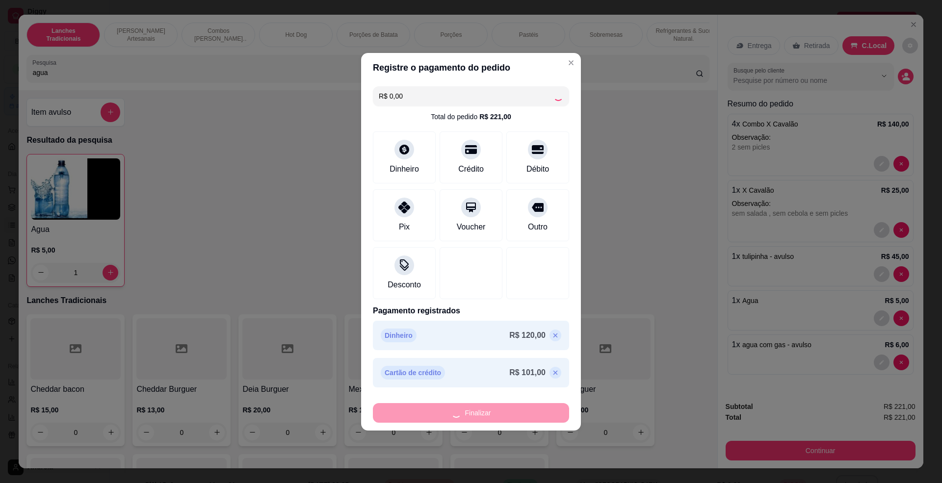
type input "0"
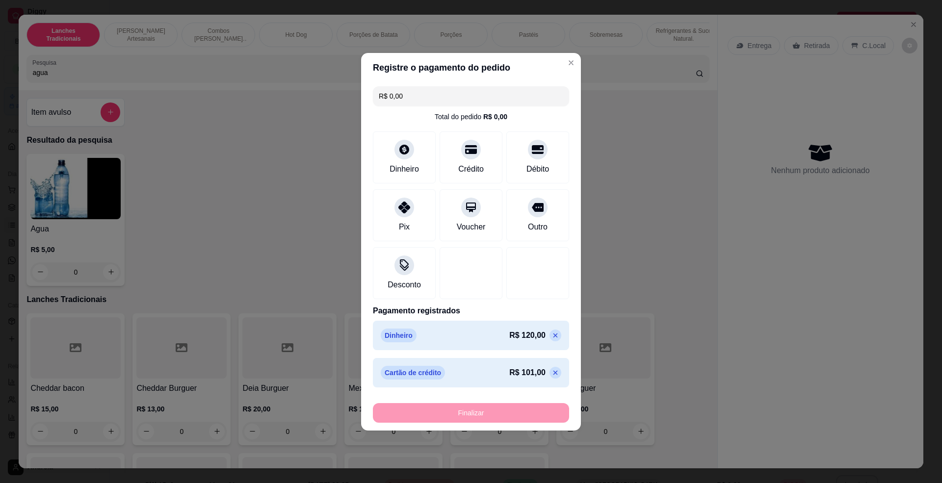
type input "-R$ 221,00"
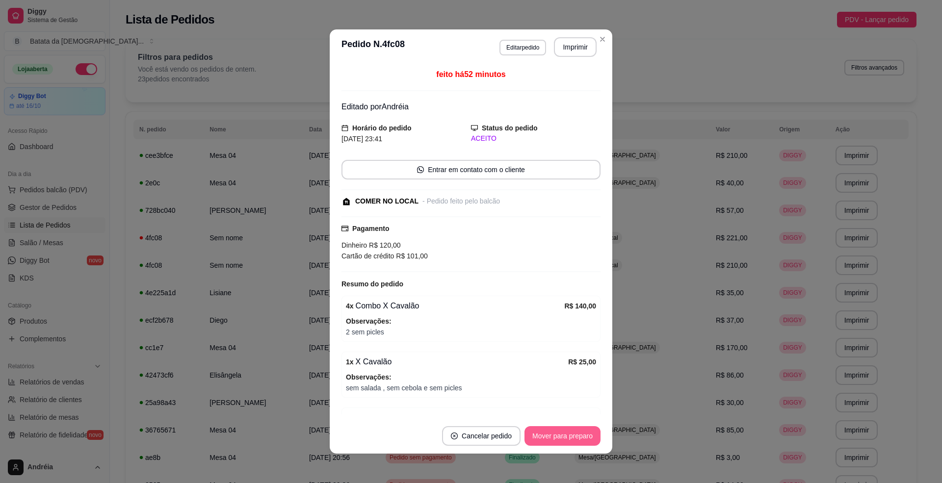
click at [569, 433] on button "Mover para preparo" at bounding box center [562, 436] width 76 height 20
click at [573, 440] on button "Mover para retirada disponível" at bounding box center [546, 436] width 108 height 20
click at [573, 436] on button "Mover para finalizado" at bounding box center [559, 436] width 81 height 20
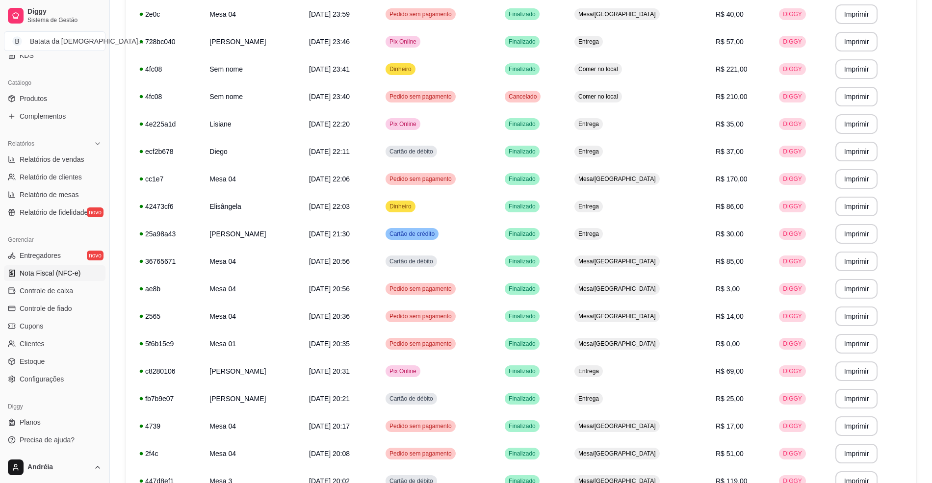
scroll to position [196, 0]
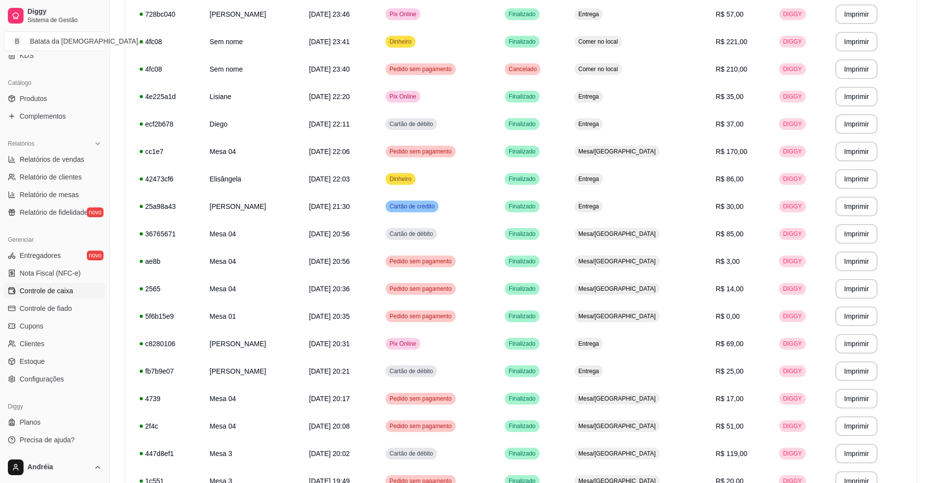
click at [73, 289] on link "Controle de caixa" at bounding box center [55, 291] width 102 height 16
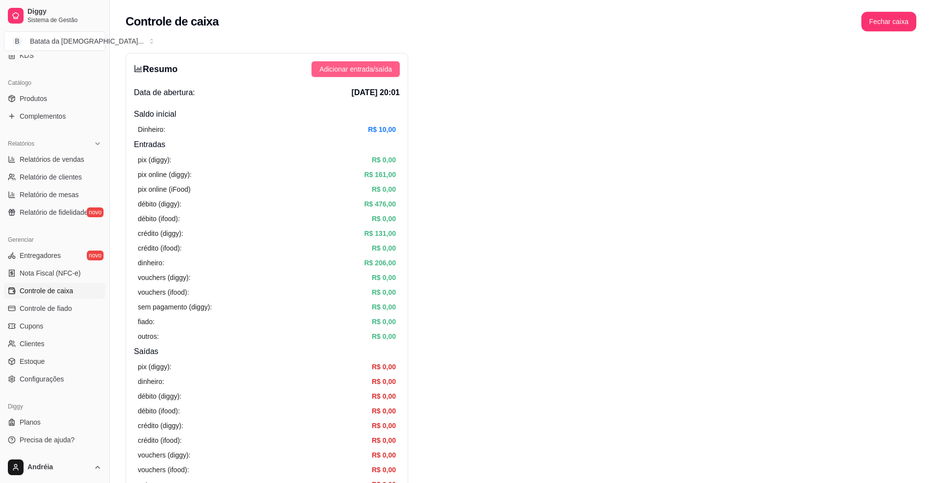
click at [376, 73] on span "Adicionar entrada/saída" at bounding box center [355, 69] width 73 height 11
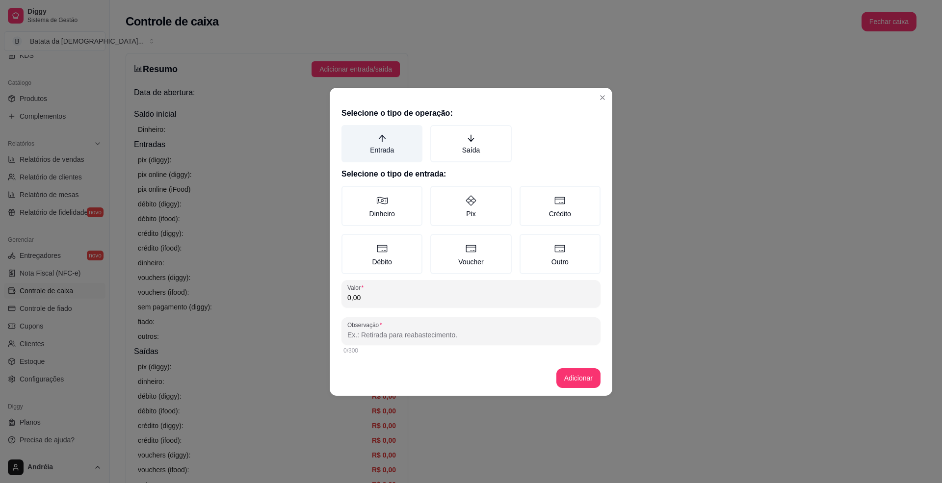
click at [386, 151] on label "Entrada" at bounding box center [381, 143] width 81 height 37
click at [349, 132] on button "Entrada" at bounding box center [345, 129] width 8 height 8
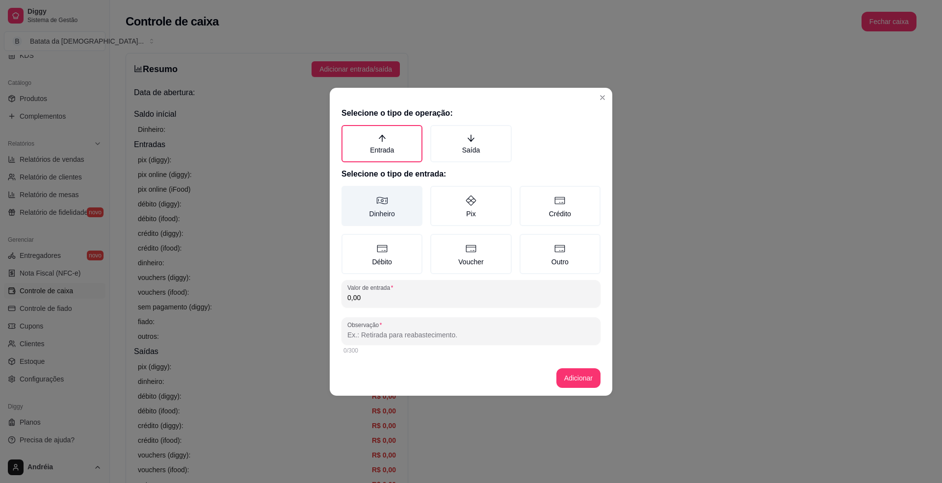
click at [390, 208] on label "Dinheiro" at bounding box center [381, 206] width 81 height 40
click at [349, 193] on button "Dinheiro" at bounding box center [345, 189] width 8 height 8
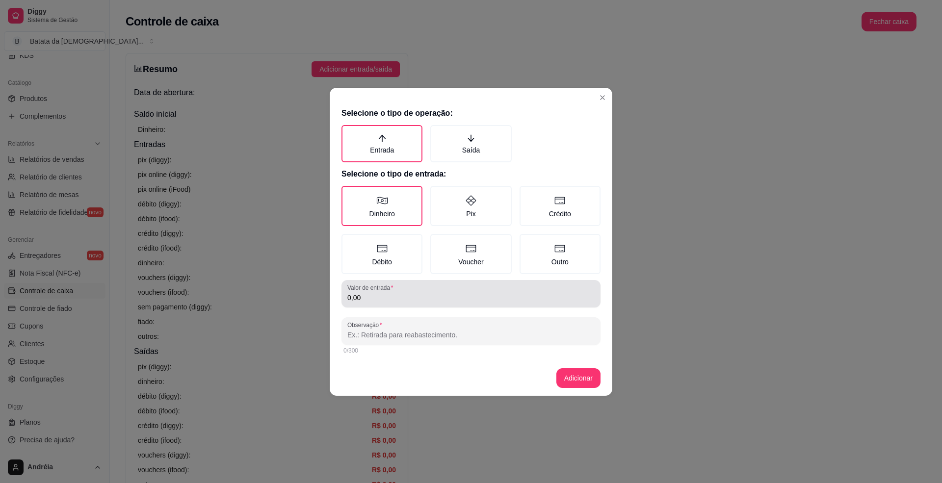
click at [365, 301] on div "0,00" at bounding box center [470, 294] width 247 height 20
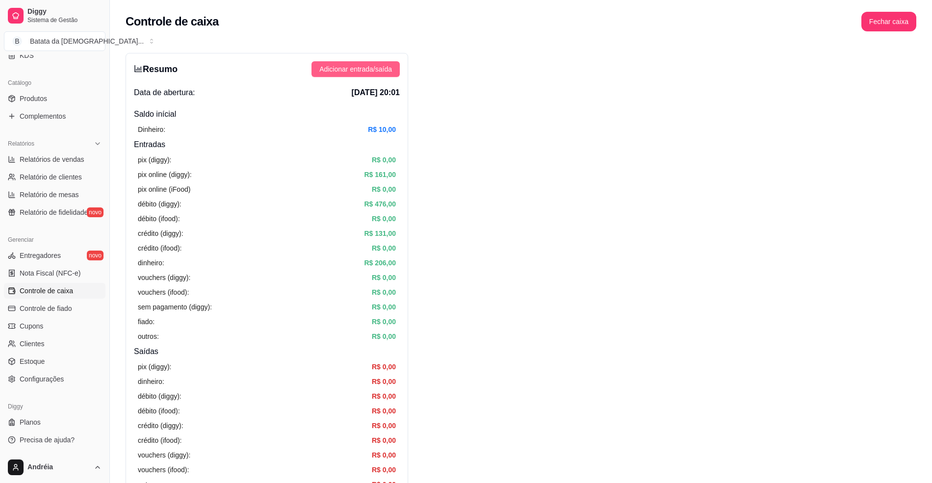
click at [389, 63] on button "Adicionar entrada/saída" at bounding box center [355, 69] width 88 height 16
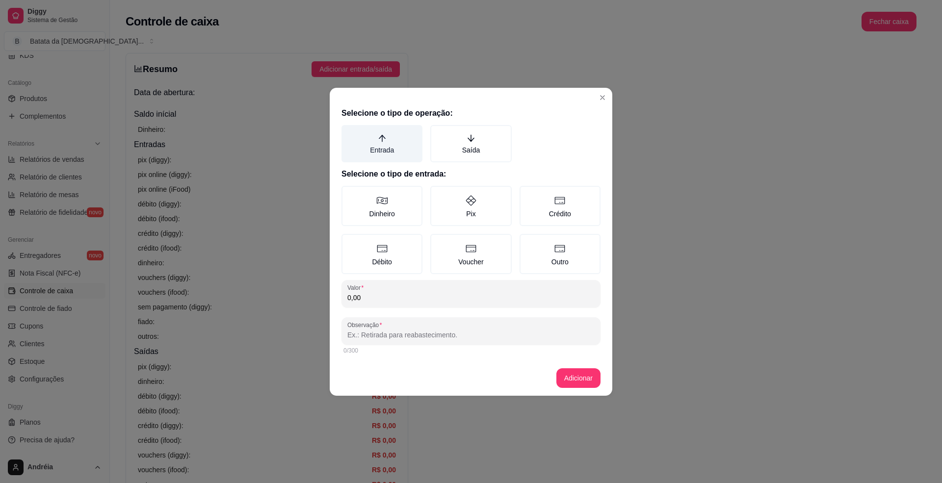
click at [384, 146] on label "Entrada" at bounding box center [381, 143] width 81 height 37
click at [349, 132] on button "Entrada" at bounding box center [345, 129] width 8 height 8
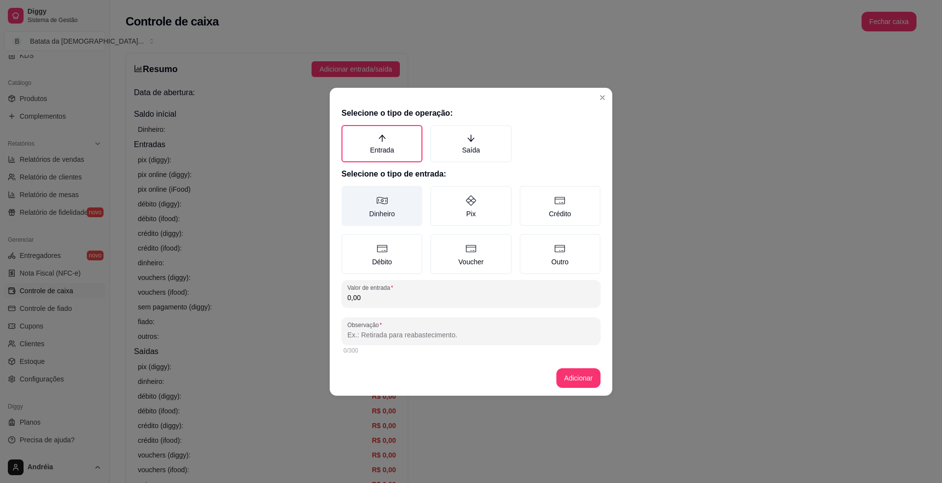
click at [373, 215] on label "Dinheiro" at bounding box center [381, 206] width 81 height 40
click at [349, 193] on button "Dinheiro" at bounding box center [345, 189] width 8 height 8
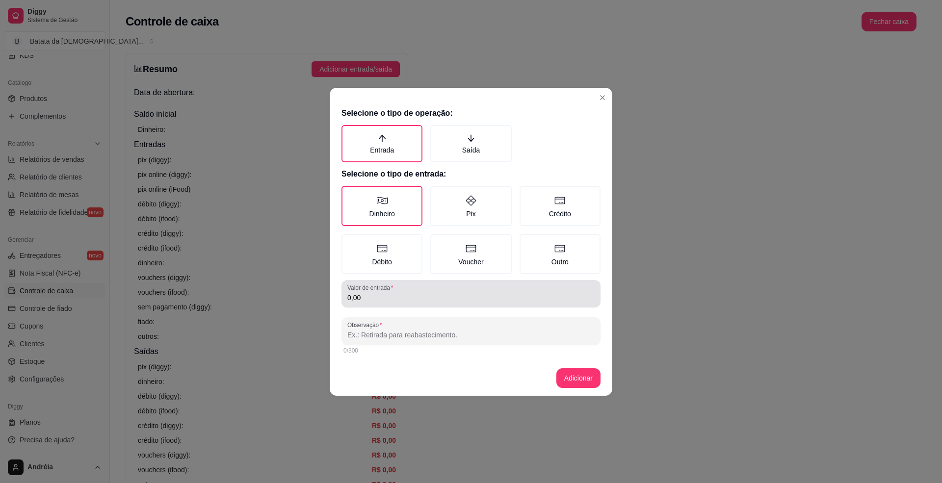
click at [375, 290] on label "Valor de entrada" at bounding box center [371, 288] width 49 height 8
click at [375, 293] on input "0,00" at bounding box center [470, 298] width 247 height 10
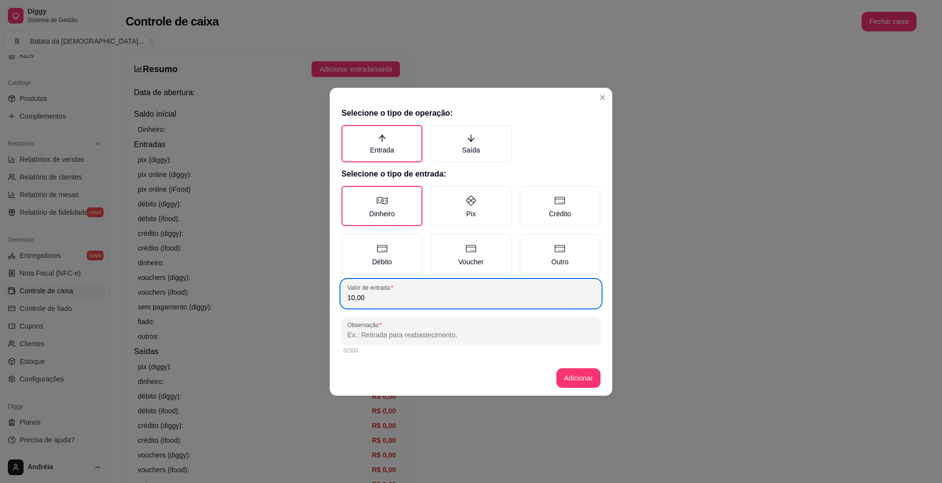
type input "10,00"
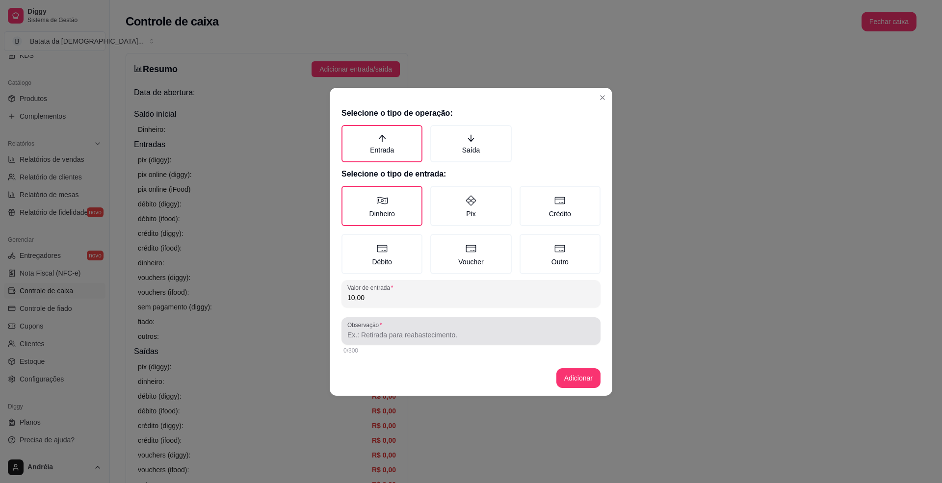
click at [404, 342] on div "Observação" at bounding box center [470, 330] width 259 height 27
type input "[PERSON_NAME] deu para o troco que não tinha"
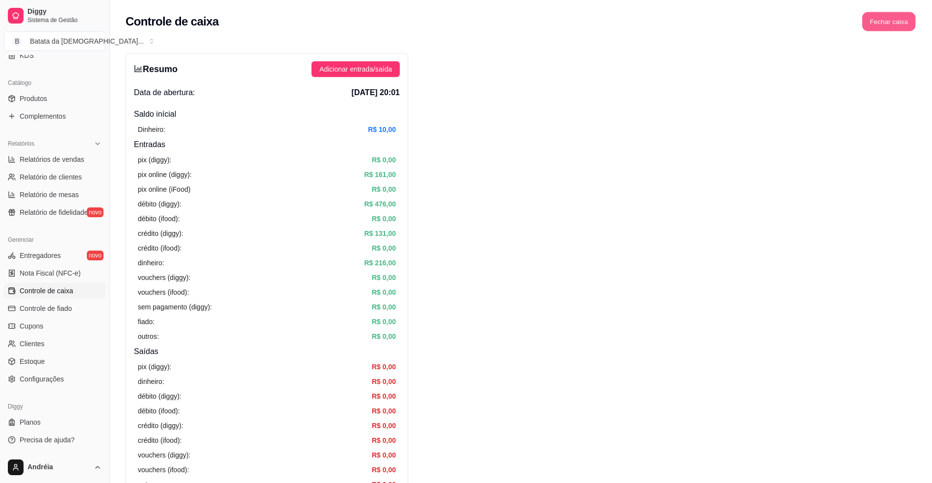
click at [878, 18] on button "Fechar caixa" at bounding box center [888, 21] width 53 height 19
click at [911, 82] on span "Sim" at bounding box center [916, 87] width 12 height 11
